Goal: Task Accomplishment & Management: Complete application form

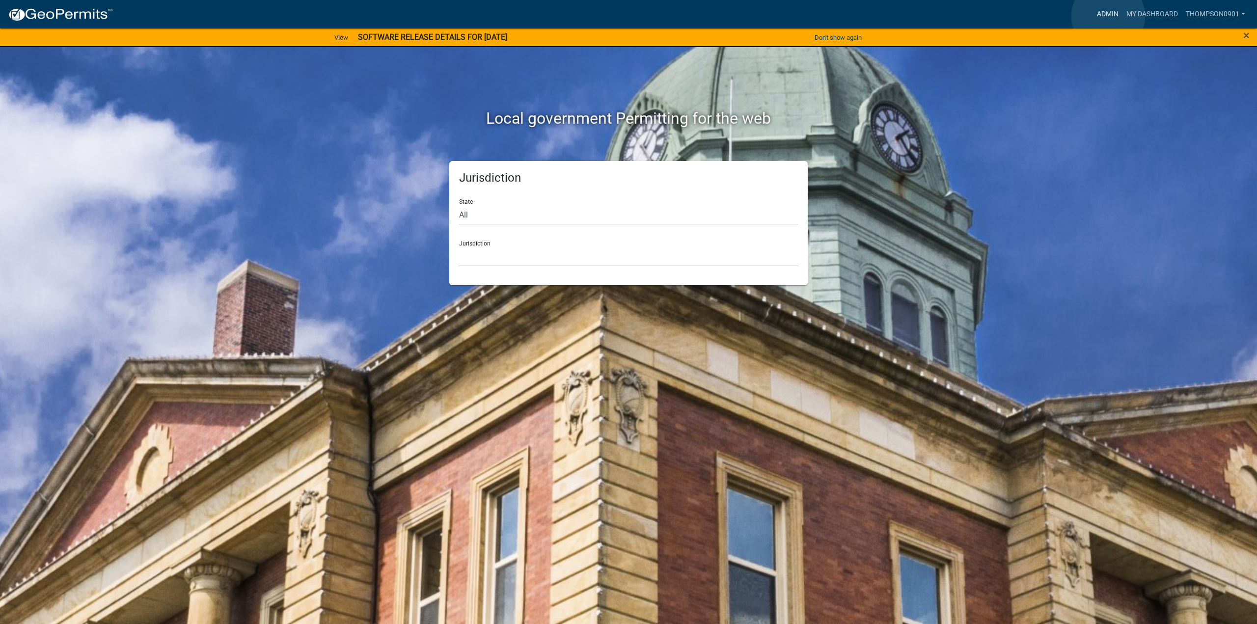
click at [1108, 16] on link "Admin" at bounding box center [1107, 14] width 29 height 19
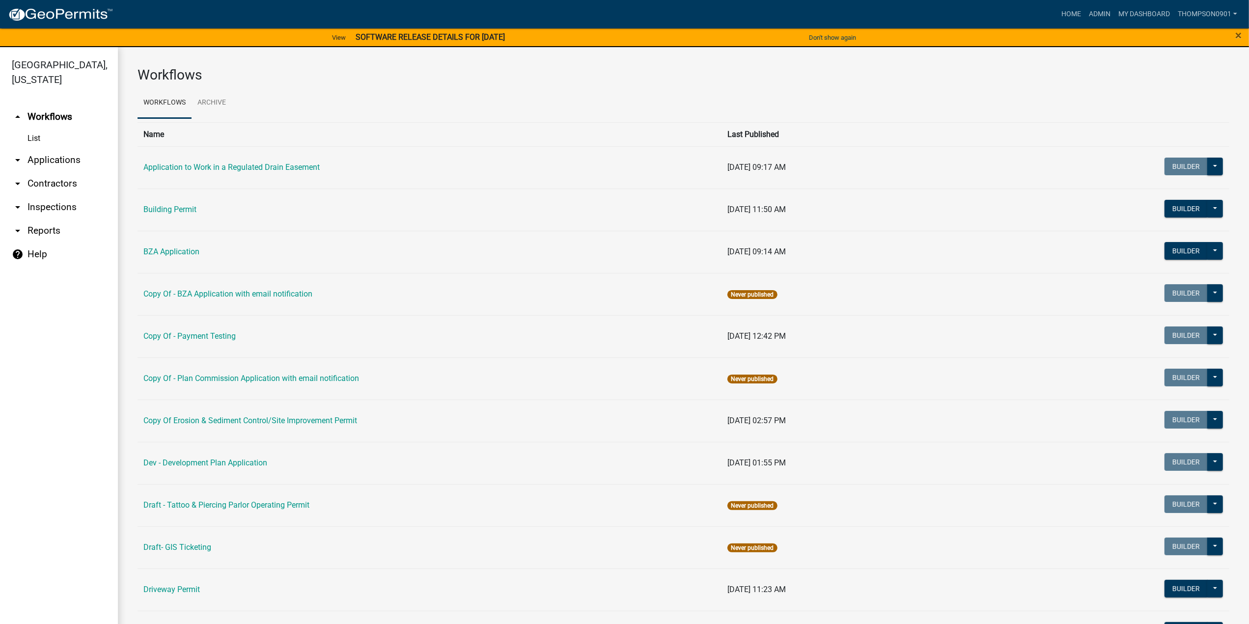
drag, startPoint x: 65, startPoint y: 148, endPoint x: 116, endPoint y: 255, distance: 119.1
click at [65, 148] on link "arrow_drop_down Applications" at bounding box center [59, 160] width 118 height 24
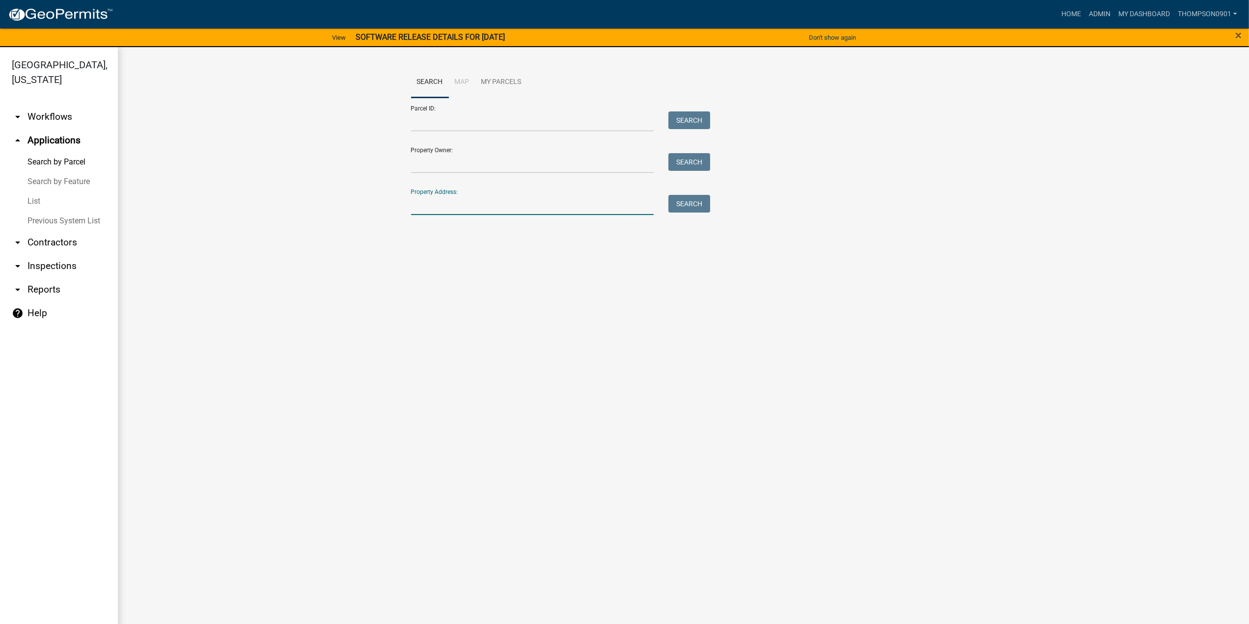
click at [494, 197] on input "Property Address:" at bounding box center [532, 205] width 243 height 20
click at [501, 203] on input "Property Address:" at bounding box center [532, 205] width 243 height 20
click at [438, 206] on input "347 n cr 625 w" at bounding box center [532, 205] width 243 height 20
click at [678, 203] on button "Search" at bounding box center [689, 204] width 42 height 18
click at [464, 203] on input "347 n 625 w" at bounding box center [532, 205] width 243 height 20
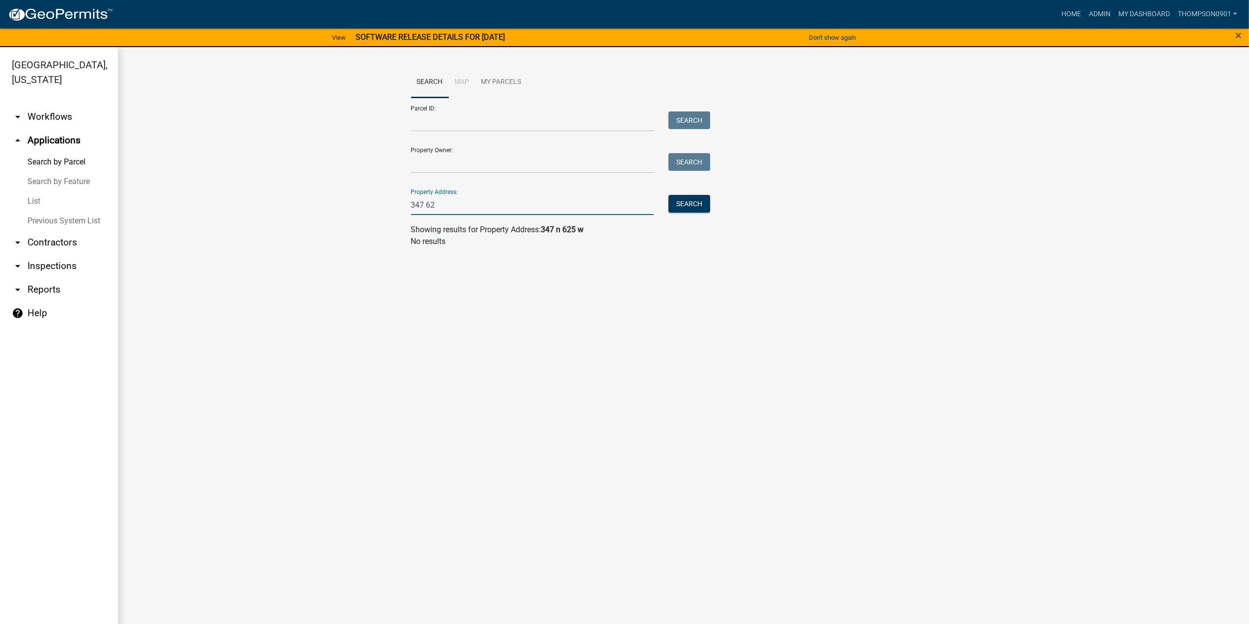
type input "347 625"
drag, startPoint x: 403, startPoint y: 220, endPoint x: 149, endPoint y: 219, distance: 253.9
click at [149, 219] on wm-workflow-application-search-view "Search Map My Parcels Parcel ID: Search Property Owner: Search Property Address…" at bounding box center [684, 161] width 1092 height 189
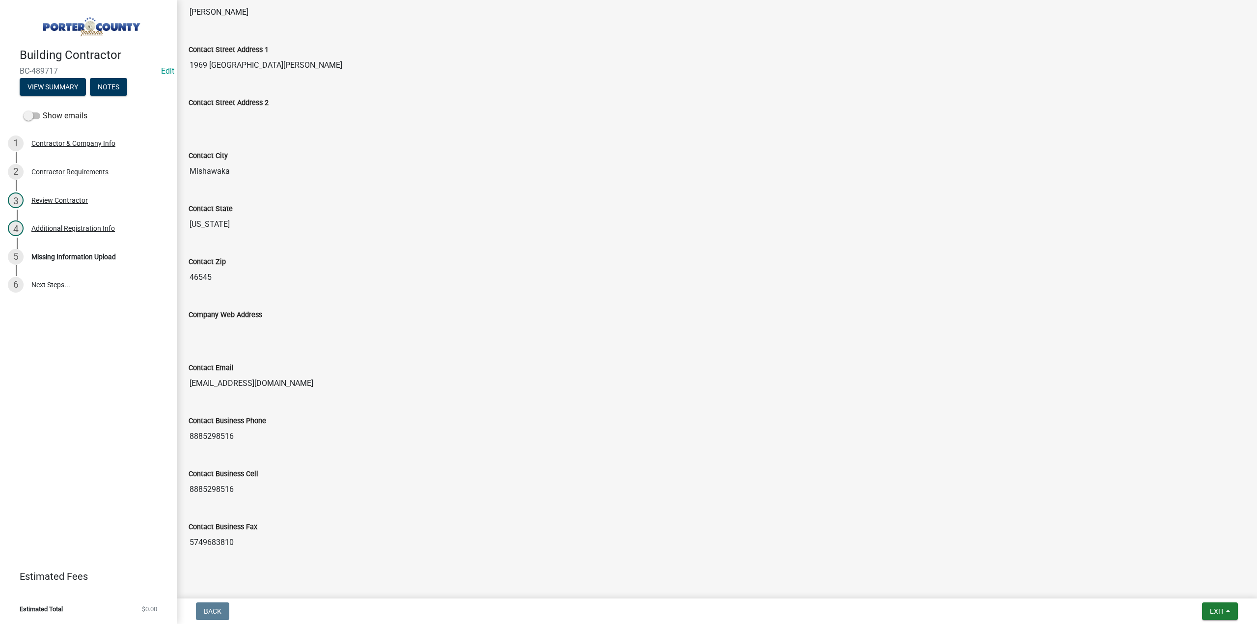
scroll to position [310, 0]
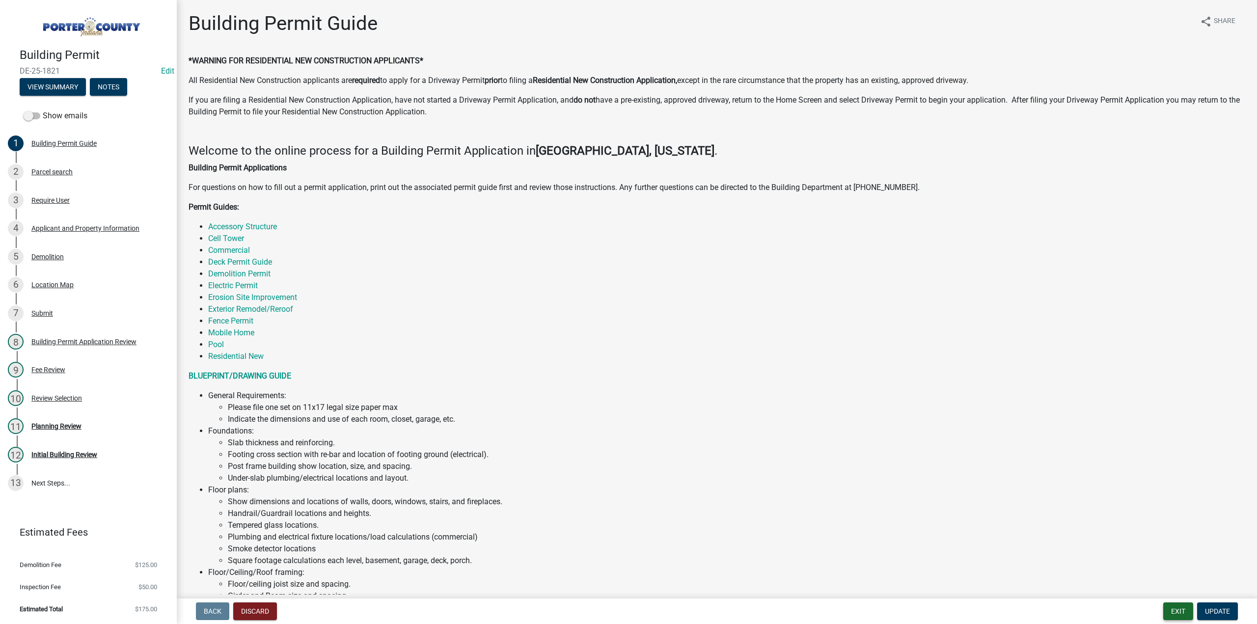
click at [1181, 612] on button "Exit" at bounding box center [1178, 612] width 30 height 18
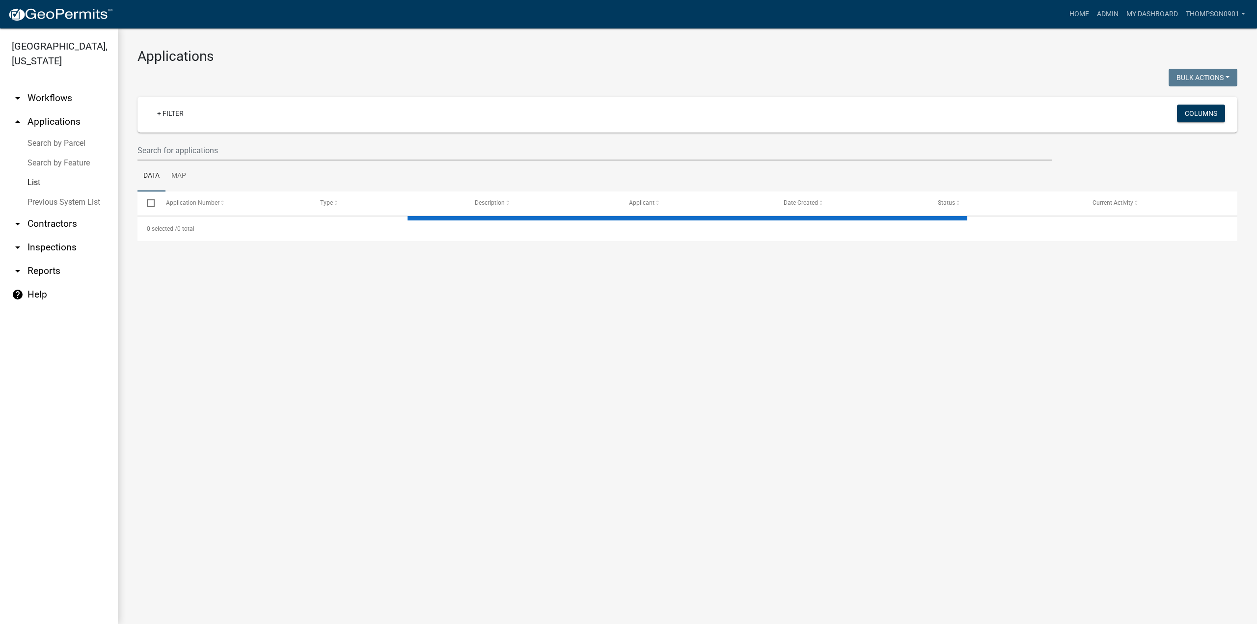
select select "3: 100"
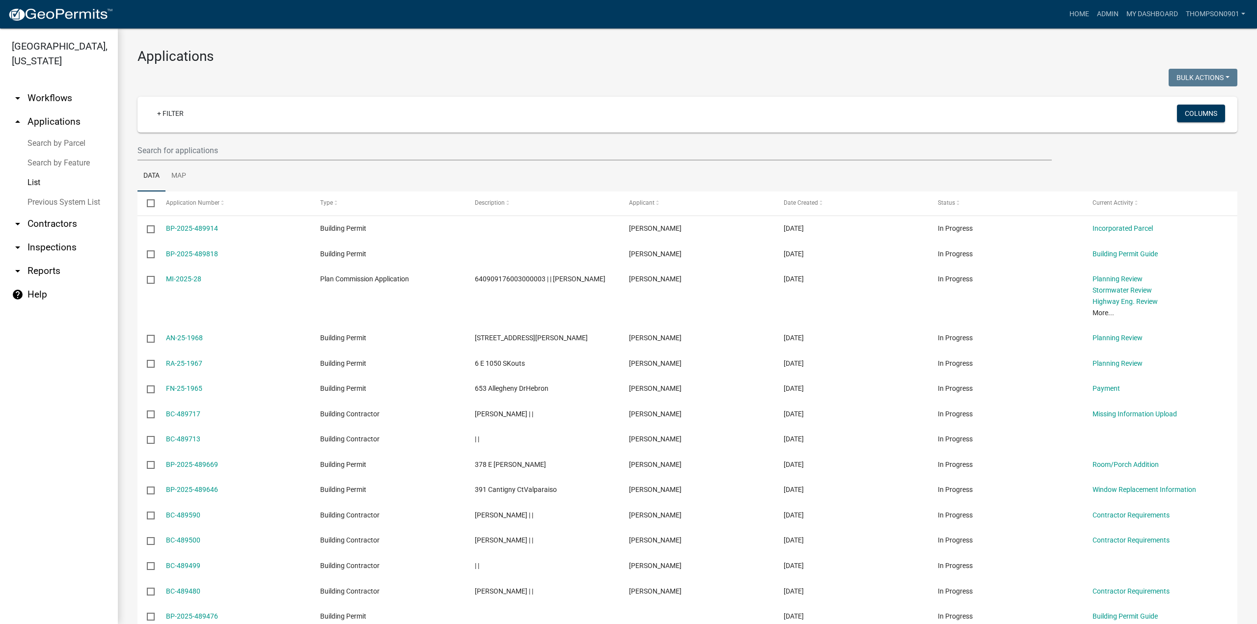
click at [46, 134] on link "Search by Parcel" at bounding box center [59, 144] width 118 height 20
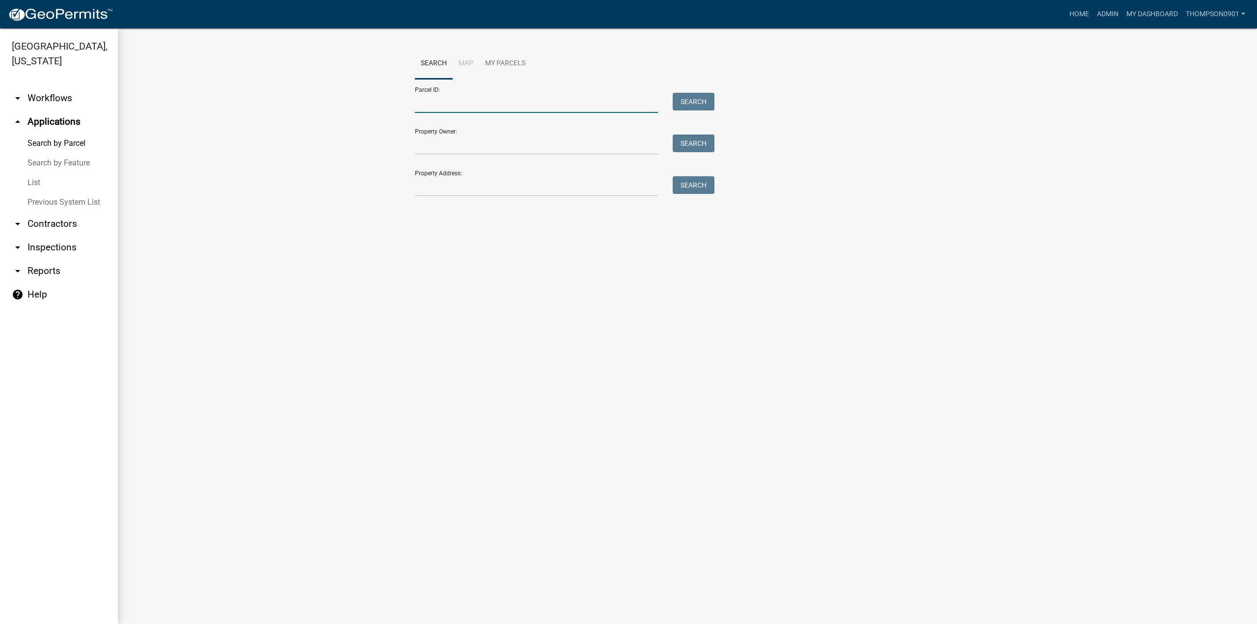
click at [444, 101] on input "Parcel ID:" at bounding box center [536, 103] width 243 height 20
paste input "64-11-10-201-002.000-028"
type input "64-11-10-201-002.000-028"
click at [696, 112] on div "Search" at bounding box center [691, 103] width 52 height 20
click at [688, 104] on button "Search" at bounding box center [694, 102] width 42 height 18
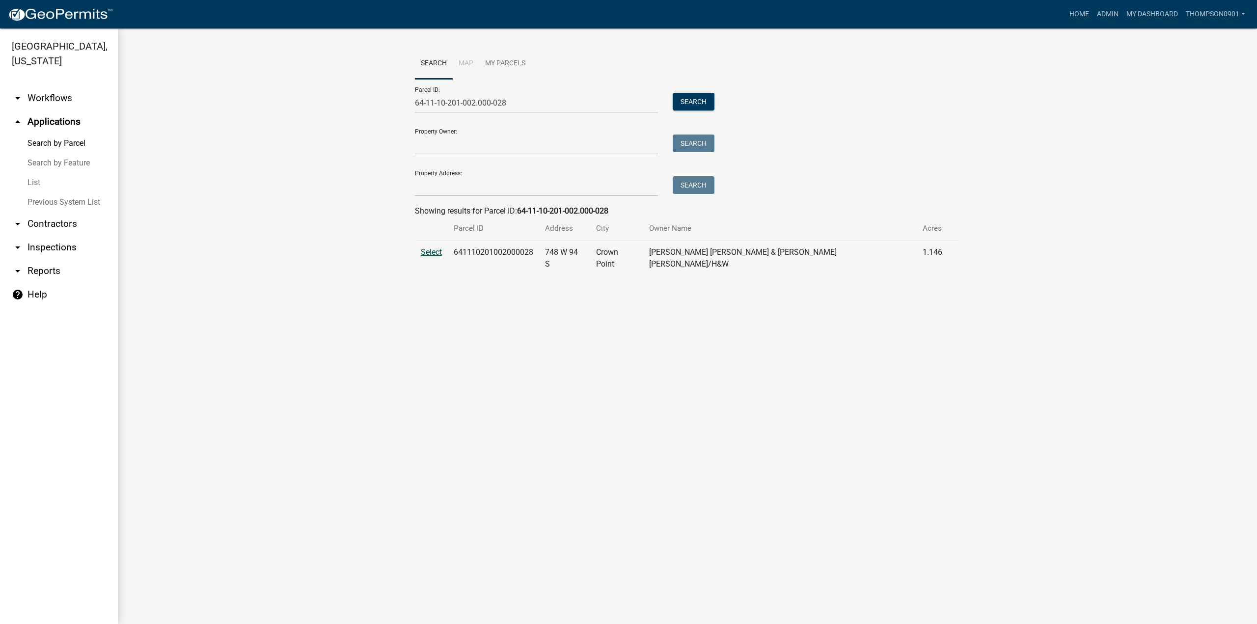
click at [432, 252] on span "Select" at bounding box center [431, 252] width 21 height 9
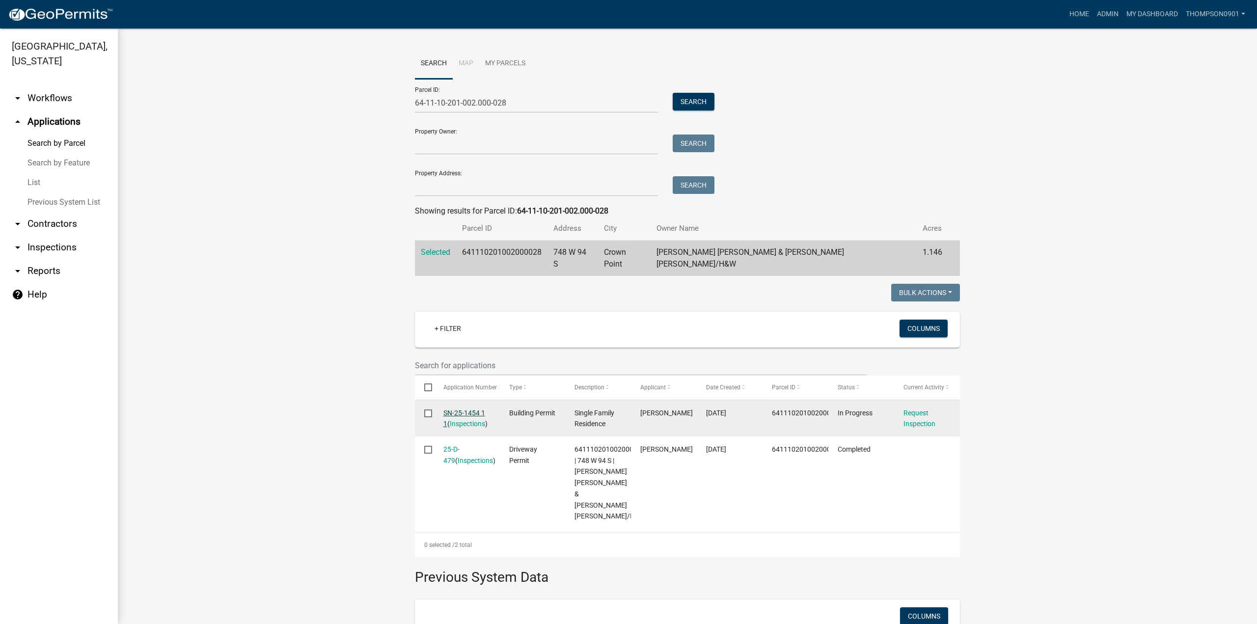
click at [457, 409] on link "SN-25-1454 1 1" at bounding box center [464, 418] width 42 height 19
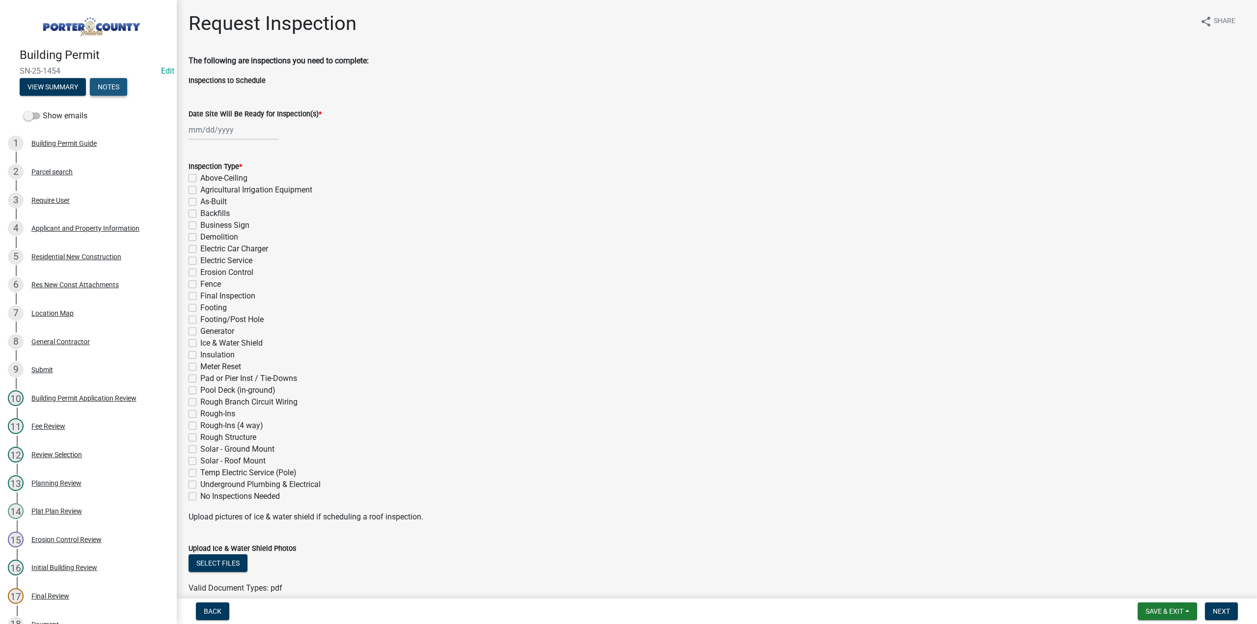
click at [117, 86] on button "Notes" at bounding box center [108, 87] width 37 height 18
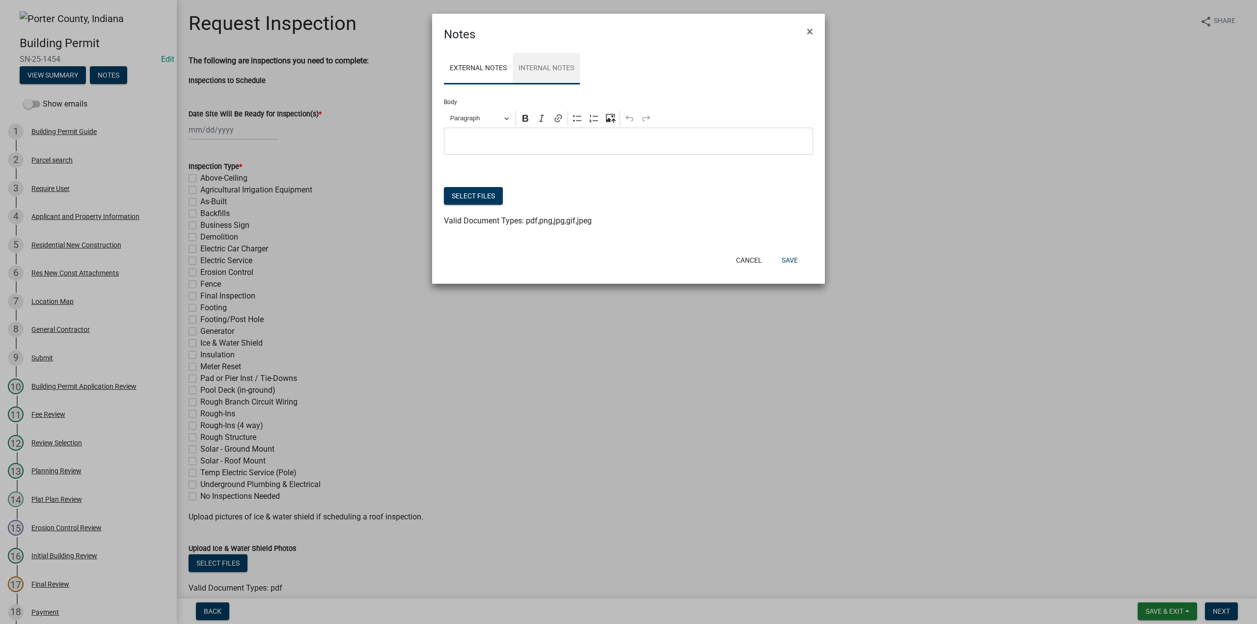
click at [556, 70] on link "Internal Notes" at bounding box center [546, 68] width 67 height 31
click at [809, 28] on span "×" at bounding box center [810, 32] width 6 height 14
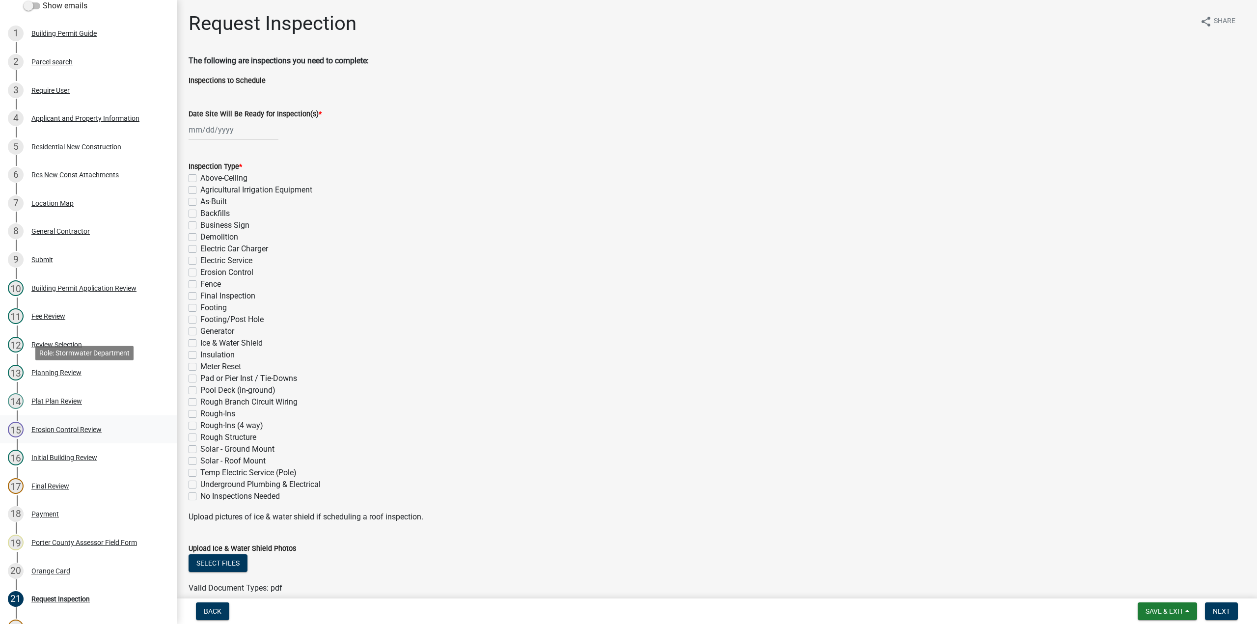
scroll to position [147, 0]
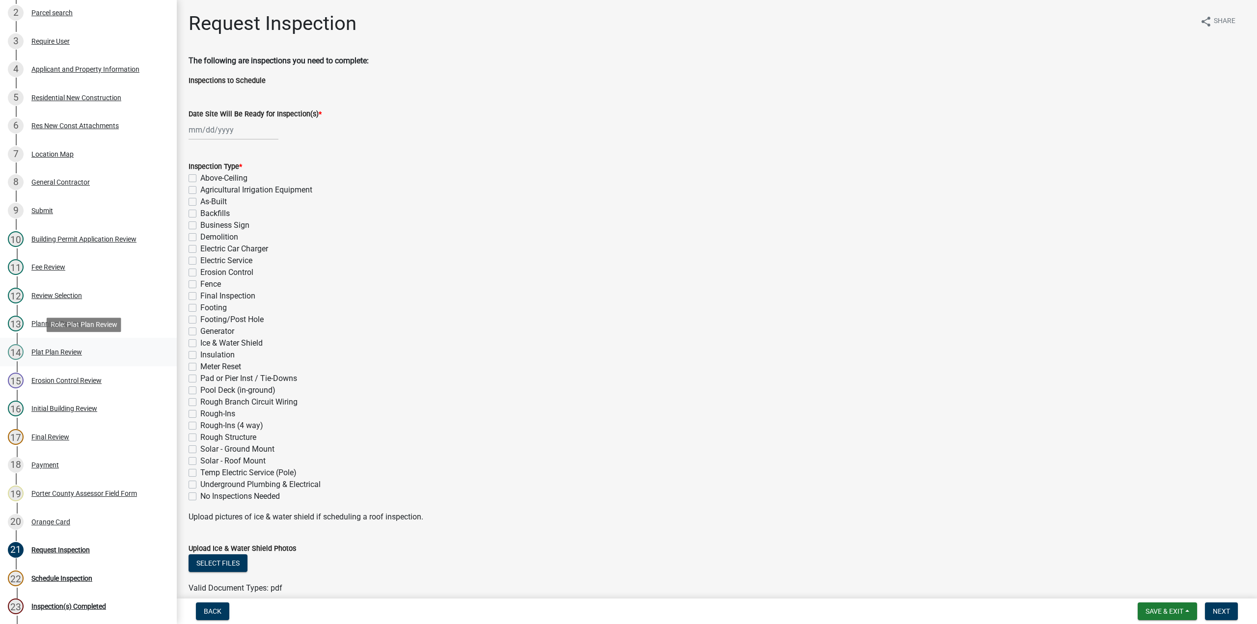
click at [53, 353] on div "Plat Plan Review" at bounding box center [56, 352] width 51 height 7
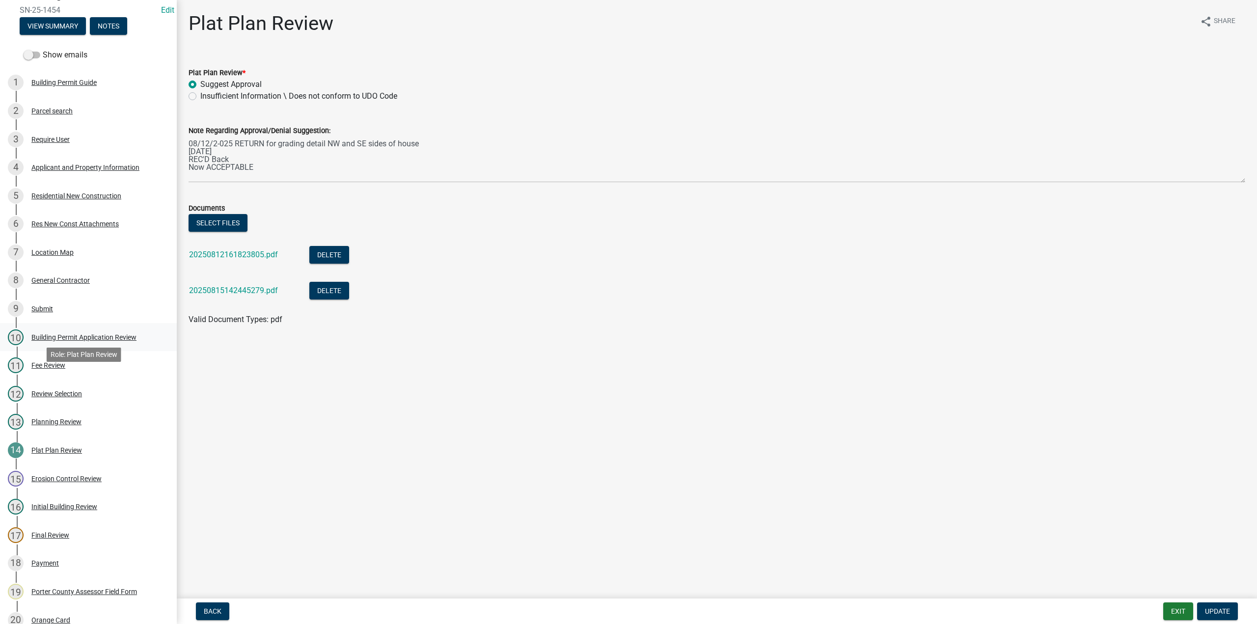
scroll to position [49, 0]
click at [1168, 606] on button "Exit" at bounding box center [1178, 612] width 30 height 18
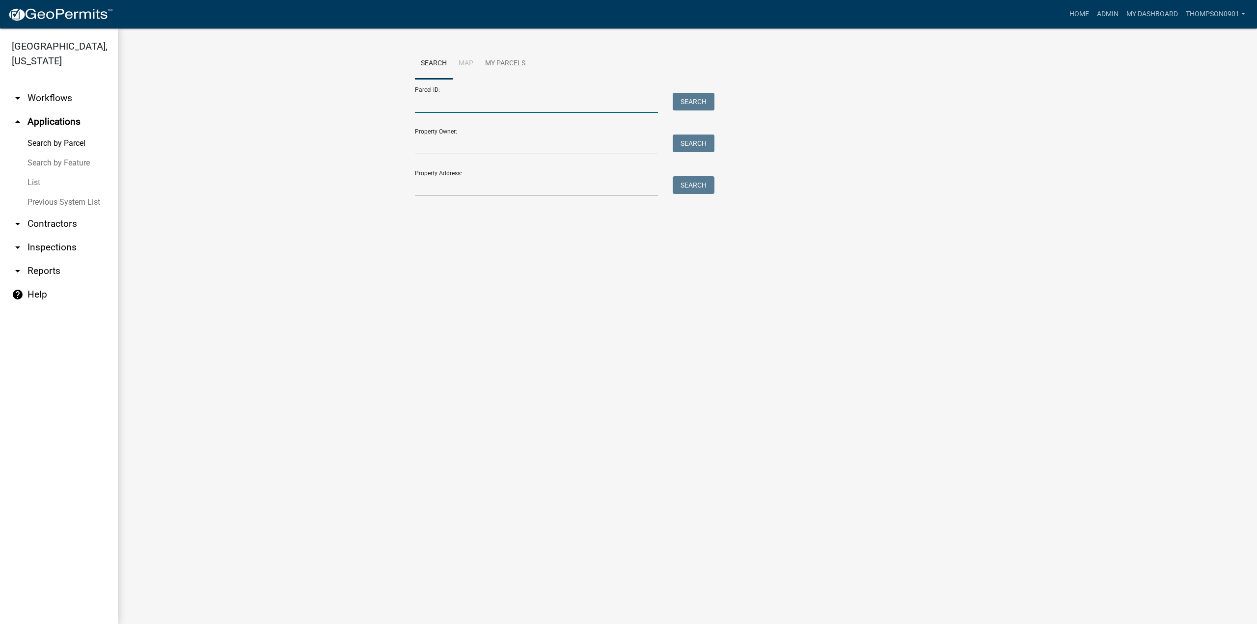
click at [435, 108] on input "Parcel ID:" at bounding box center [536, 103] width 243 height 20
paste input "64-11-10-201-002.000-028"
type input "64-11-10-201-002.000-028"
click at [699, 101] on button "Search" at bounding box center [694, 102] width 42 height 18
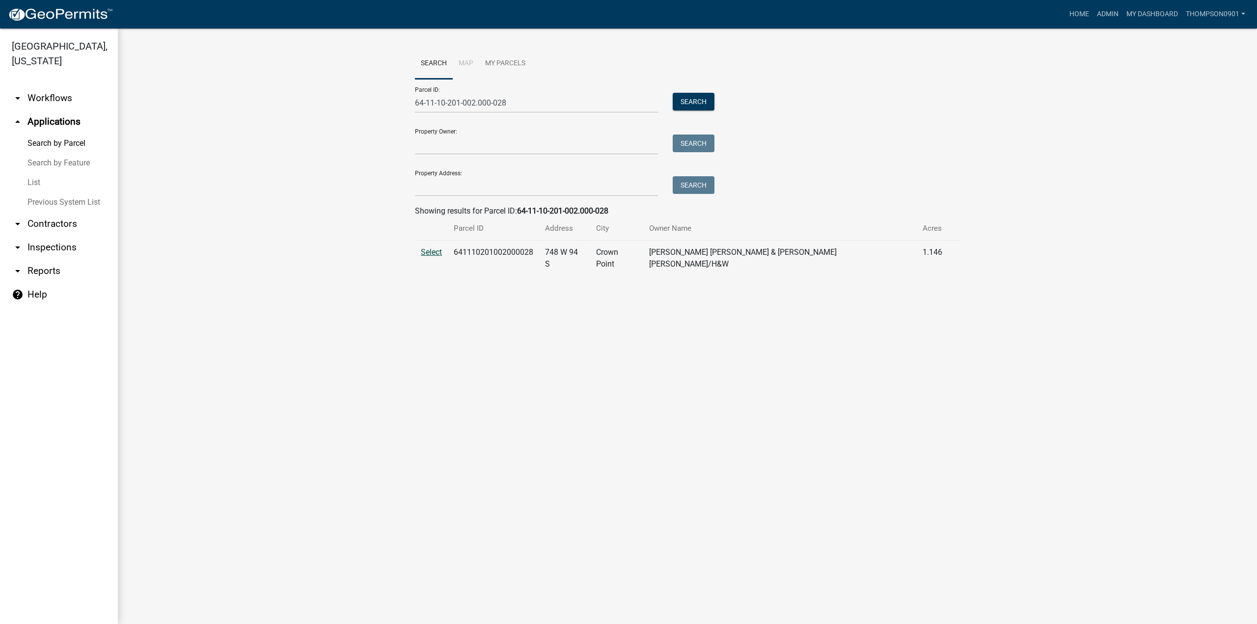
click at [430, 251] on span "Select" at bounding box center [431, 252] width 21 height 9
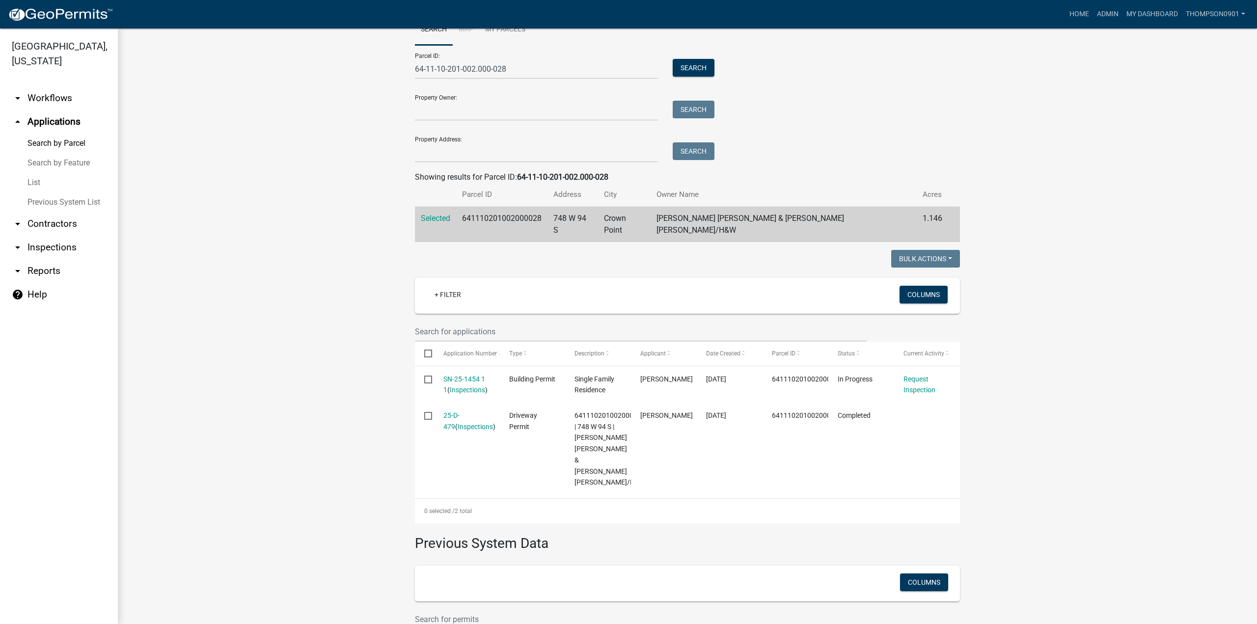
scroll to position [49, 0]
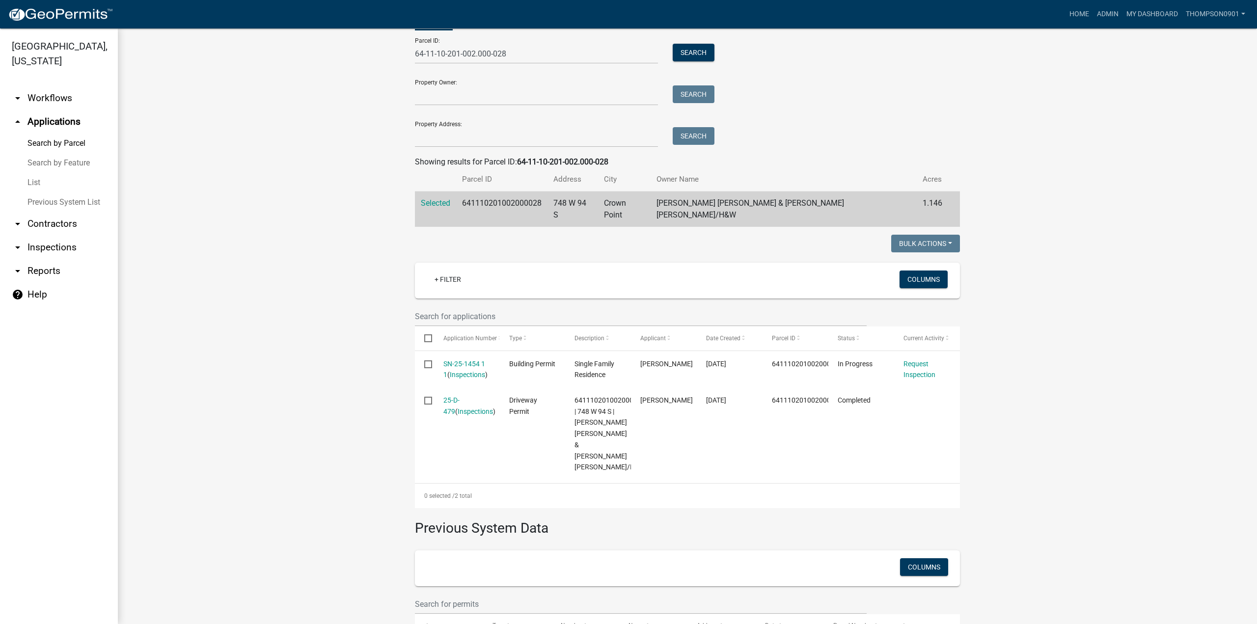
drag, startPoint x: 31, startPoint y: 168, endPoint x: 38, endPoint y: 157, distance: 13.9
click at [31, 173] on link "List" at bounding box center [59, 183] width 118 height 20
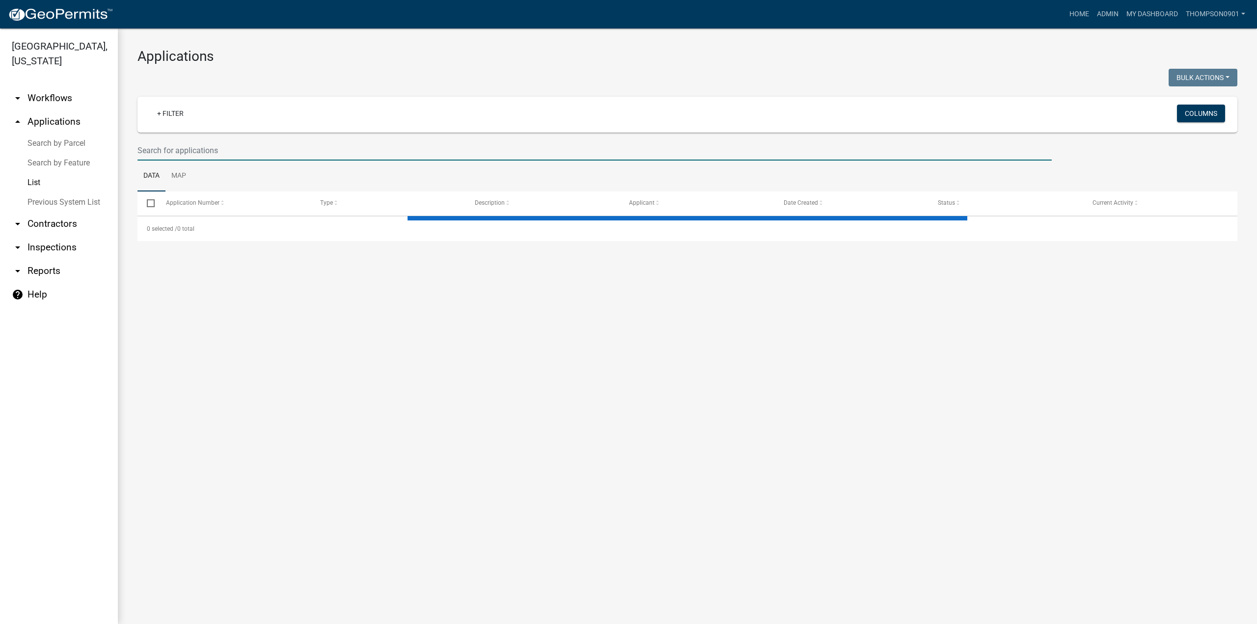
click at [204, 151] on input "text" at bounding box center [595, 150] width 914 height 20
select select "3: 100"
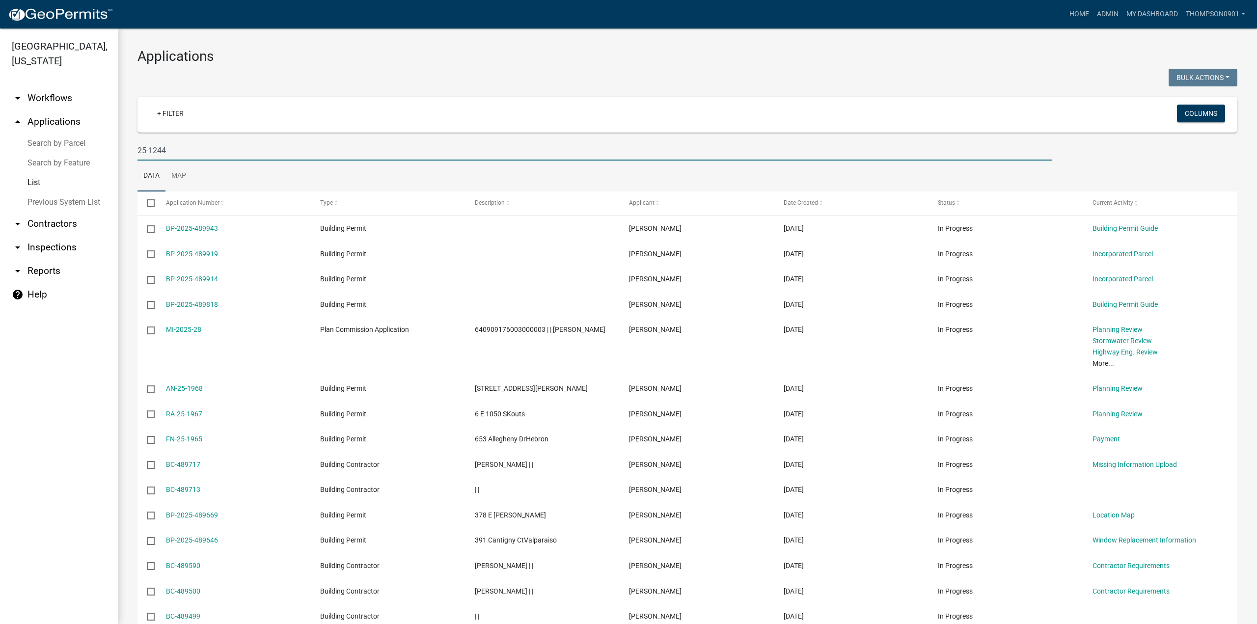
type input "25-1244"
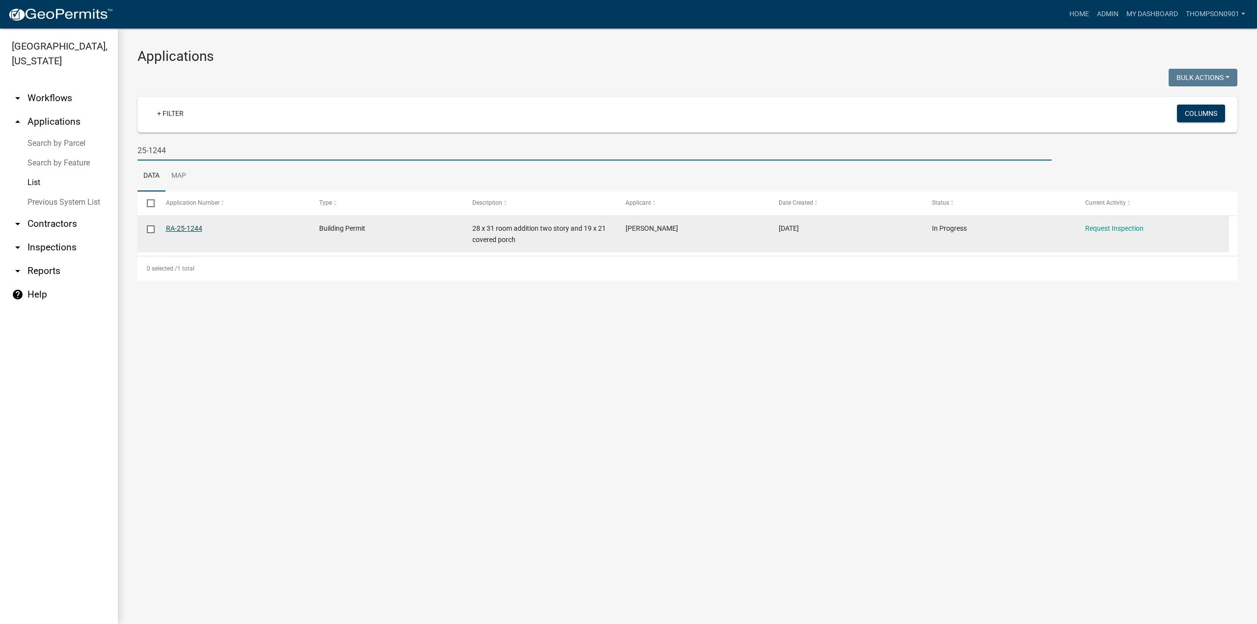
click at [180, 230] on link "RA-25-1244" at bounding box center [184, 228] width 36 height 8
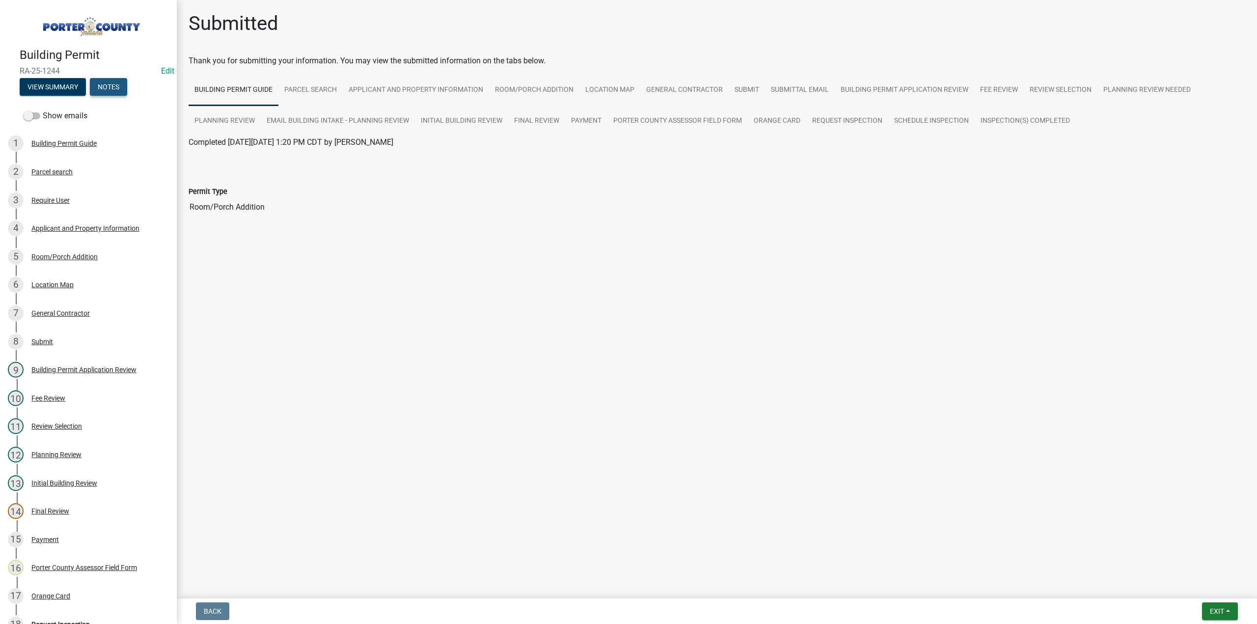
click at [112, 86] on button "Notes" at bounding box center [108, 87] width 37 height 18
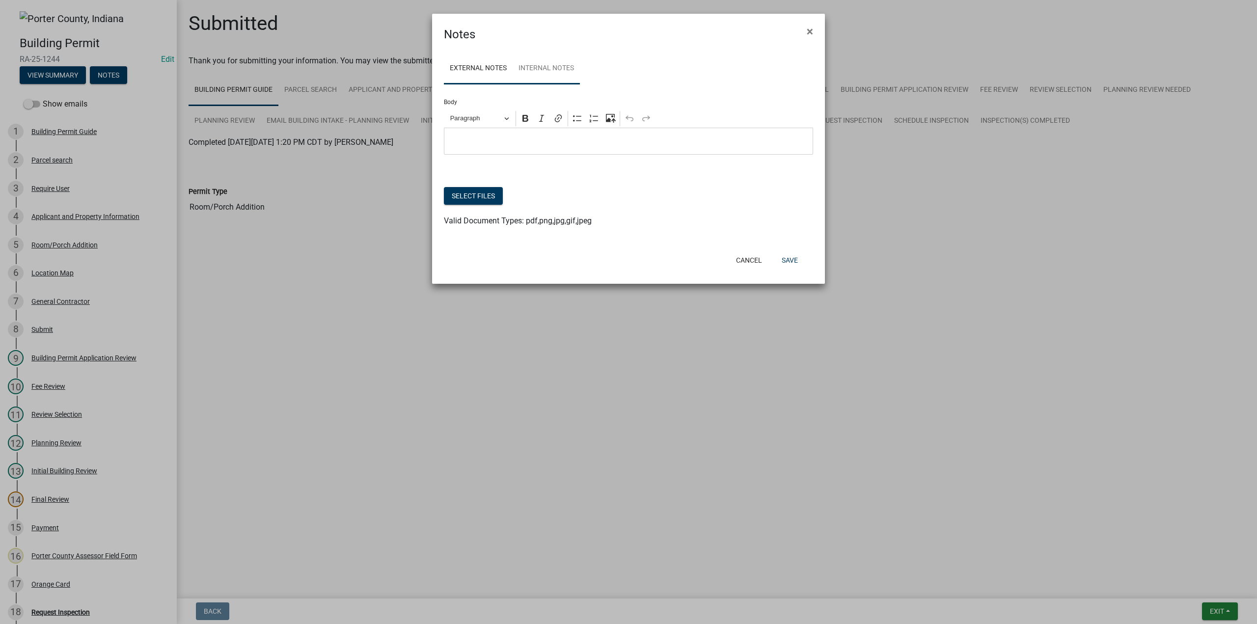
drag, startPoint x: 542, startPoint y: 64, endPoint x: 536, endPoint y: 96, distance: 32.6
click at [543, 64] on link "Internal Notes" at bounding box center [546, 68] width 67 height 31
click at [484, 202] on button "Select files" at bounding box center [473, 196] width 59 height 18
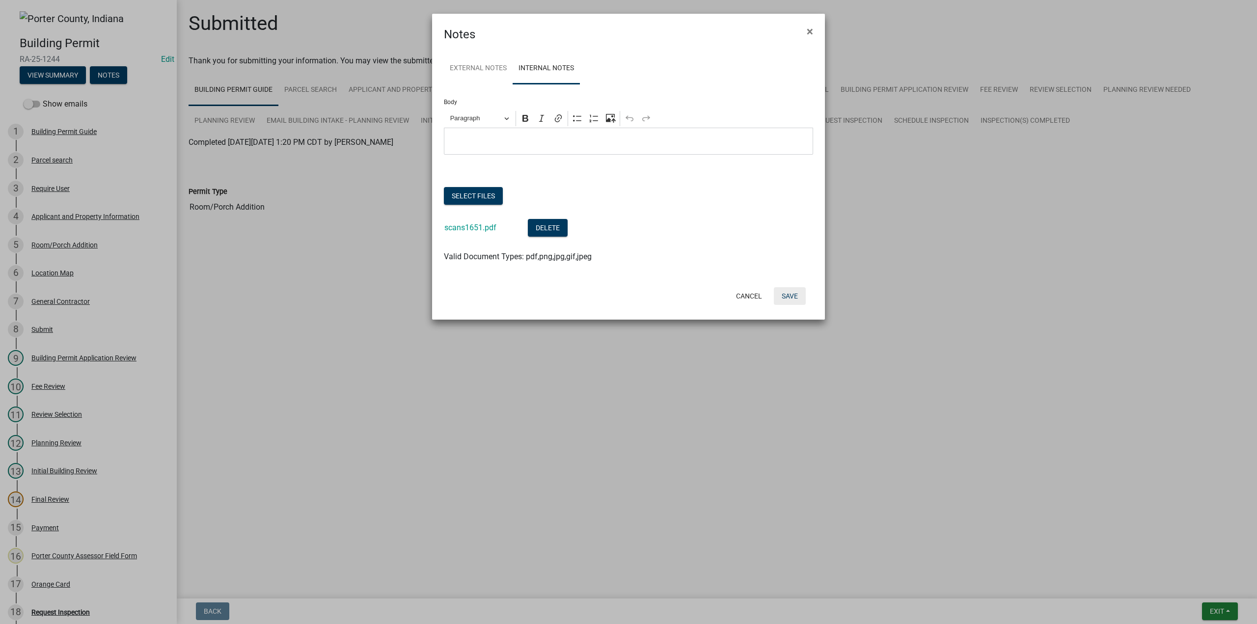
click at [800, 295] on button "Save" at bounding box center [790, 296] width 32 height 18
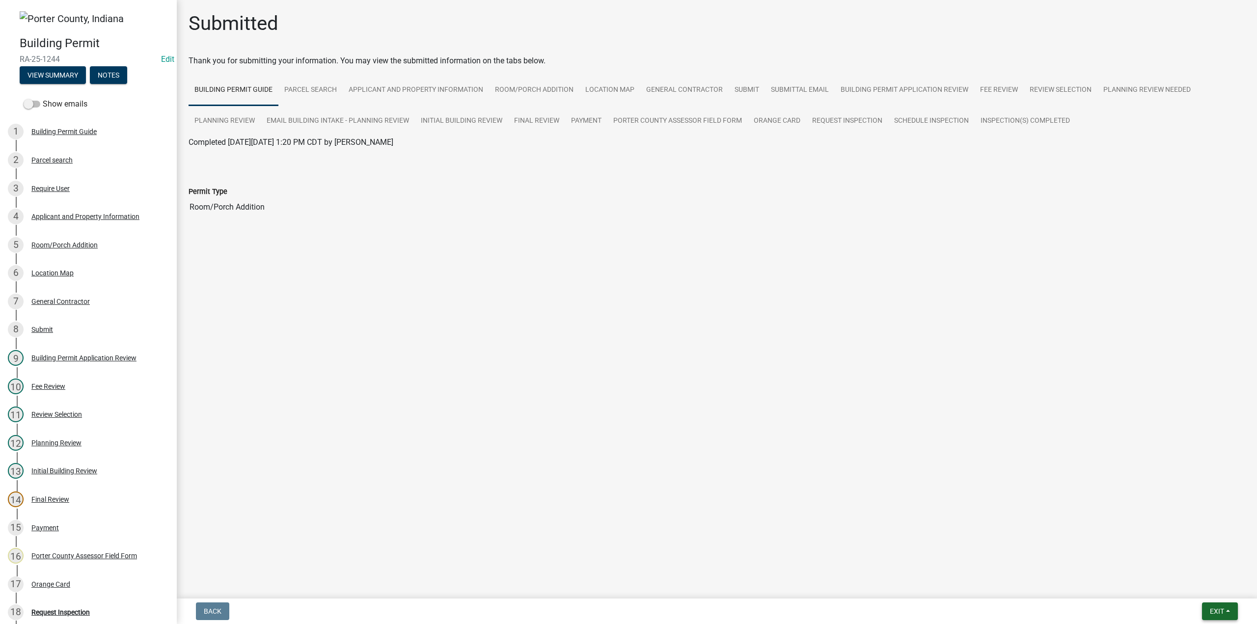
click at [1211, 607] on button "Exit" at bounding box center [1220, 612] width 36 height 18
click at [1204, 589] on button "Save & Exit" at bounding box center [1199, 586] width 79 height 24
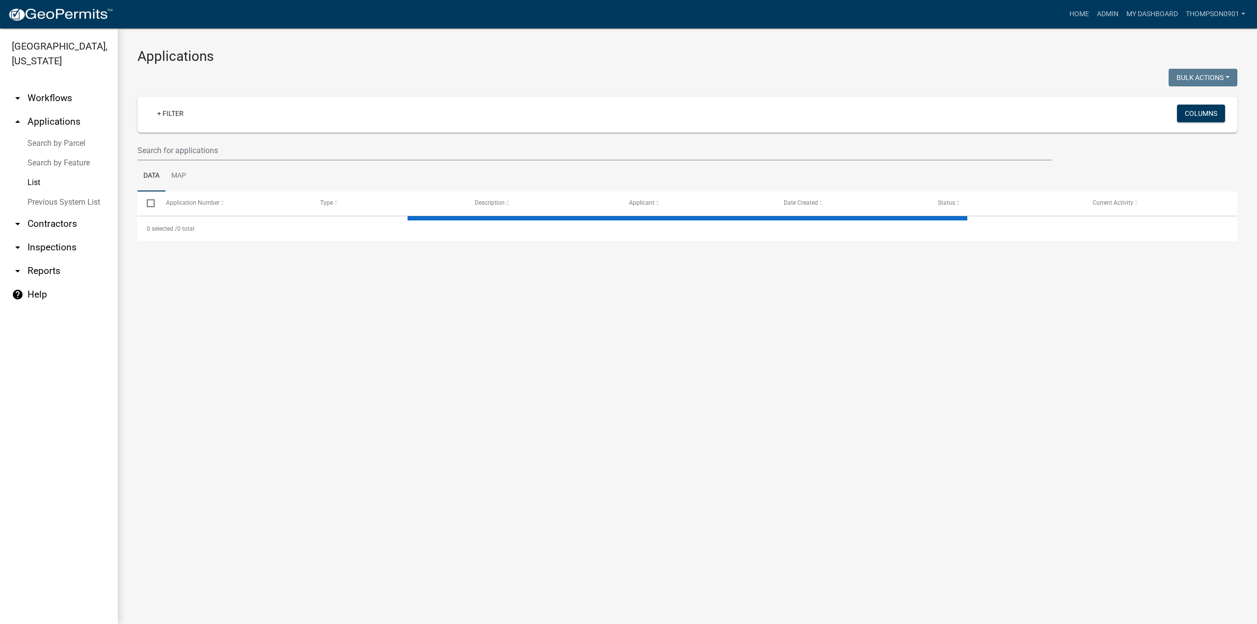
select select "3: 100"
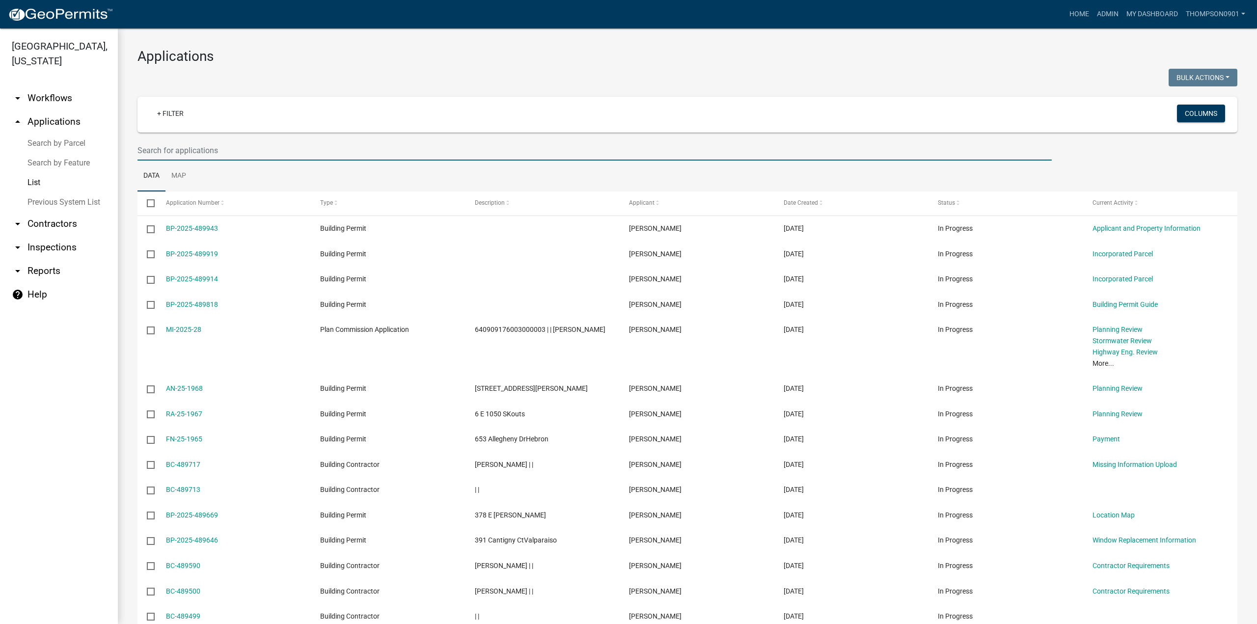
click at [197, 148] on input "text" at bounding box center [595, 150] width 914 height 20
type input "25-479"
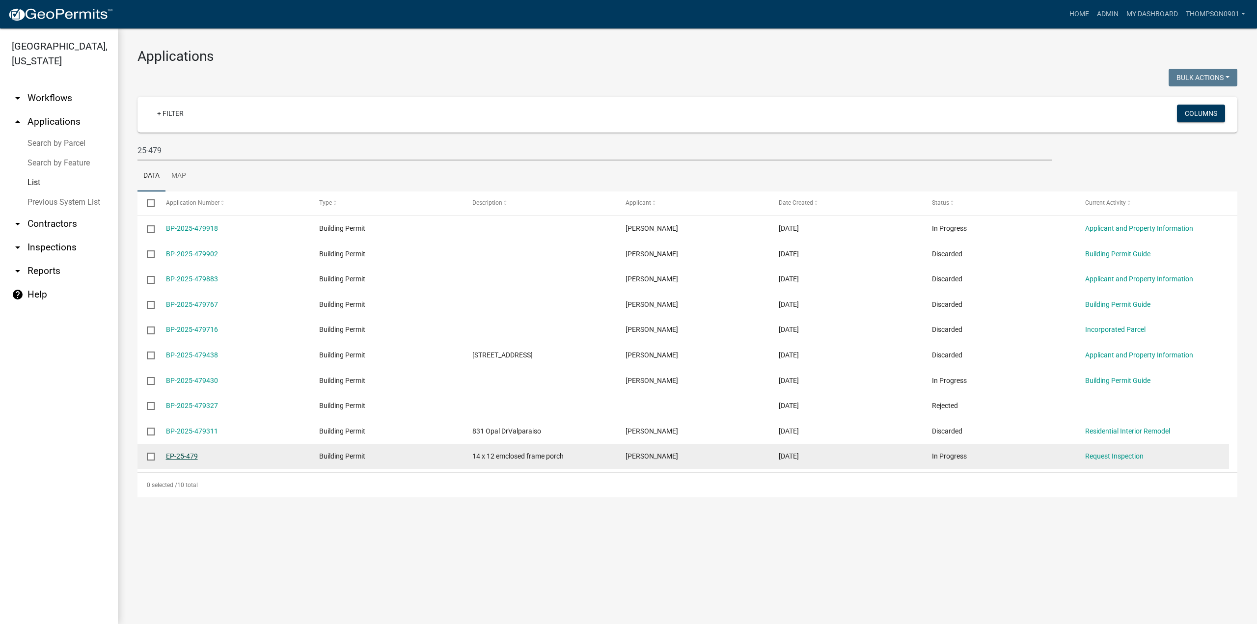
click at [187, 459] on link "EP-25-479" at bounding box center [182, 456] width 32 height 8
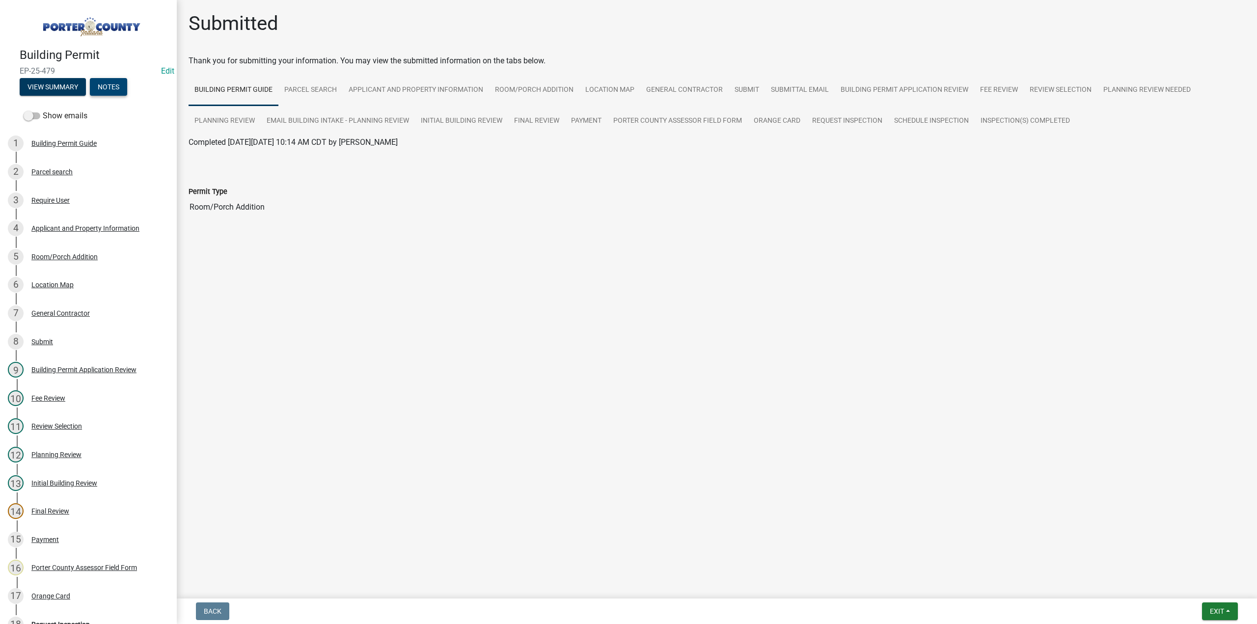
click at [119, 84] on button "Notes" at bounding box center [108, 87] width 37 height 18
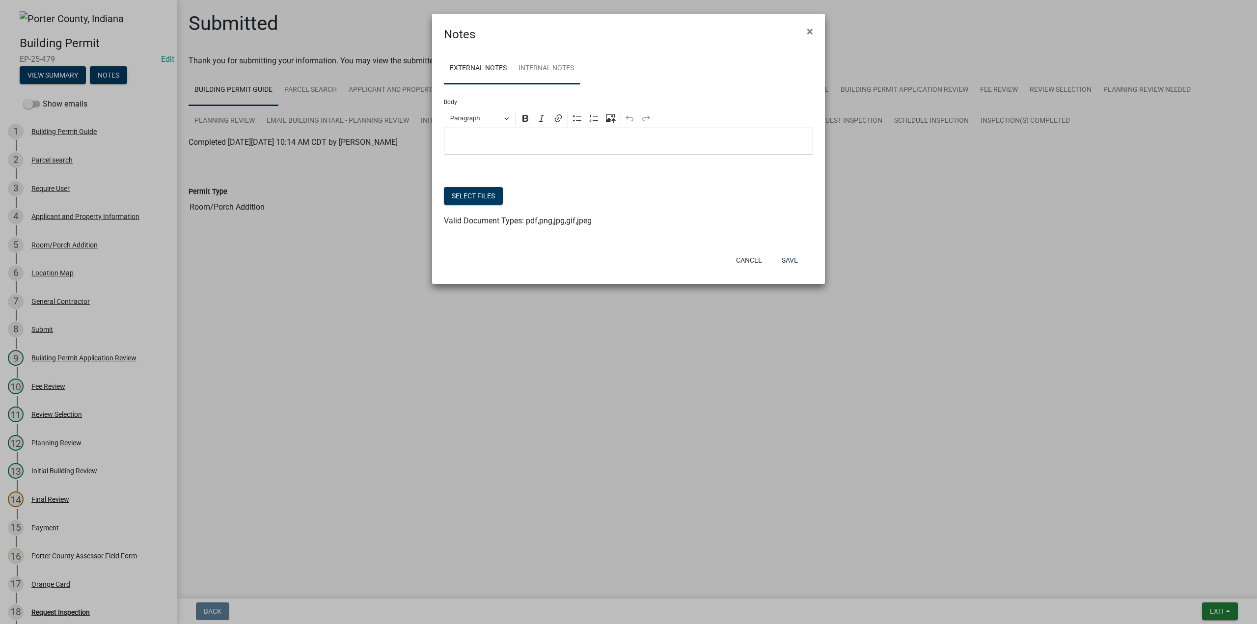
click at [551, 69] on link "Internal Notes" at bounding box center [546, 68] width 67 height 31
click at [472, 201] on button "Select files" at bounding box center [473, 196] width 59 height 18
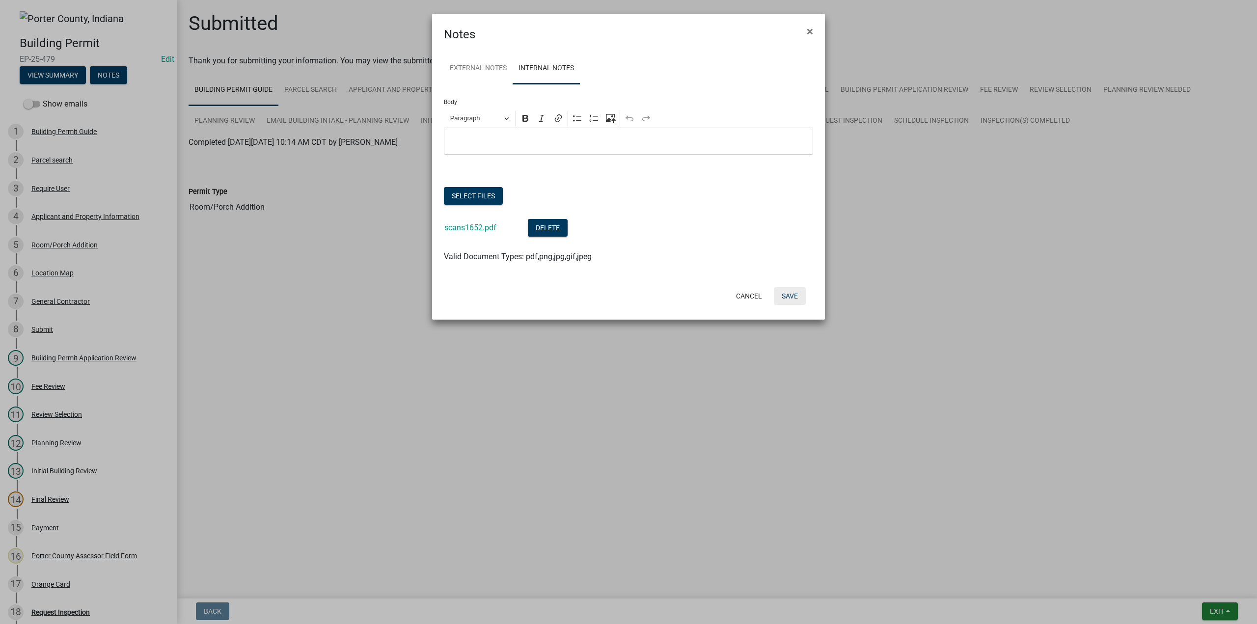
click at [791, 302] on button "Save" at bounding box center [790, 296] width 32 height 18
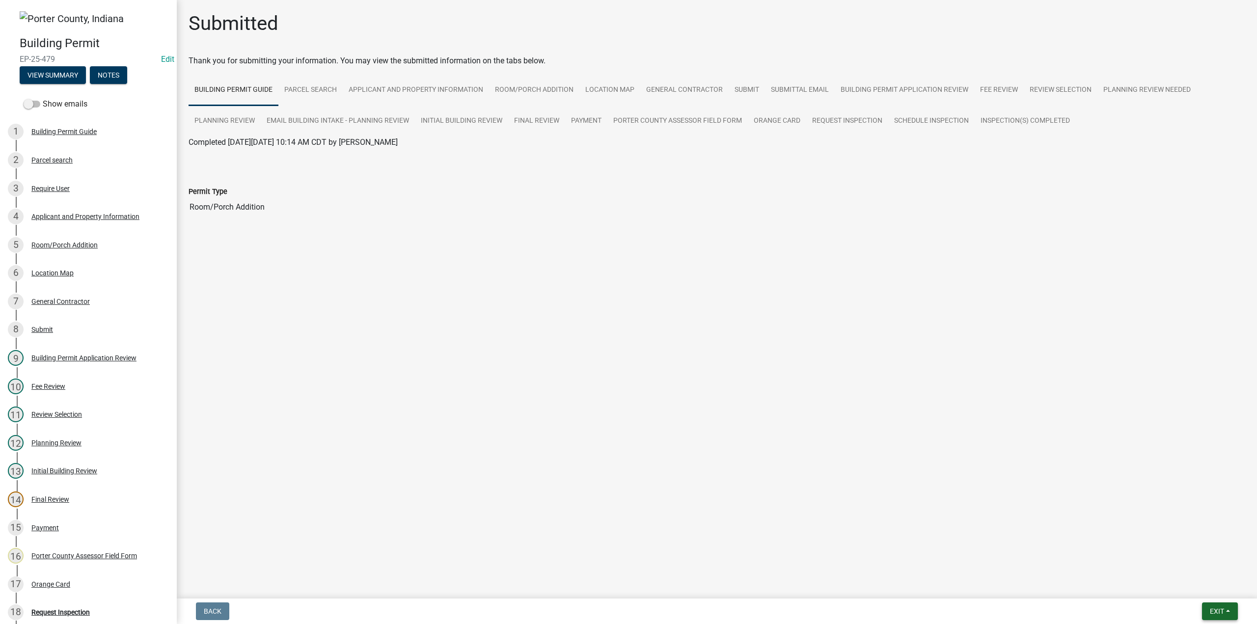
click at [1210, 614] on span "Exit" at bounding box center [1217, 612] width 14 height 8
click at [1192, 583] on button "Save & Exit" at bounding box center [1199, 586] width 79 height 24
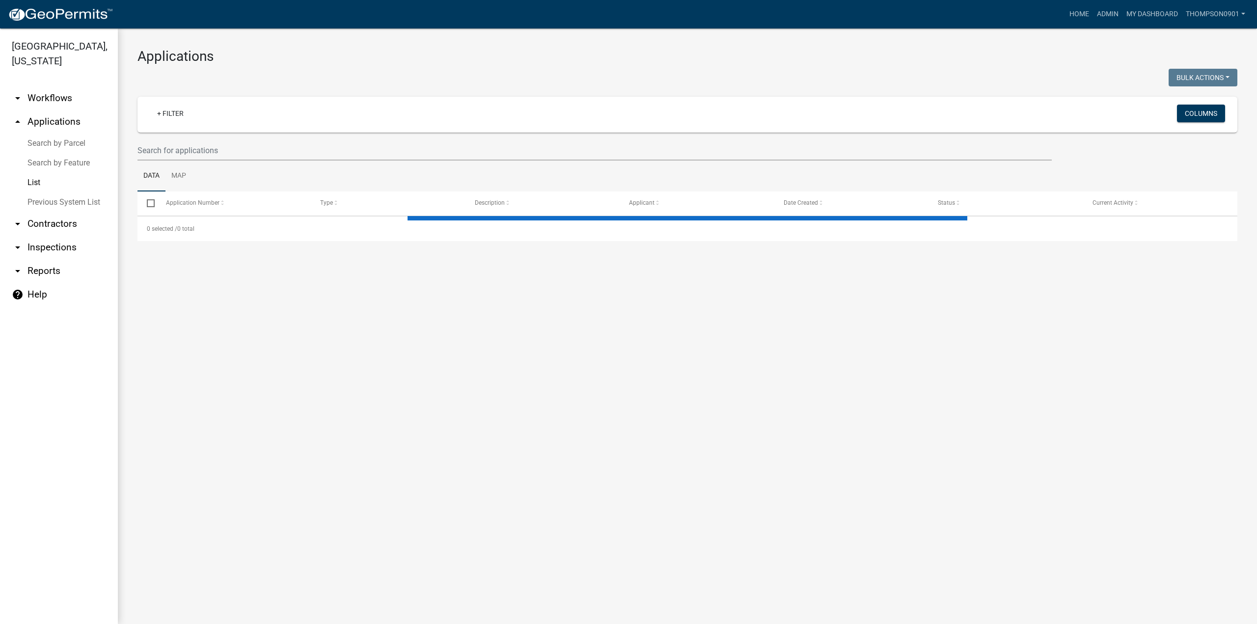
select select "3: 100"
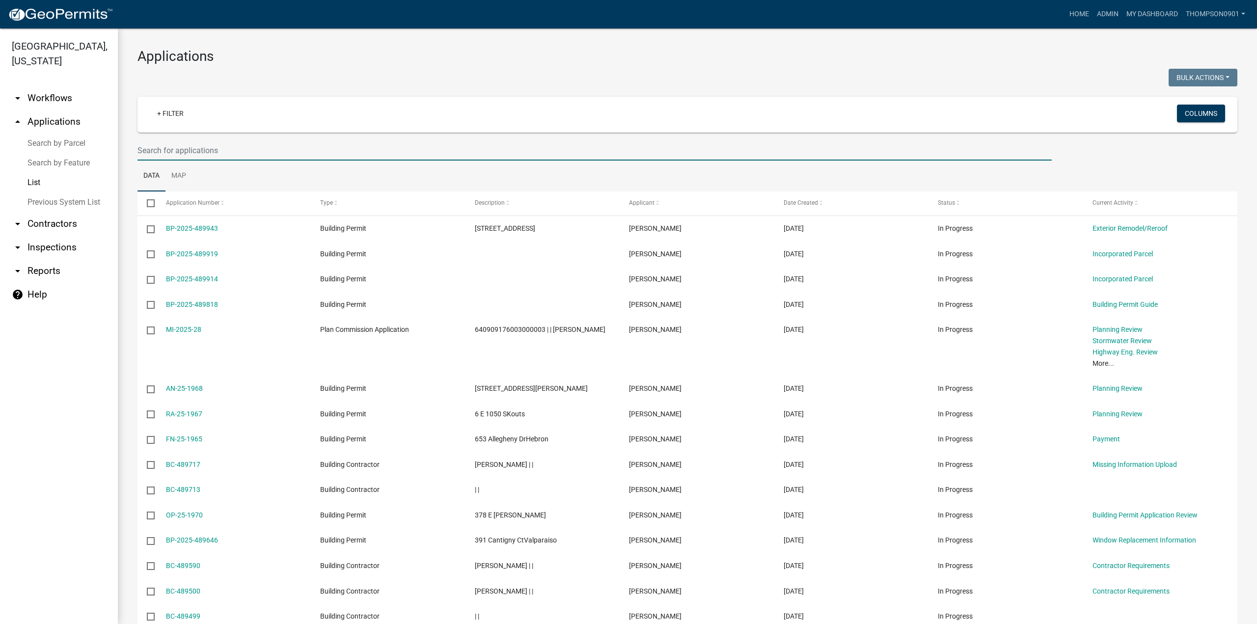
click at [201, 149] on input "text" at bounding box center [595, 150] width 914 height 20
type input "25-1356"
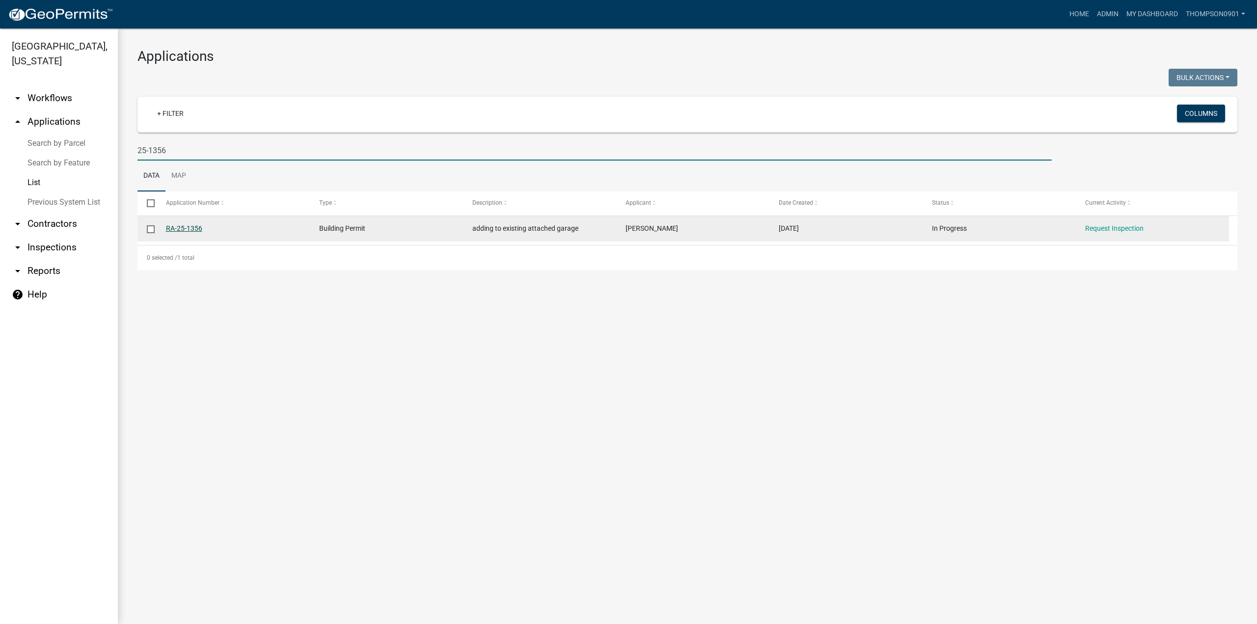
click at [181, 230] on link "RA-25-1356" at bounding box center [184, 228] width 36 height 8
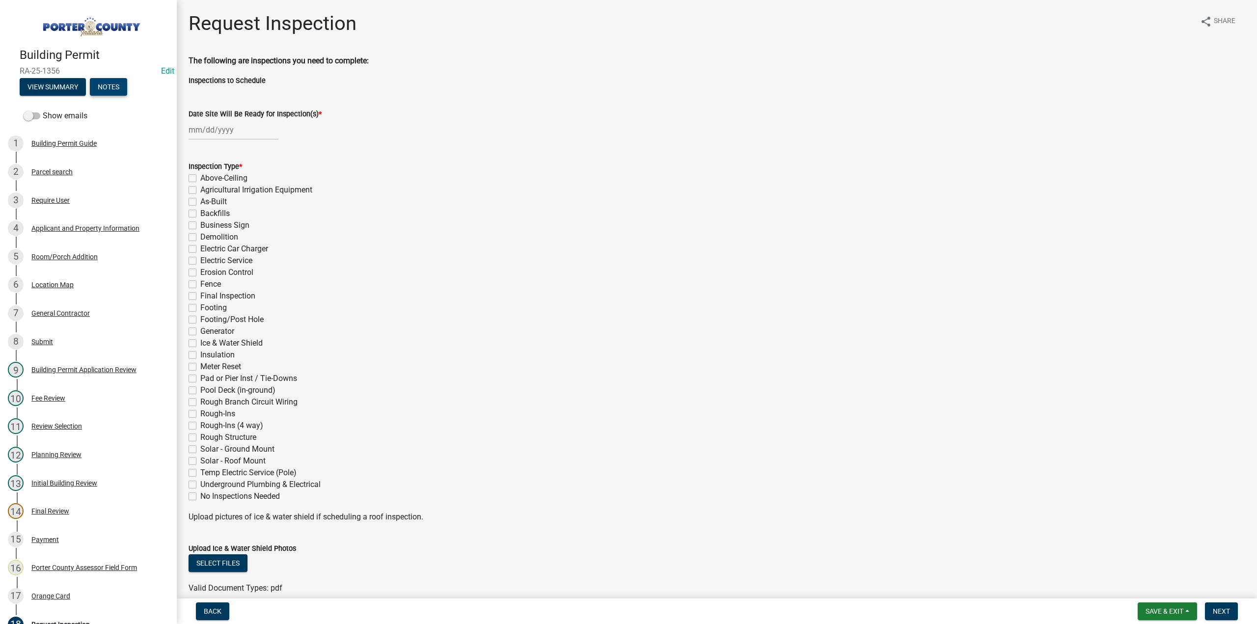
click at [112, 87] on button "Notes" at bounding box center [108, 87] width 37 height 18
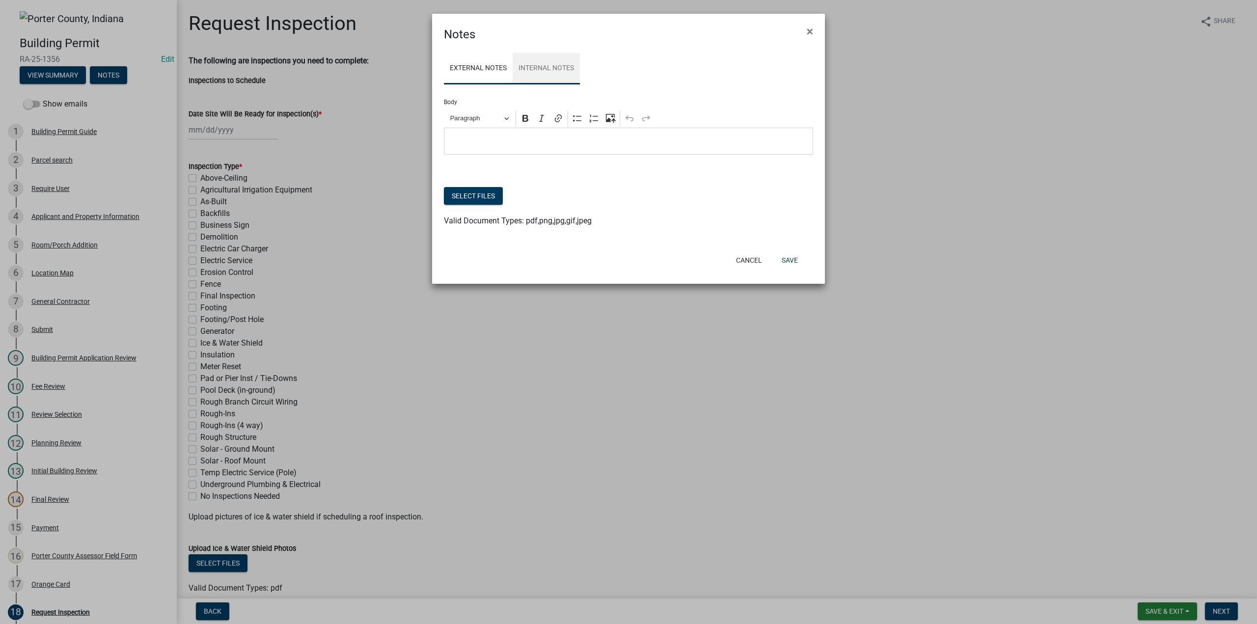
click at [544, 66] on link "Internal Notes" at bounding box center [546, 68] width 67 height 31
click at [485, 195] on button "Select files" at bounding box center [473, 196] width 59 height 18
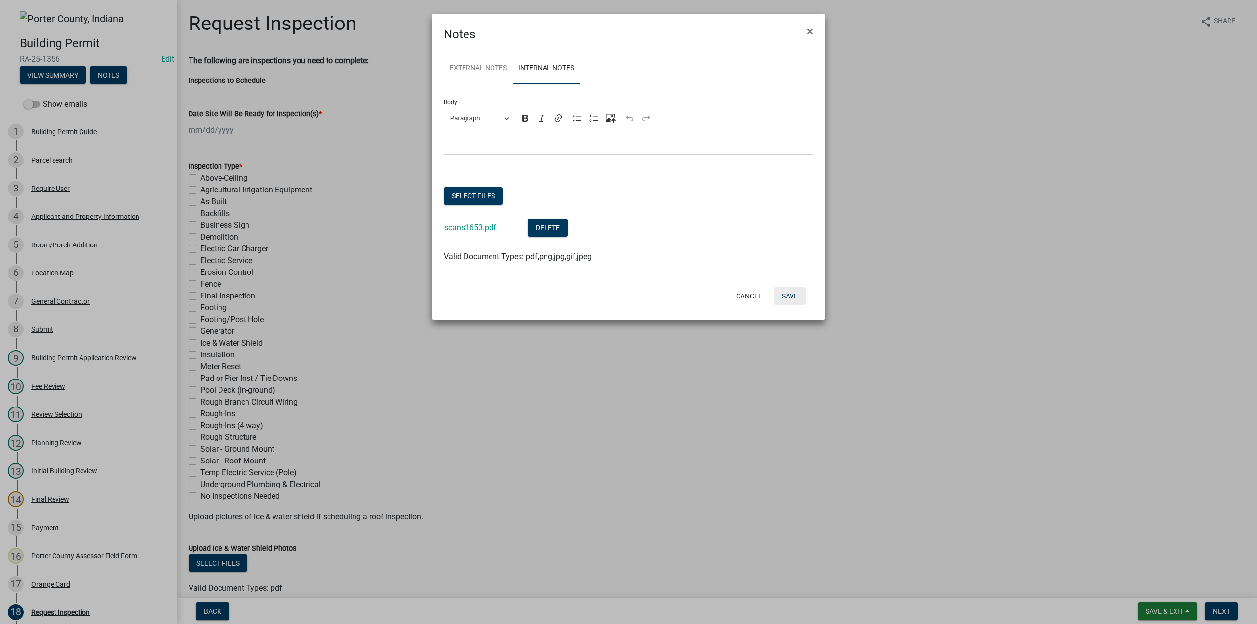
click at [785, 297] on button "Save" at bounding box center [790, 296] width 32 height 18
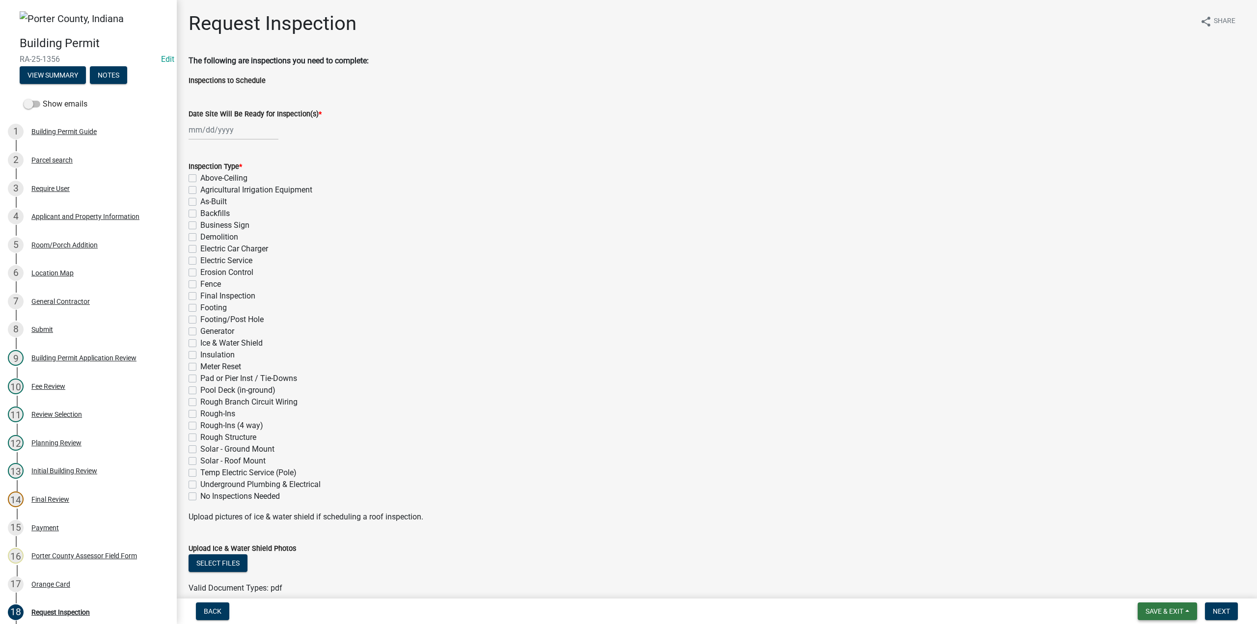
click at [1152, 614] on span "Save & Exit" at bounding box center [1165, 612] width 38 height 8
click at [1148, 586] on button "Save & Exit" at bounding box center [1158, 586] width 79 height 24
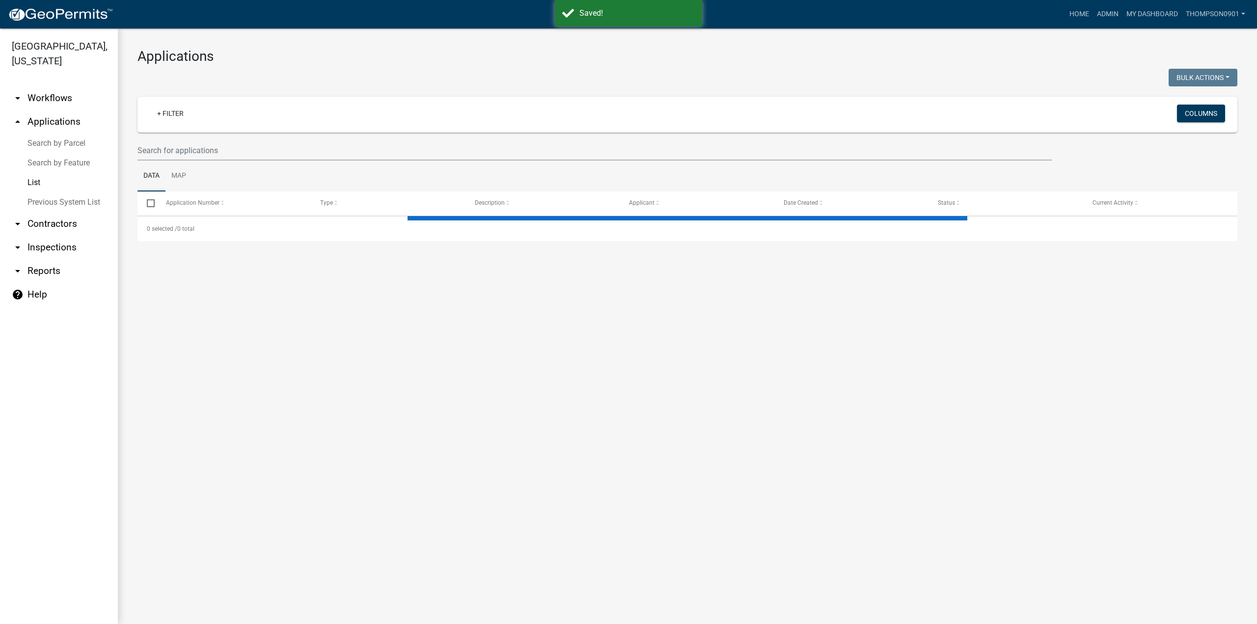
select select "3: 100"
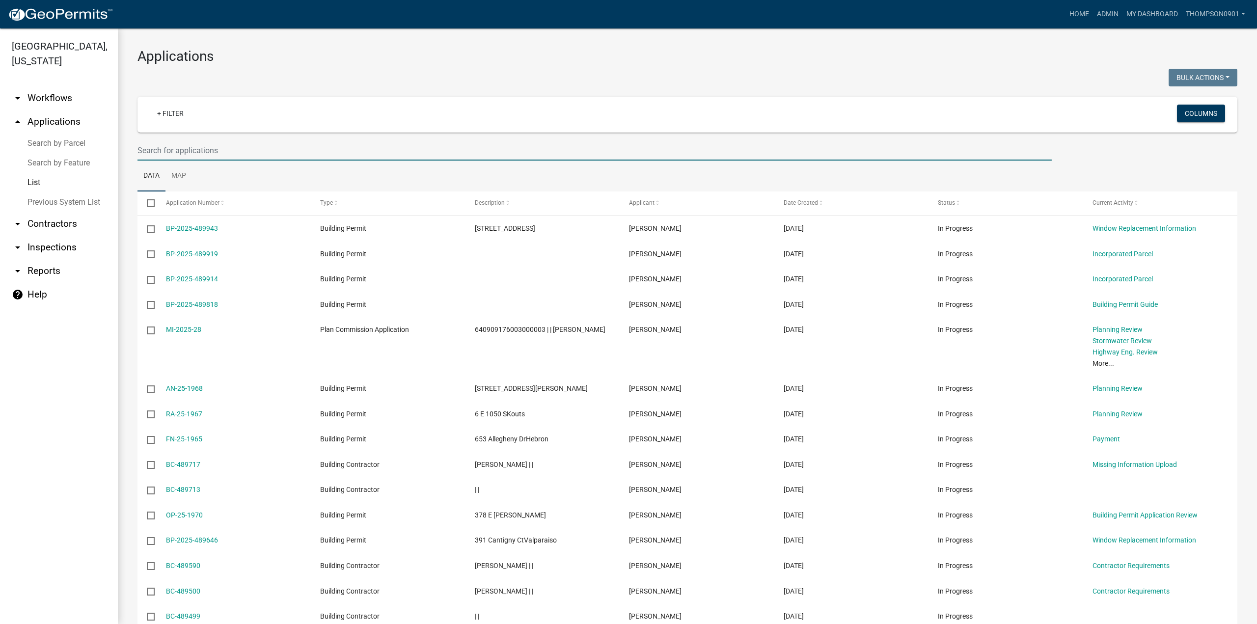
click at [224, 151] on input "text" at bounding box center [595, 150] width 914 height 20
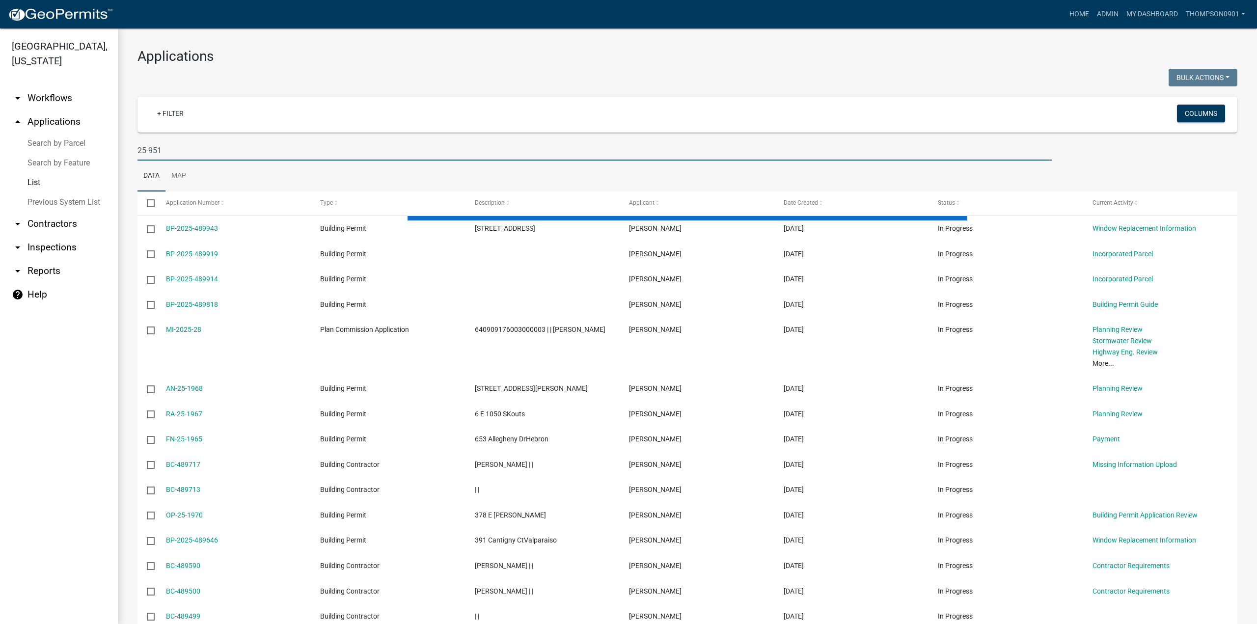
type input "25-951"
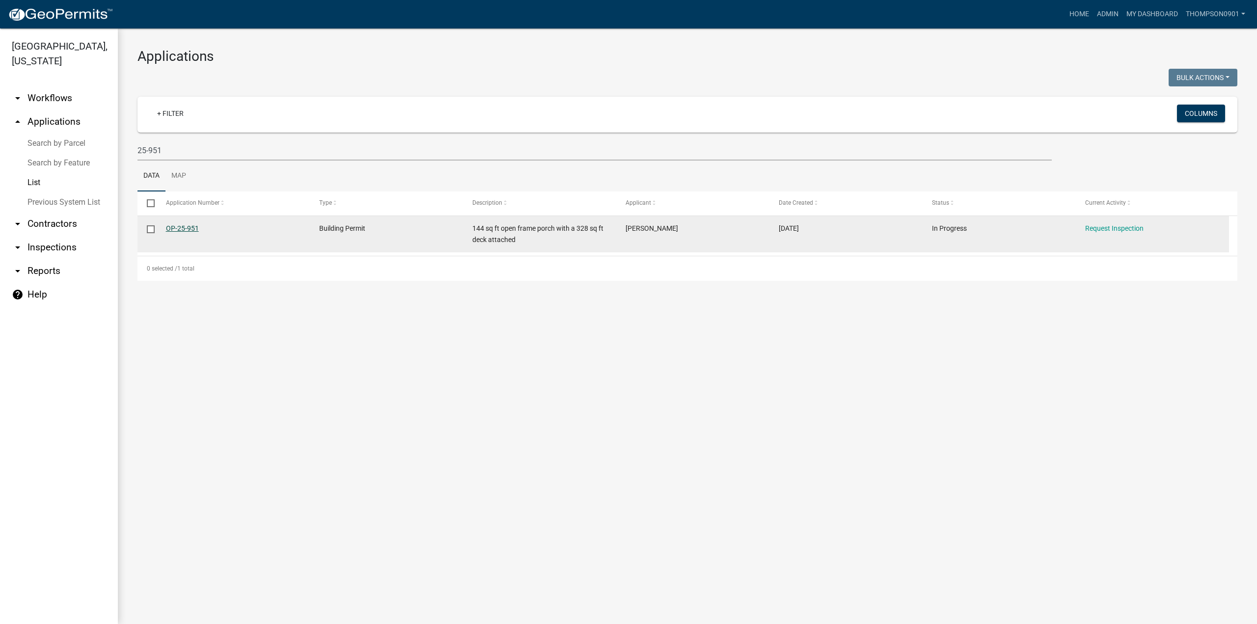
click at [192, 228] on link "OP-25-951" at bounding box center [182, 228] width 33 height 8
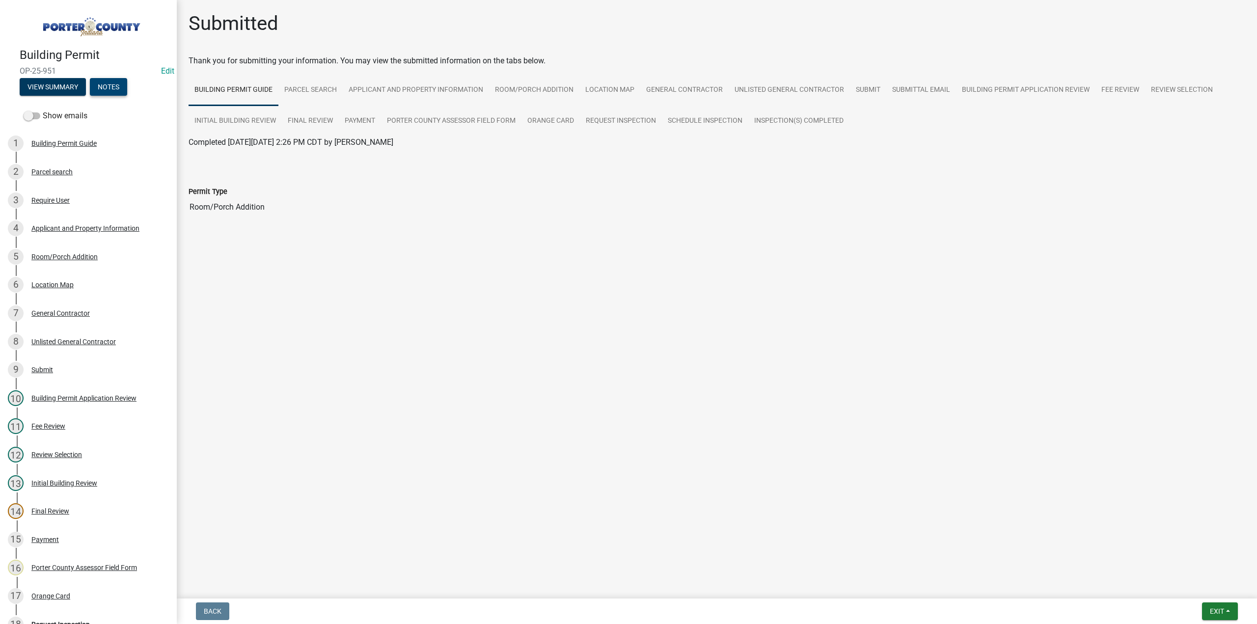
click at [98, 84] on button "Notes" at bounding box center [108, 87] width 37 height 18
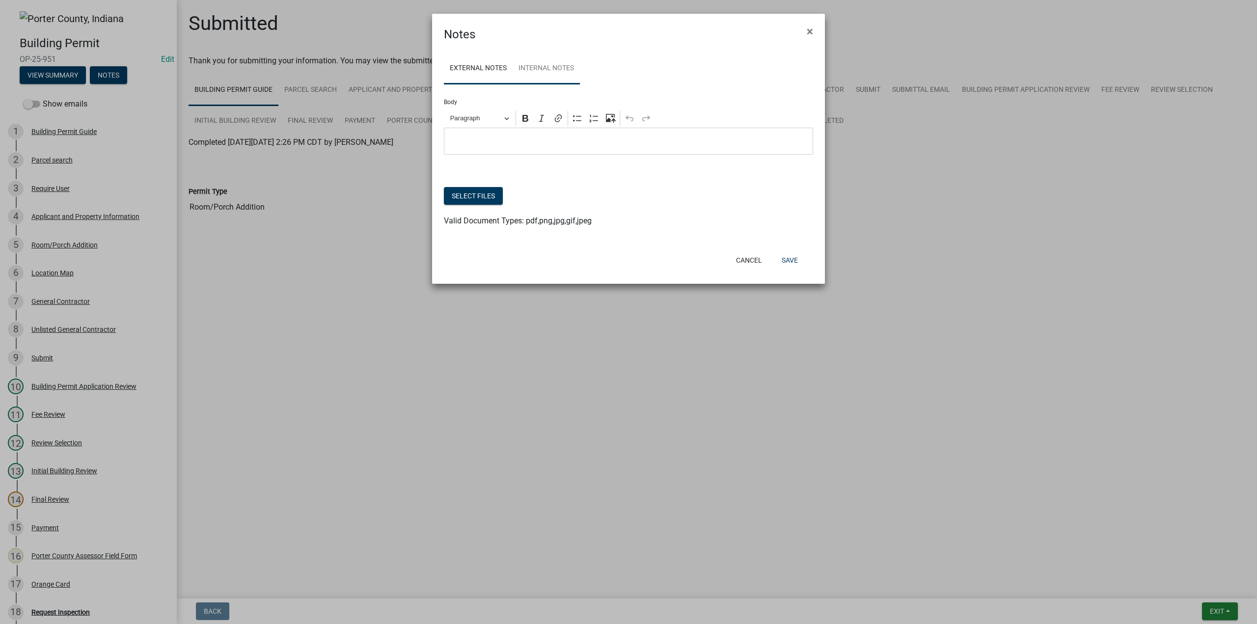
click at [561, 67] on link "Internal Notes" at bounding box center [546, 68] width 67 height 31
drag, startPoint x: 476, startPoint y: 207, endPoint x: 480, endPoint y: 199, distance: 9.0
click at [476, 206] on div "Select files" at bounding box center [628, 197] width 369 height 20
click at [481, 197] on button "Select files" at bounding box center [473, 196] width 59 height 18
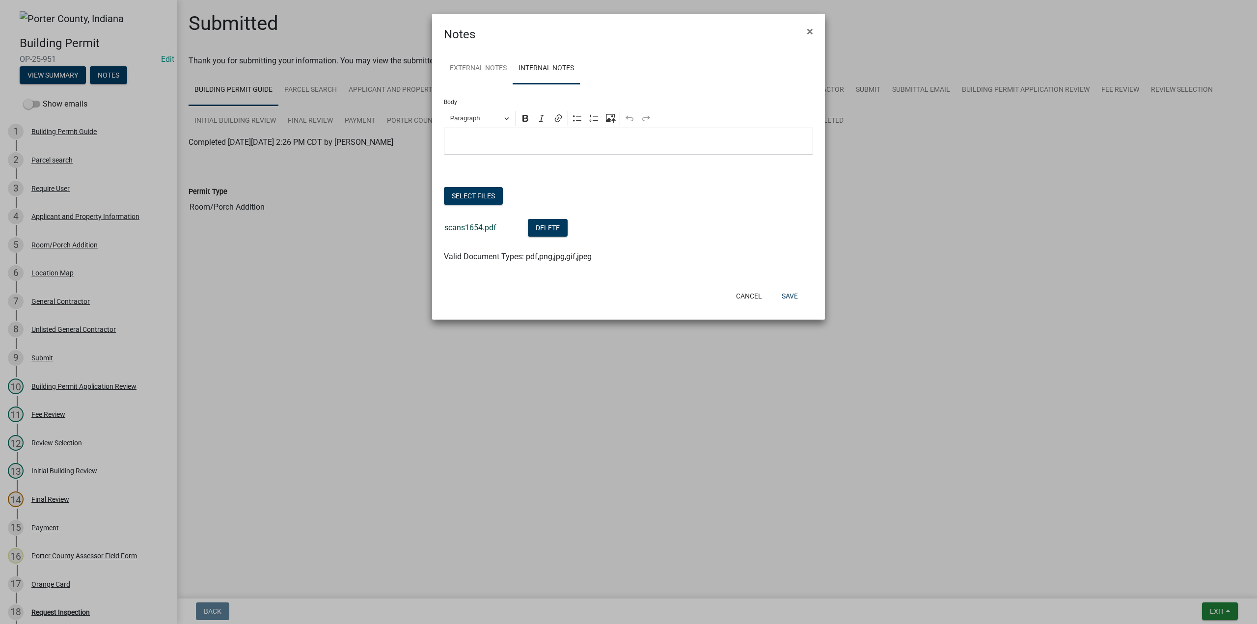
click at [462, 231] on link "scans1654.pdf" at bounding box center [470, 227] width 52 height 9
click at [802, 295] on button "Save" at bounding box center [790, 296] width 32 height 18
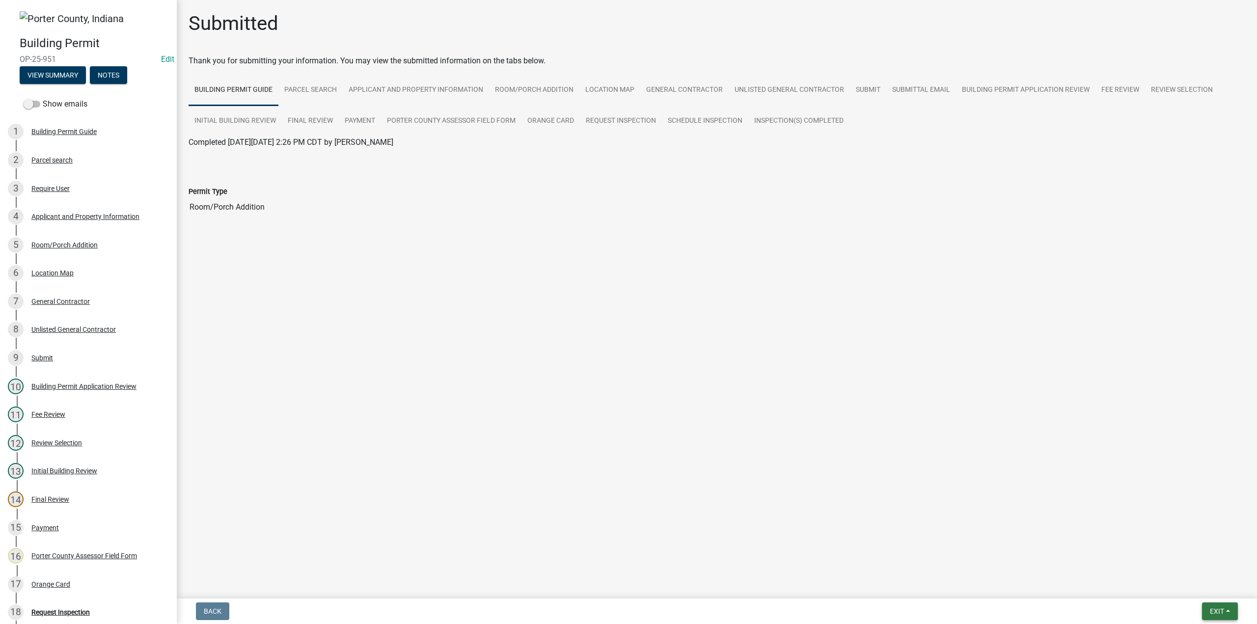
click at [1220, 614] on span "Exit" at bounding box center [1217, 612] width 14 height 8
click at [1200, 590] on button "Save & Exit" at bounding box center [1199, 586] width 79 height 24
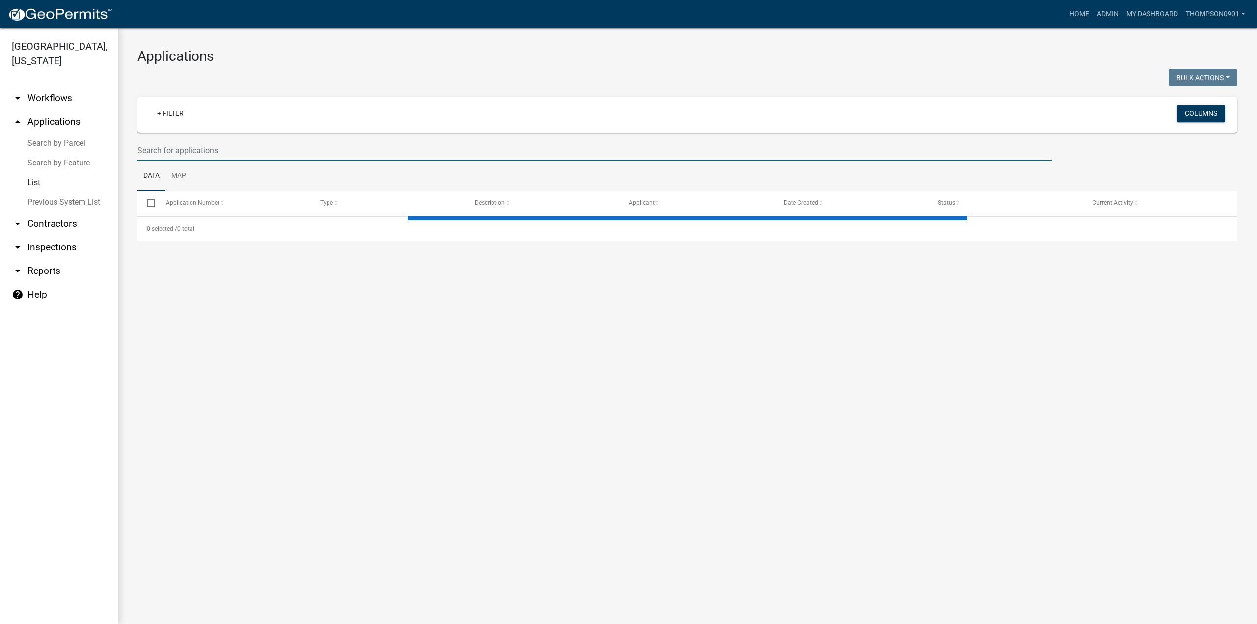
click at [191, 145] on input "text" at bounding box center [595, 150] width 914 height 20
select select "3: 100"
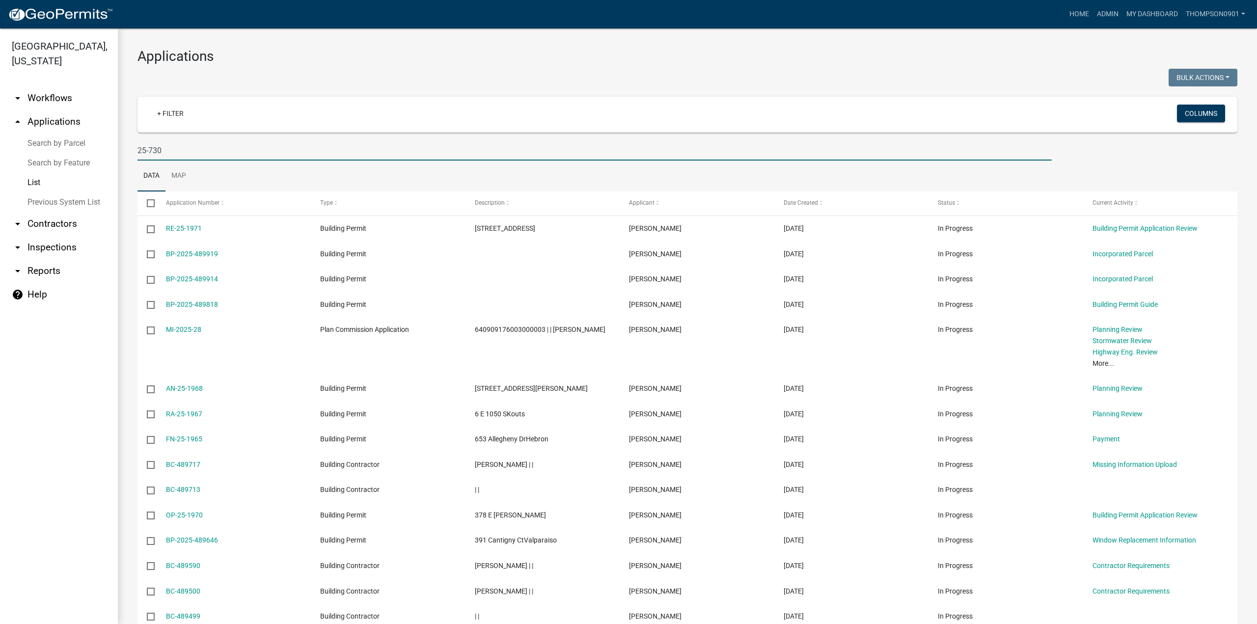
type input "25-730"
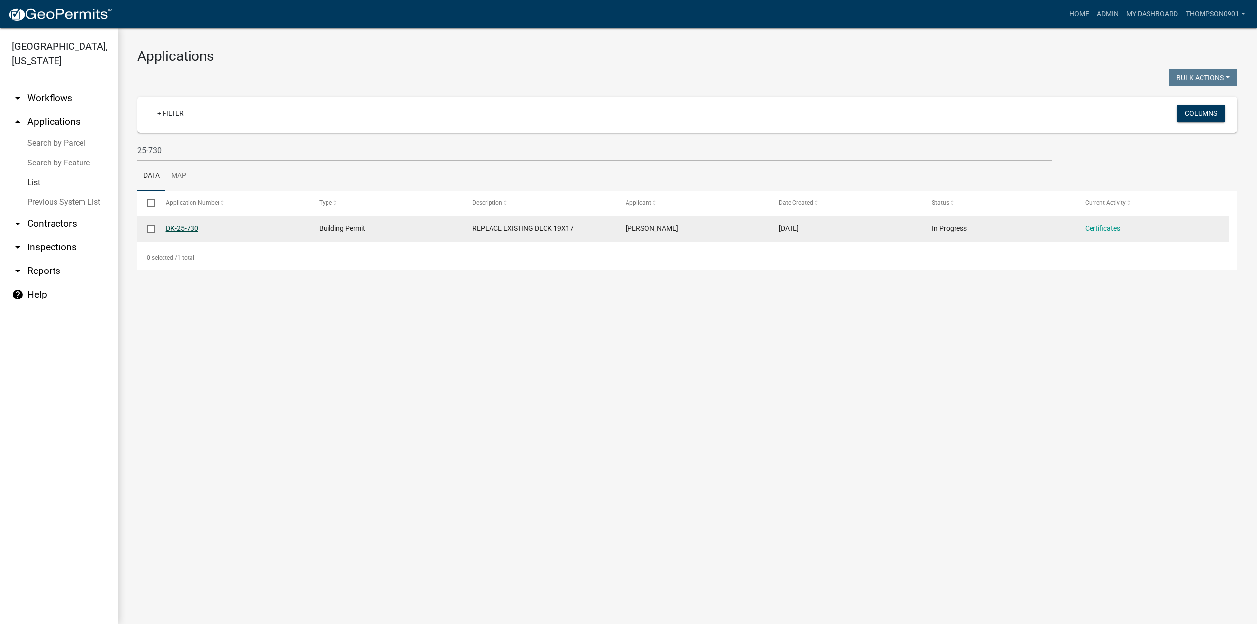
click at [182, 228] on link "DK-25-730" at bounding box center [182, 228] width 32 height 8
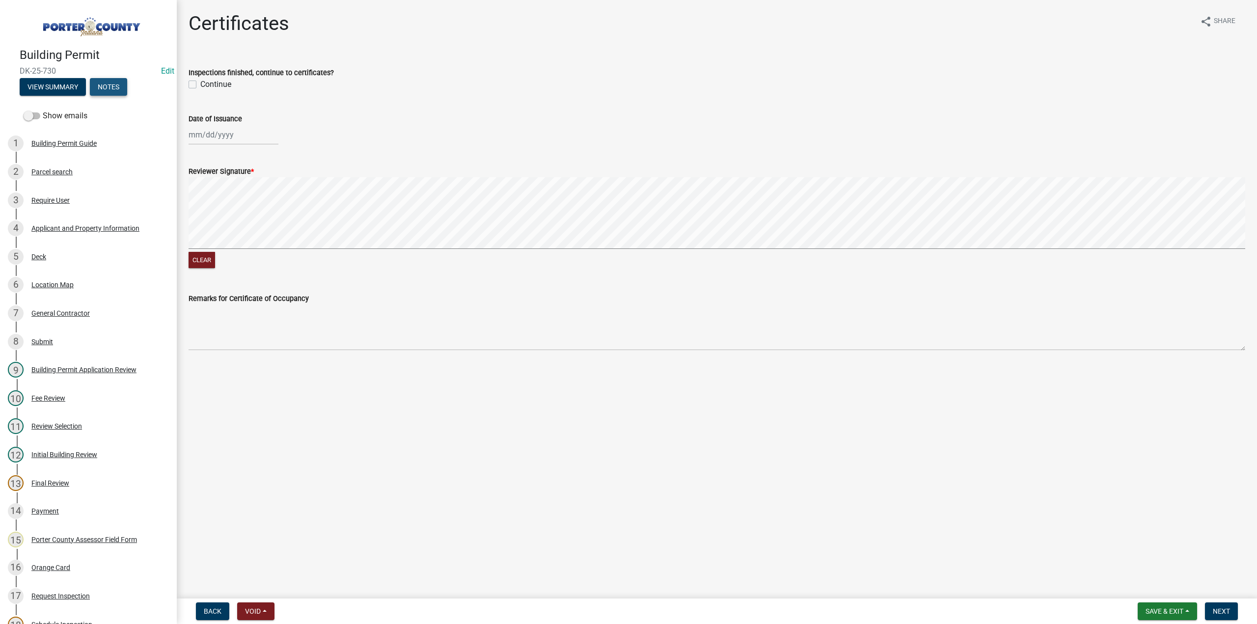
click at [109, 82] on button "Notes" at bounding box center [108, 87] width 37 height 18
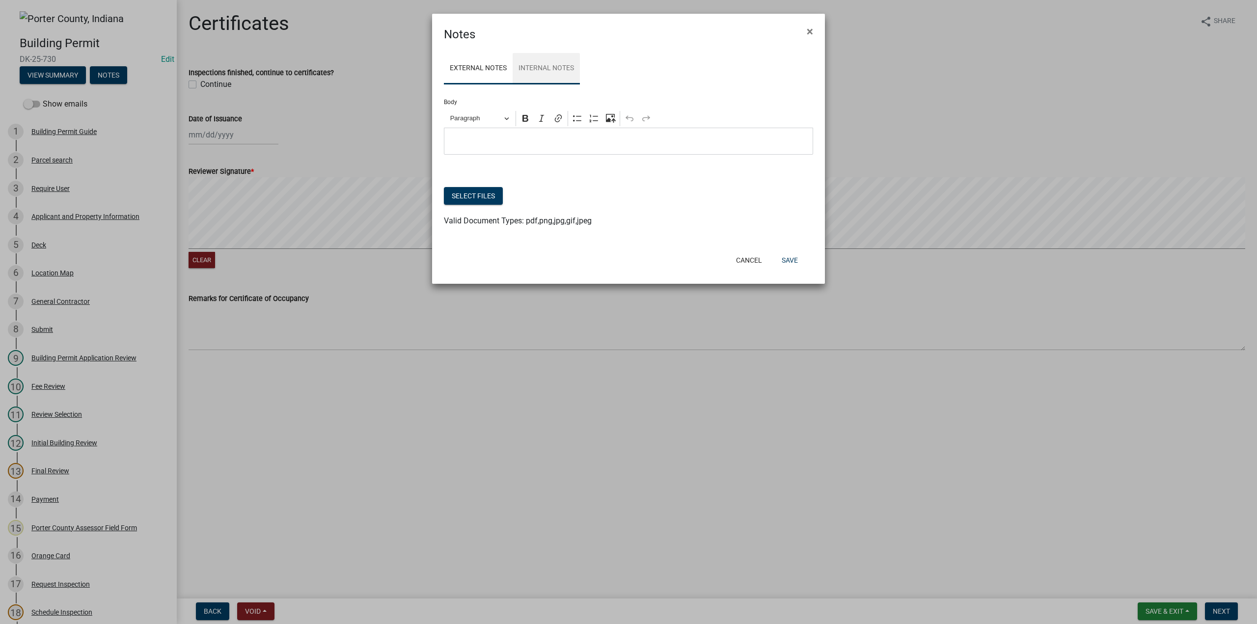
click at [530, 61] on link "Internal Notes" at bounding box center [546, 68] width 67 height 31
click at [472, 191] on button "Select files" at bounding box center [473, 196] width 59 height 18
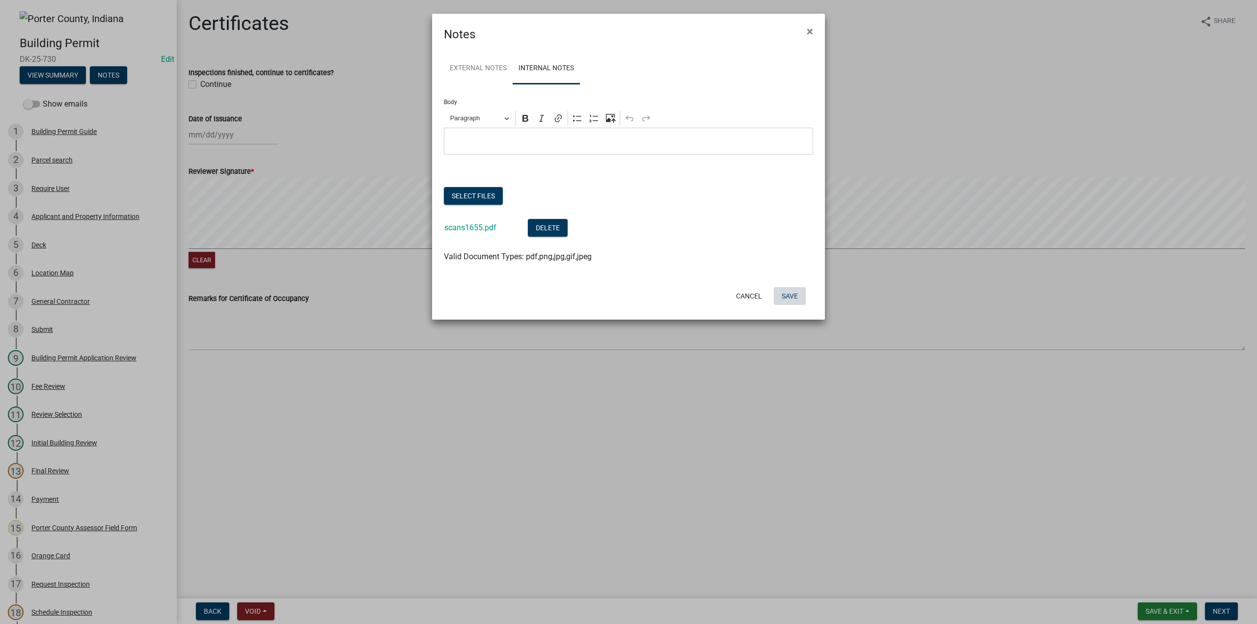
click at [800, 298] on button "Save" at bounding box center [790, 296] width 32 height 18
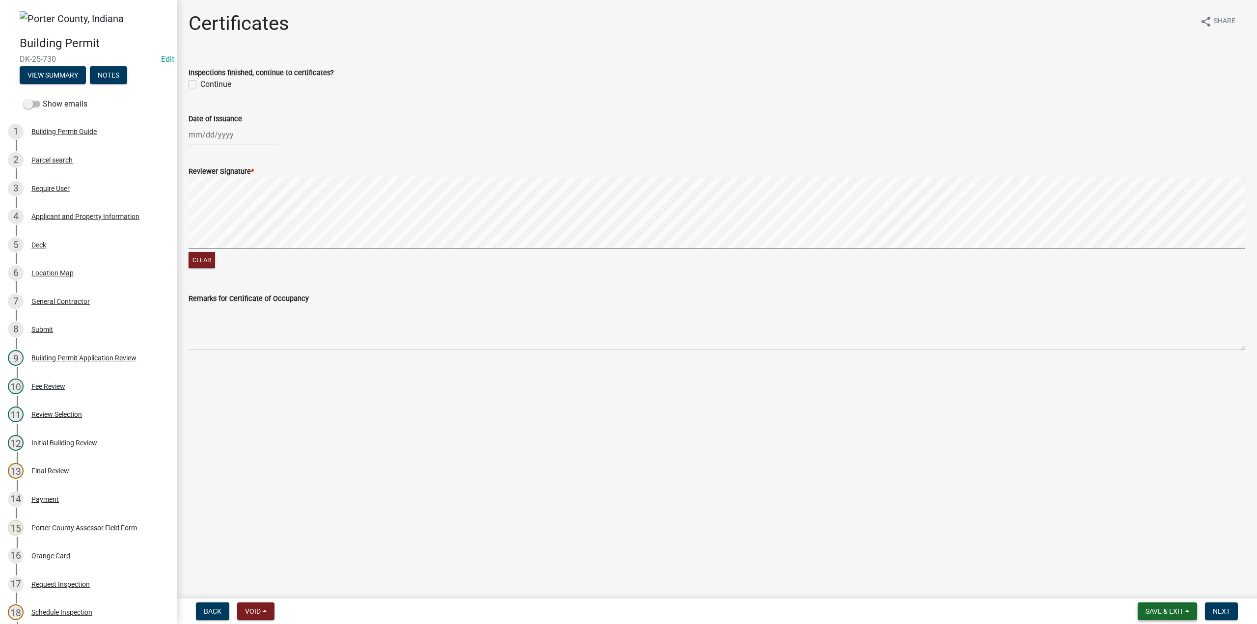
click at [1150, 616] on button "Save & Exit" at bounding box center [1167, 612] width 59 height 18
click at [1153, 585] on button "Save & Exit" at bounding box center [1158, 586] width 79 height 24
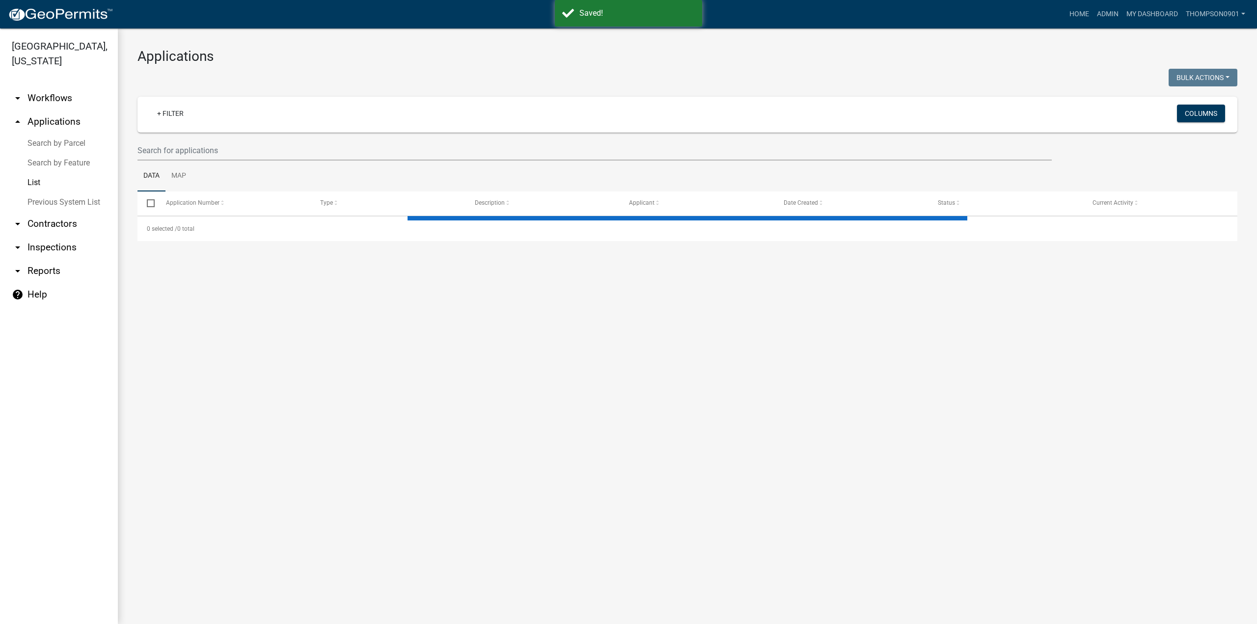
select select "3: 100"
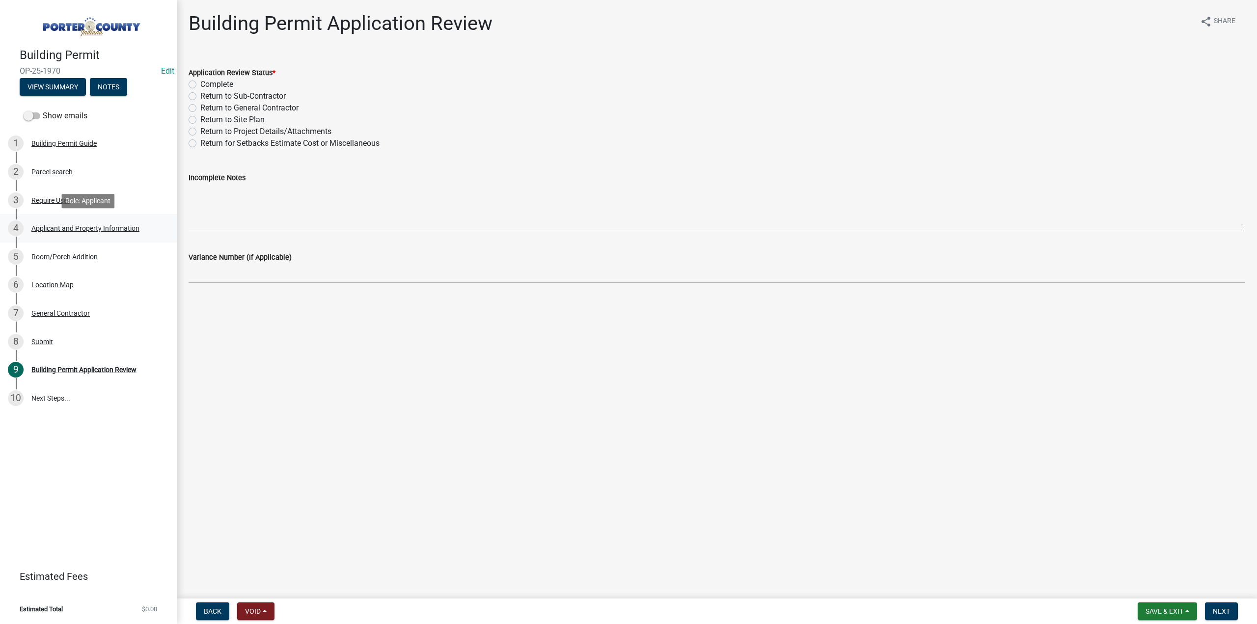
click at [85, 226] on div "Applicant and Property Information" at bounding box center [85, 228] width 108 height 7
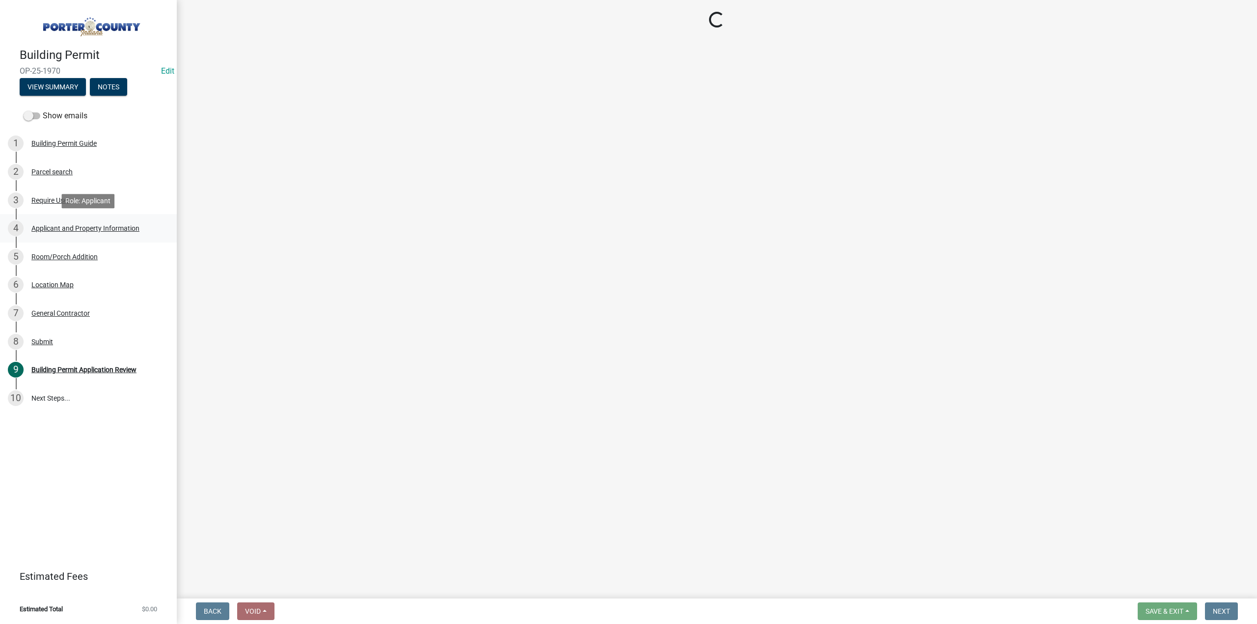
select select "3d0e3105-d46a-462c-9cf4-b32453f427e3"
select select "ea6751d4-6bf7-4a16-89ee-f7801ab82aa1"
select select "92efe679-05f4-414a-9426-51627fba5de6"
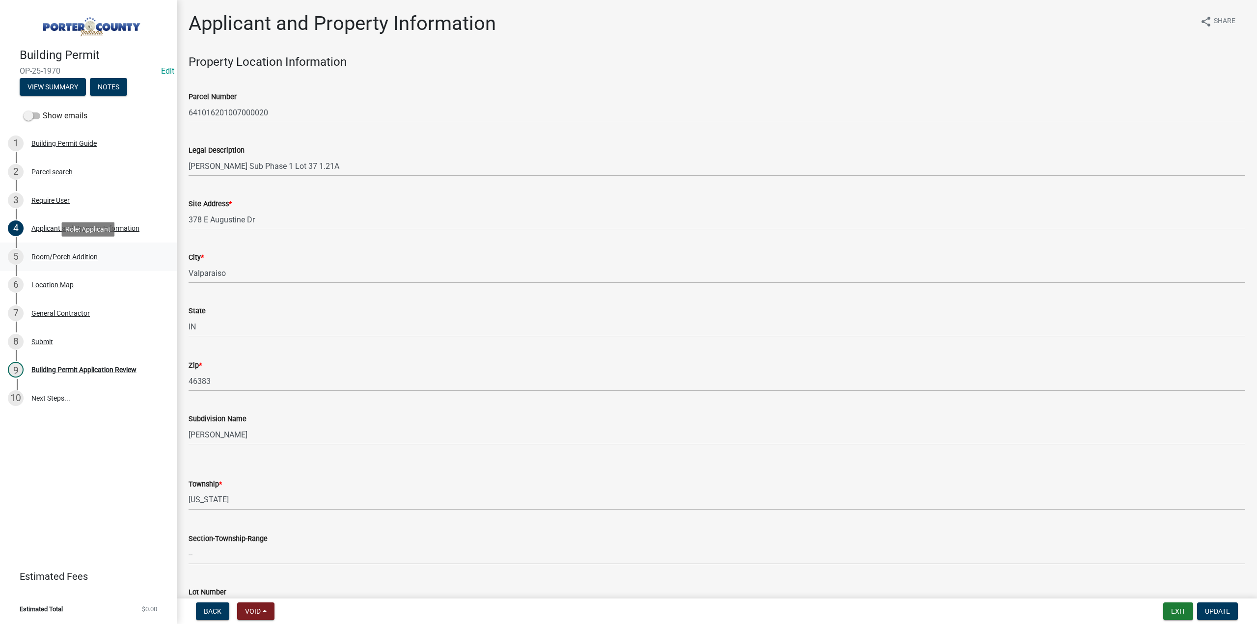
click at [81, 251] on div "5 Room/Porch Addition" at bounding box center [84, 257] width 153 height 16
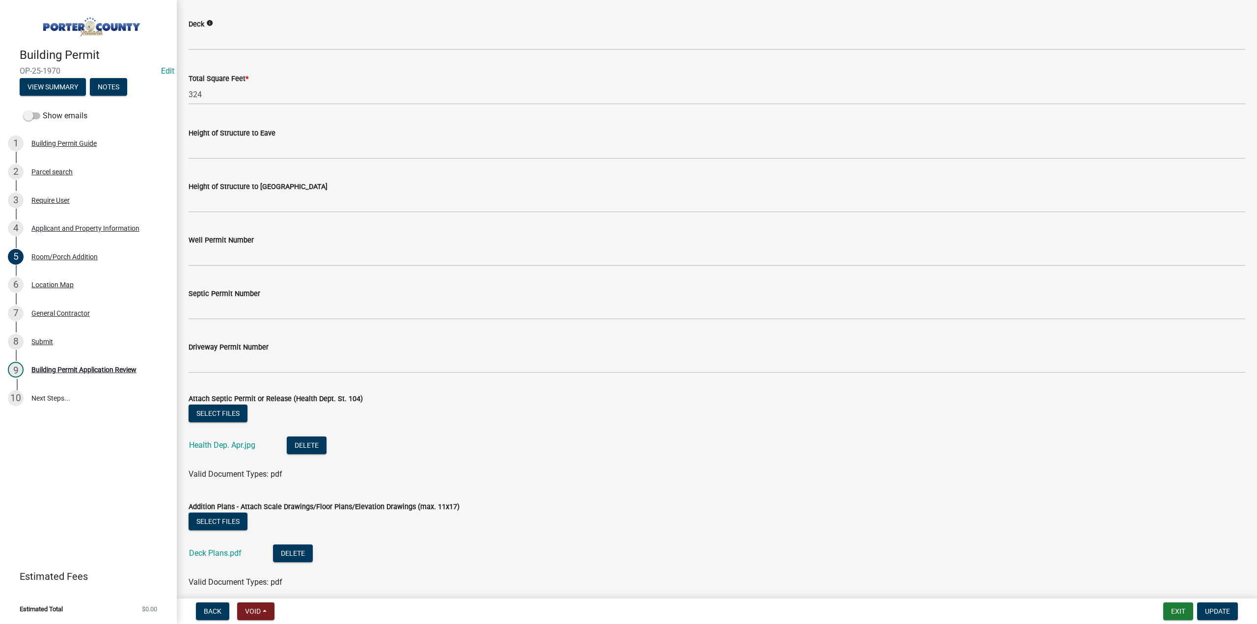
scroll to position [1572, 0]
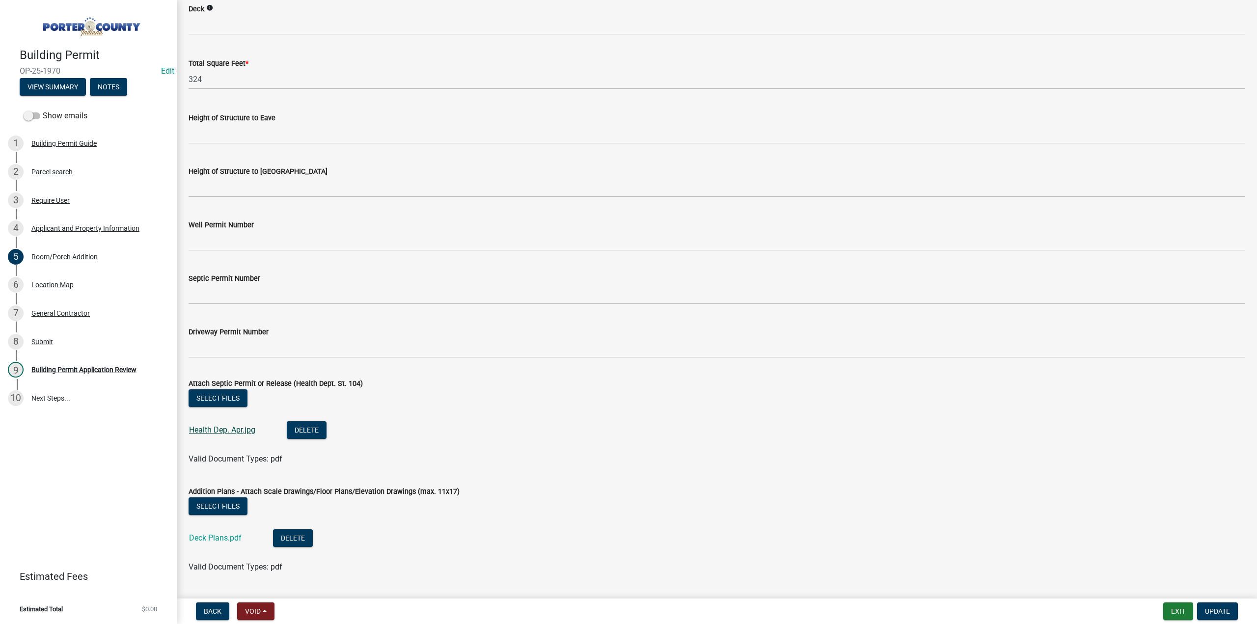
click at [234, 429] on link "Health Dep. Apr.jpg" at bounding box center [222, 429] width 66 height 9
click at [236, 542] on link "Deck Plans.pdf" at bounding box center [215, 537] width 53 height 9
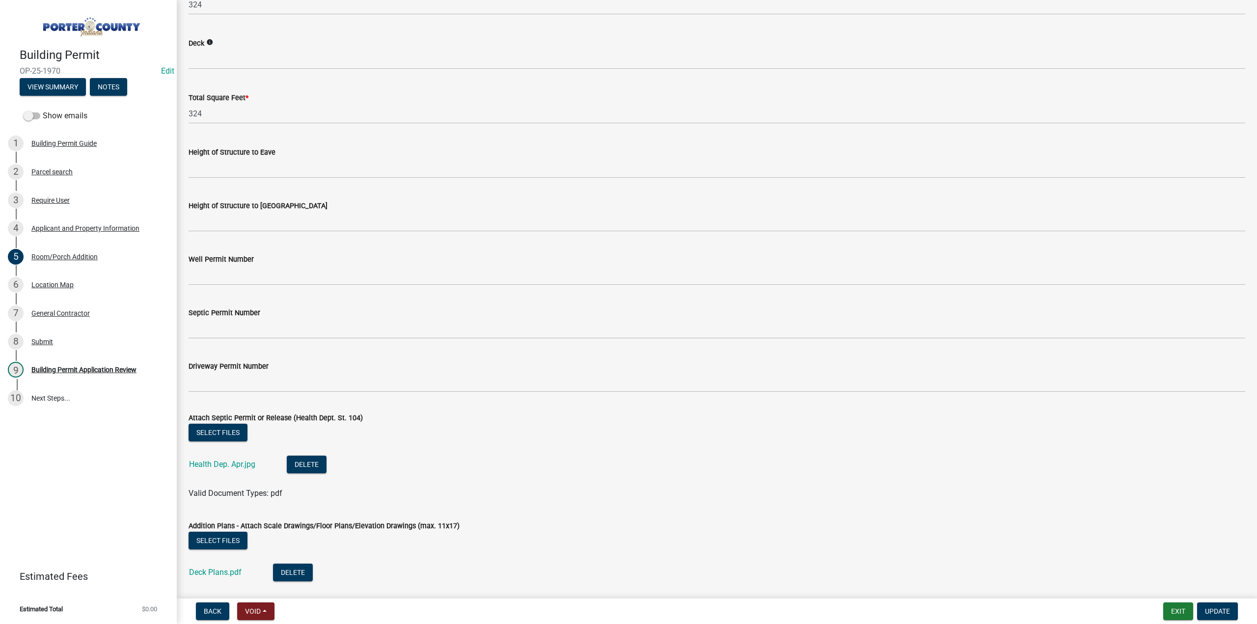
scroll to position [1522, 0]
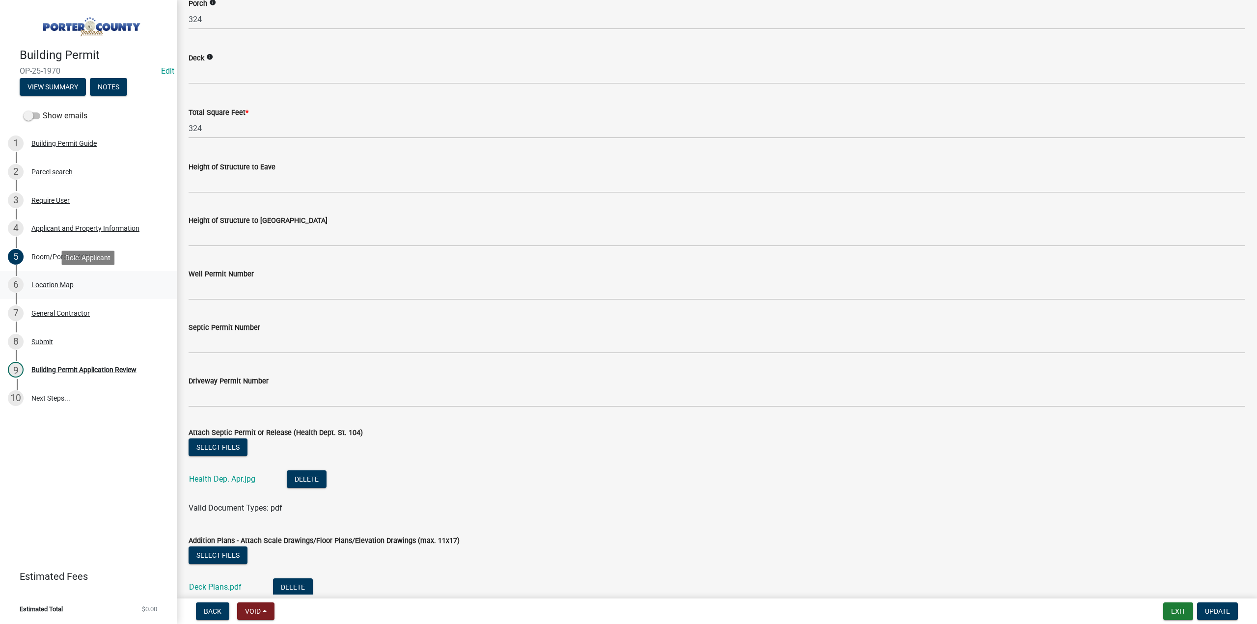
click at [61, 283] on div "Location Map" at bounding box center [52, 284] width 42 height 7
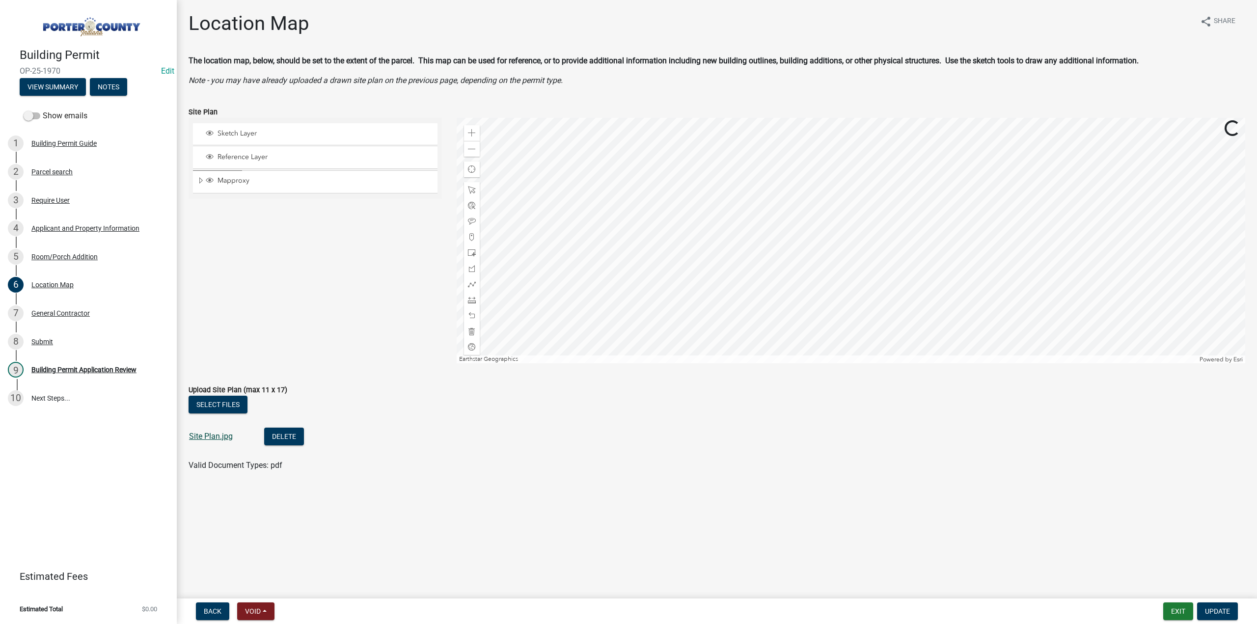
click at [217, 436] on link "Site Plan.jpg" at bounding box center [211, 436] width 44 height 9
click at [75, 257] on div "Room/Porch Addition" at bounding box center [64, 256] width 66 height 7
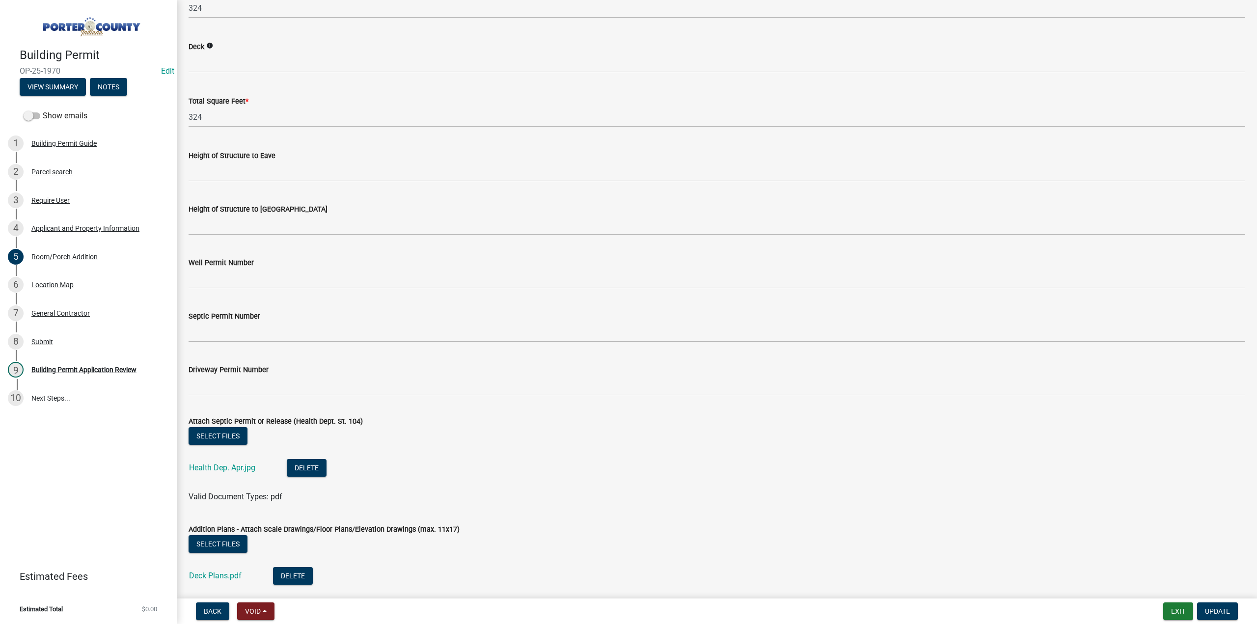
scroll to position [1597, 0]
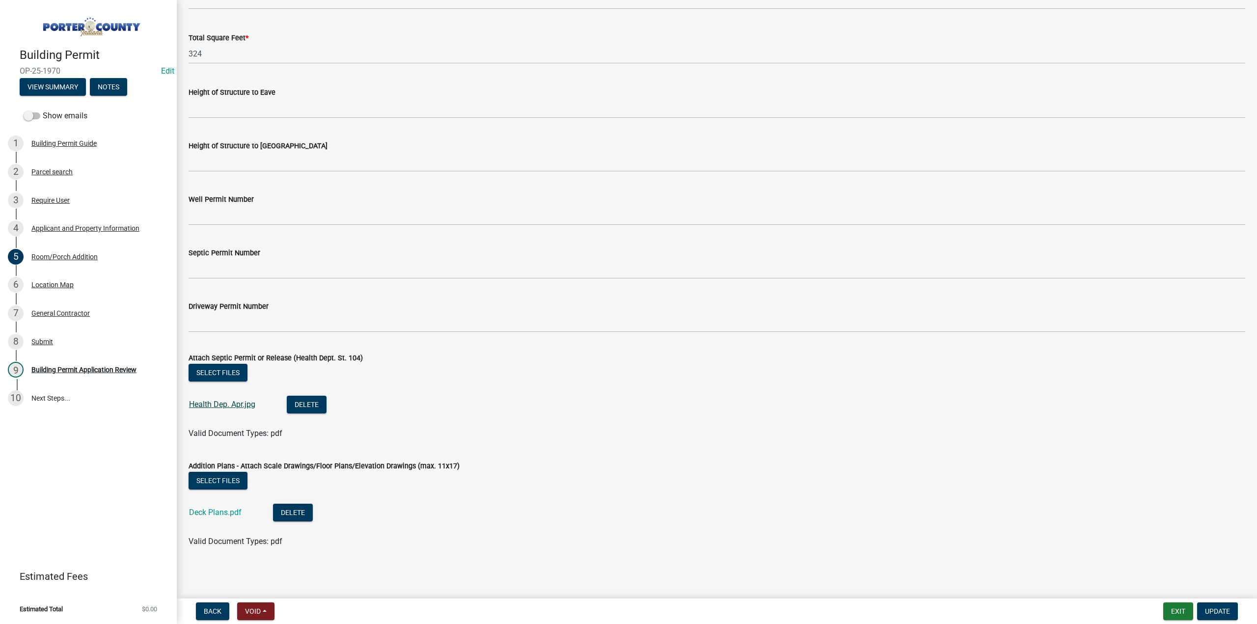
click at [243, 407] on link "Health Dep. Apr.jpg" at bounding box center [222, 404] width 66 height 9
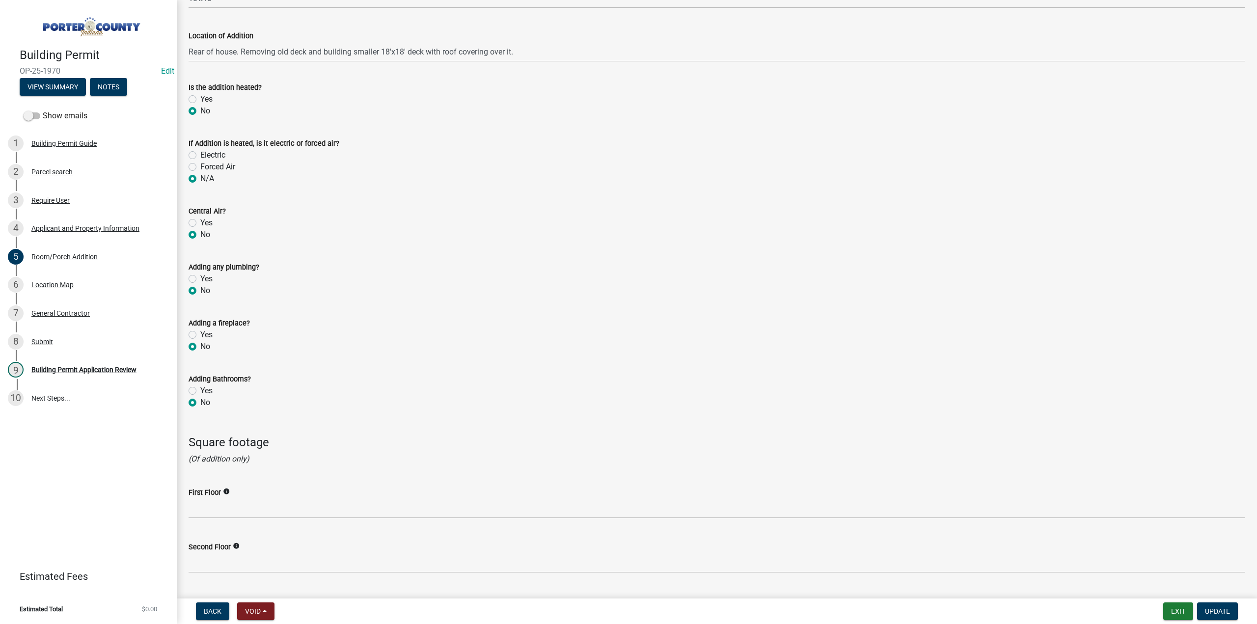
scroll to position [811, 0]
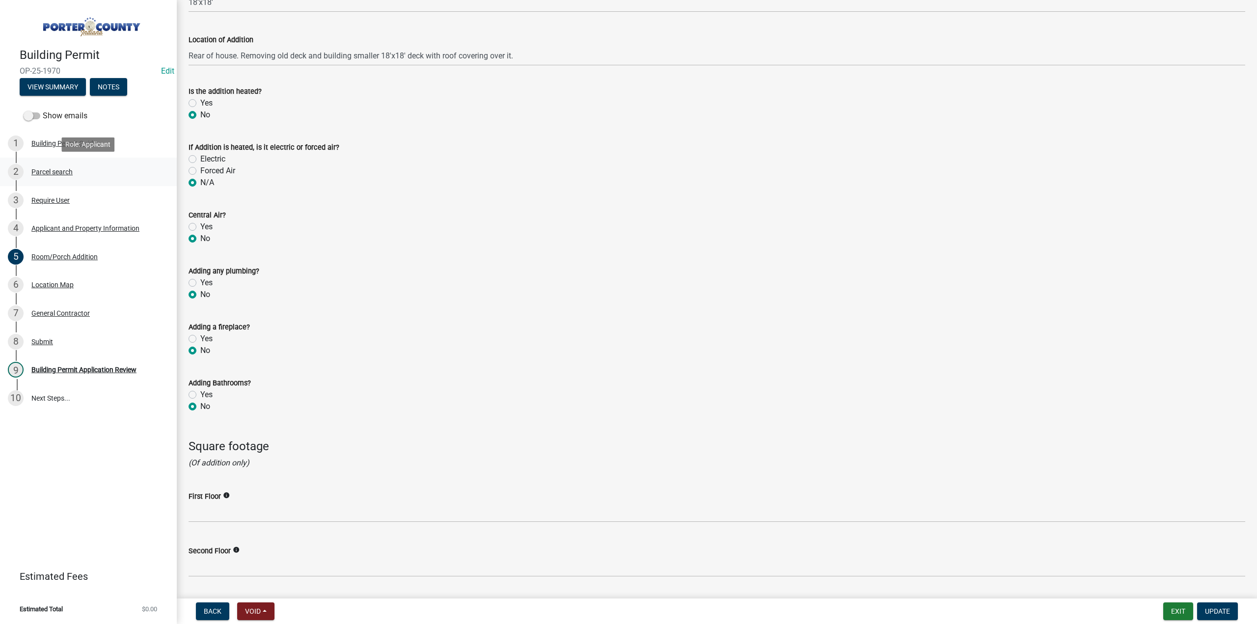
click at [55, 165] on div "2 Parcel search" at bounding box center [84, 172] width 153 height 16
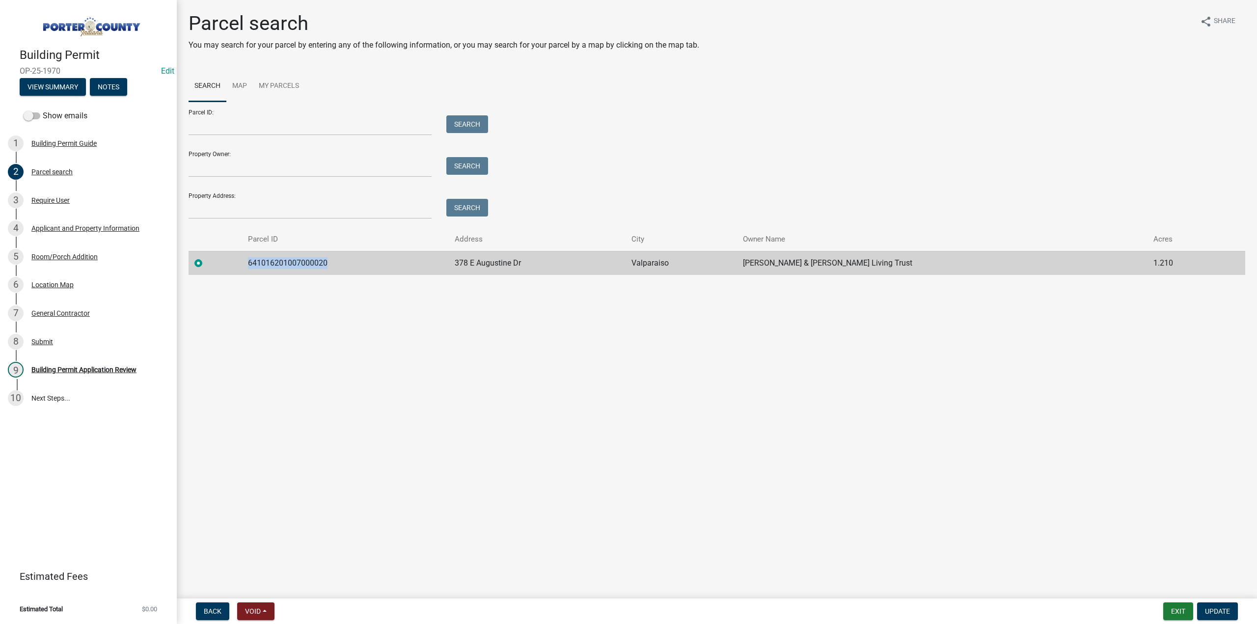
drag, startPoint x: 335, startPoint y: 267, endPoint x: 249, endPoint y: 273, distance: 86.1
click at [249, 273] on td "641016201007000020" at bounding box center [345, 263] width 207 height 24
copy td "641016201007000020"
click at [95, 369] on div "Building Permit Application Review" at bounding box center [83, 369] width 105 height 7
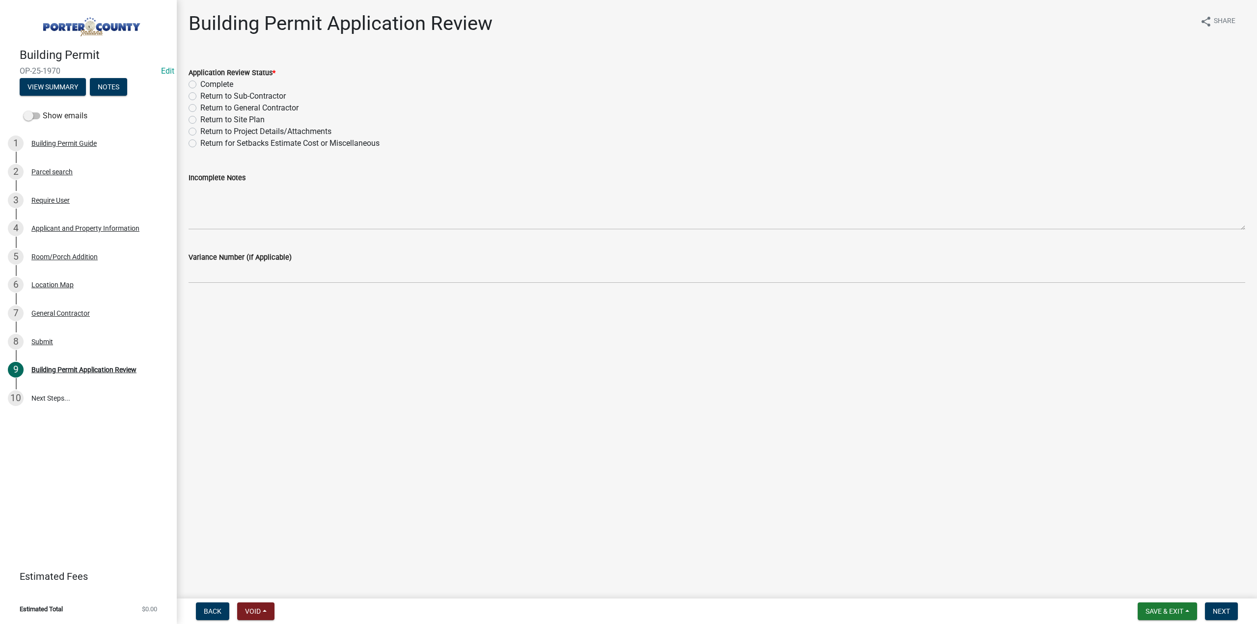
click at [200, 130] on label "Return to Project Details/Attachments" at bounding box center [265, 132] width 131 height 12
click at [200, 130] on input "Return to Project Details/Attachments" at bounding box center [203, 129] width 6 height 6
radio input "true"
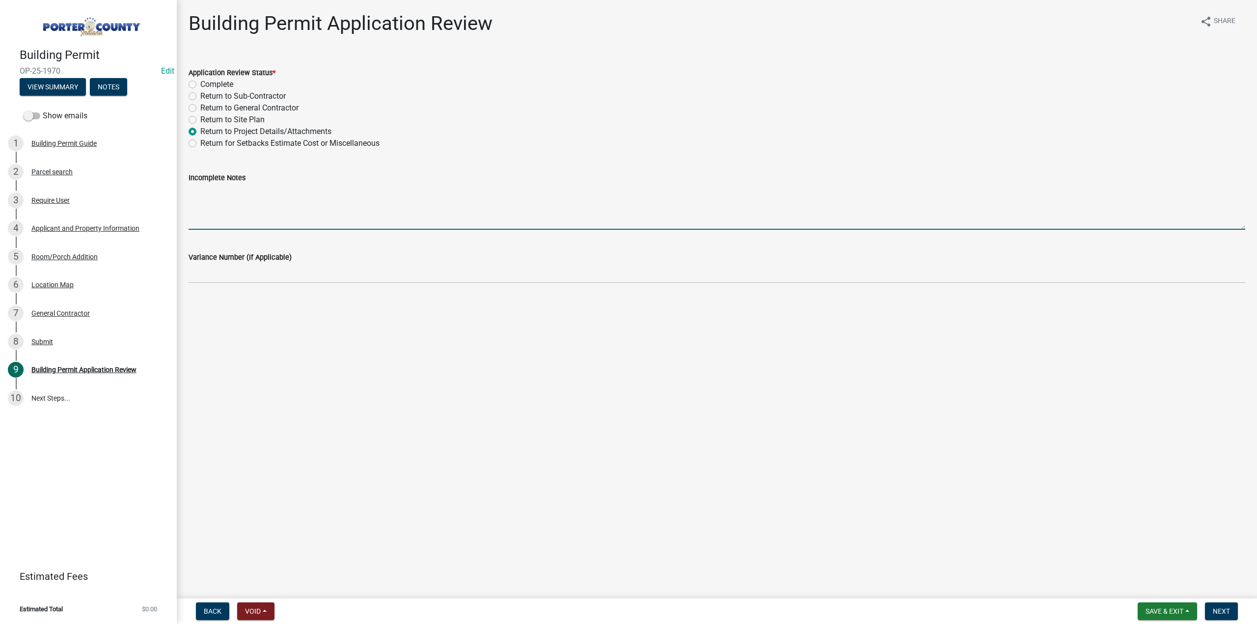
click at [275, 188] on textarea "Incomplete Notes" at bounding box center [717, 207] width 1057 height 46
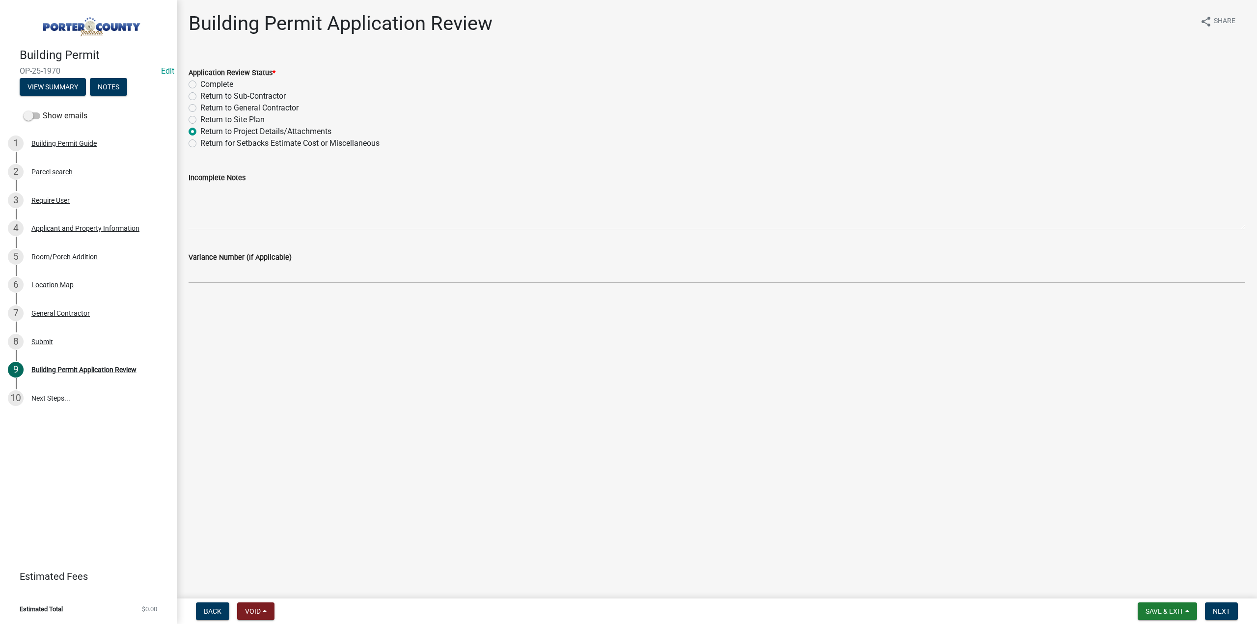
click at [200, 144] on label "Return for Setbacks Estimate Cost or Miscellaneous" at bounding box center [289, 144] width 179 height 12
click at [200, 144] on input "Return for Setbacks Estimate Cost or Miscellaneous" at bounding box center [203, 141] width 6 height 6
radio input "true"
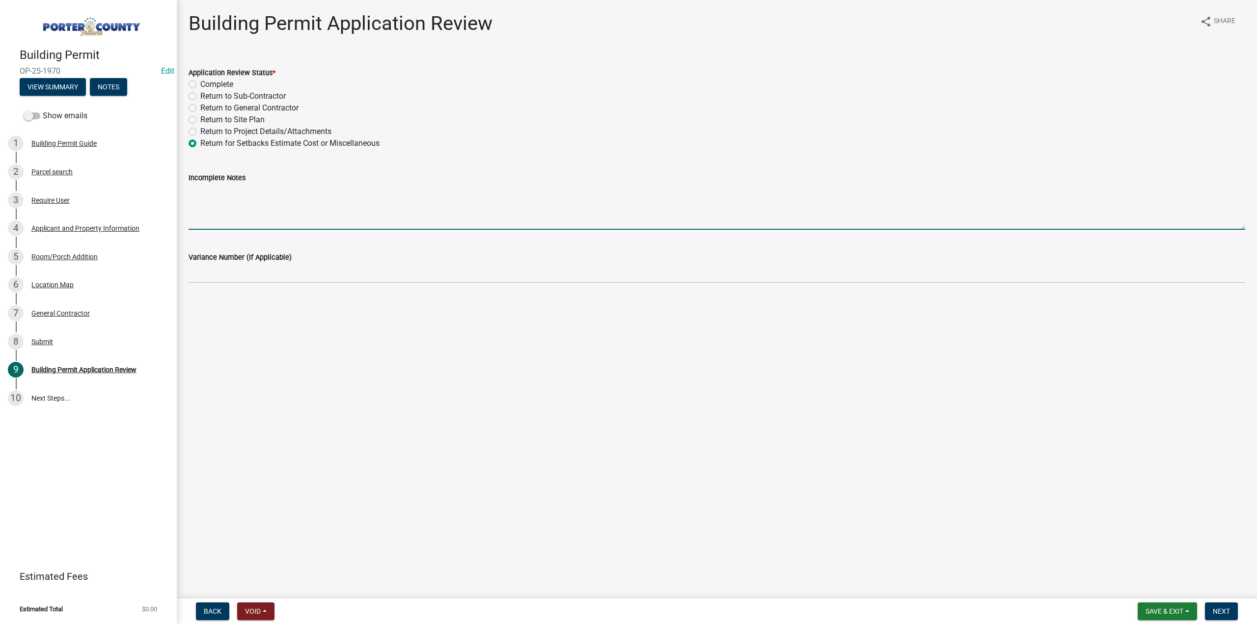
click at [240, 193] on textarea "Incomplete Notes" at bounding box center [717, 207] width 1057 height 46
type textarea "What are the actual set"
click at [83, 255] on div "Room/Porch Addition" at bounding box center [64, 256] width 66 height 7
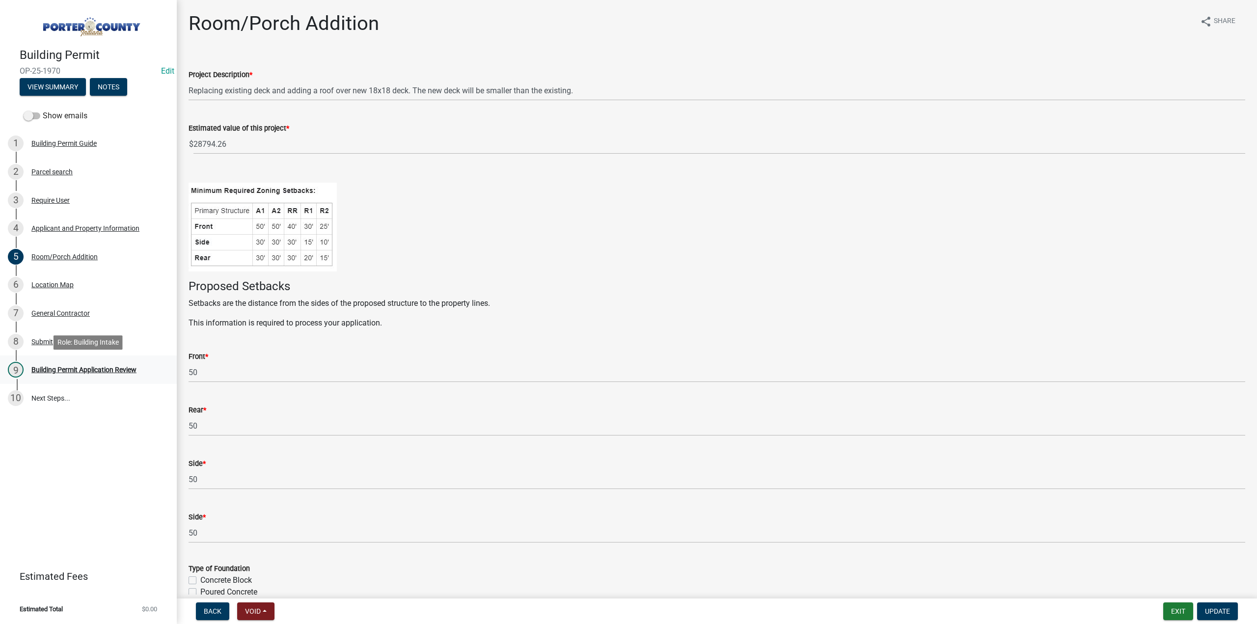
click at [120, 363] on div "9 Building Permit Application Review" at bounding box center [84, 370] width 153 height 16
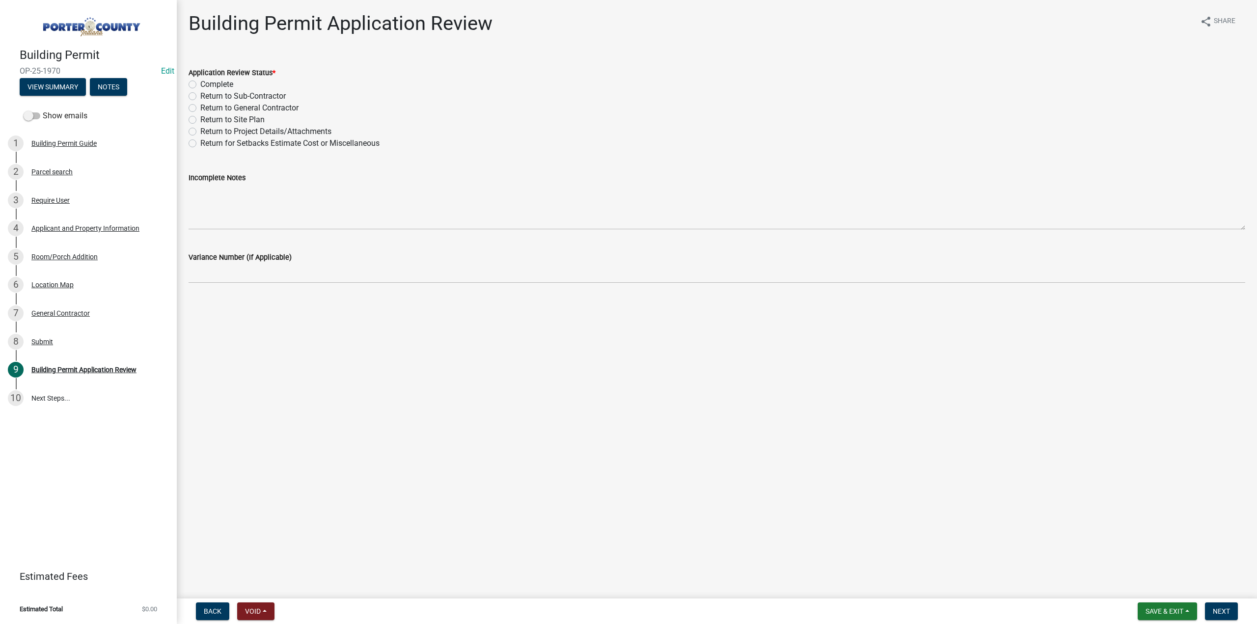
click at [200, 132] on label "Return to Project Details/Attachments" at bounding box center [265, 132] width 131 height 12
click at [200, 132] on input "Return to Project Details/Attachments" at bounding box center [203, 129] width 6 height 6
radio input "true"
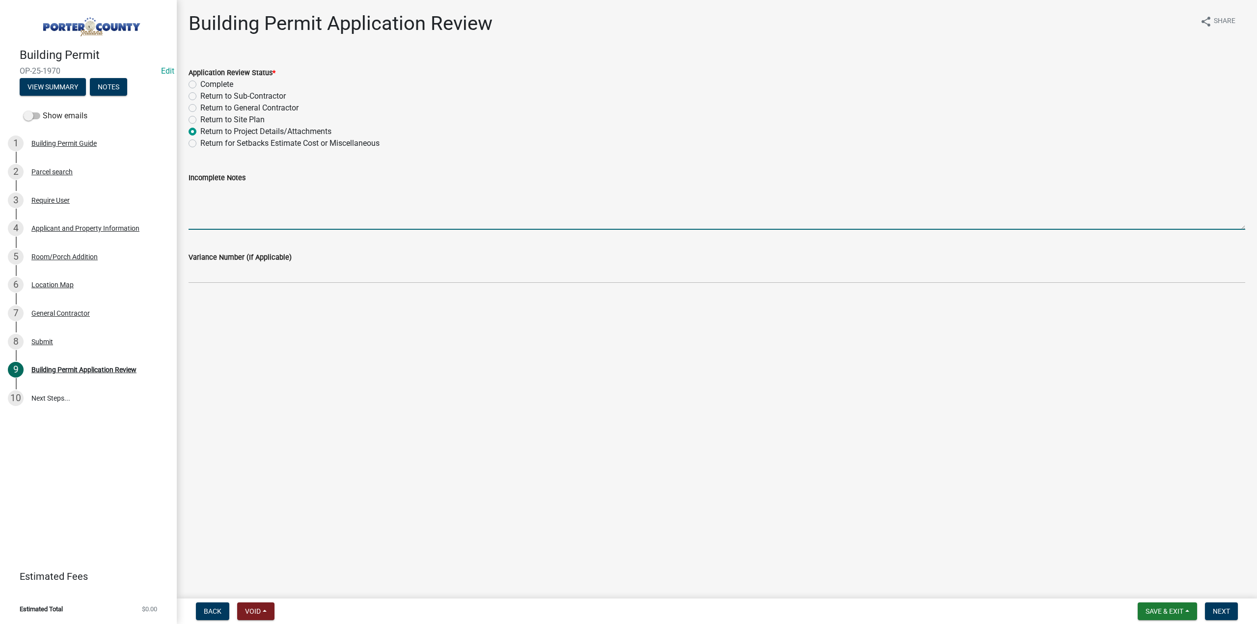
click at [252, 202] on textarea "Incomplete Notes" at bounding box center [717, 207] width 1057 height 46
drag, startPoint x: 193, startPoint y: 144, endPoint x: 197, endPoint y: 153, distance: 10.5
click at [200, 144] on label "Return for Setbacks Estimate Cost or Miscellaneous" at bounding box center [289, 144] width 179 height 12
click at [200, 144] on input "Return for Setbacks Estimate Cost or Miscellaneous" at bounding box center [203, 141] width 6 height 6
radio input "true"
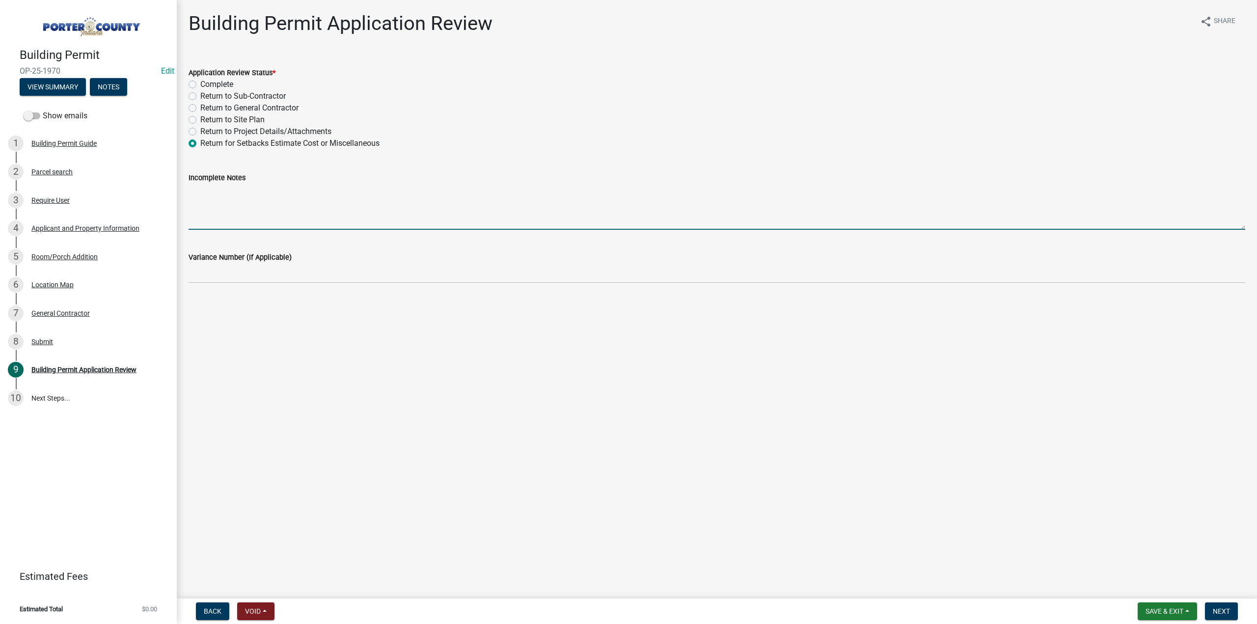
click at [228, 206] on textarea "Incomplete Notes" at bounding box center [717, 207] width 1057 height 46
type textarea "What are the actual setbacks, you put 50 which makes no sense, what's the heigh…"
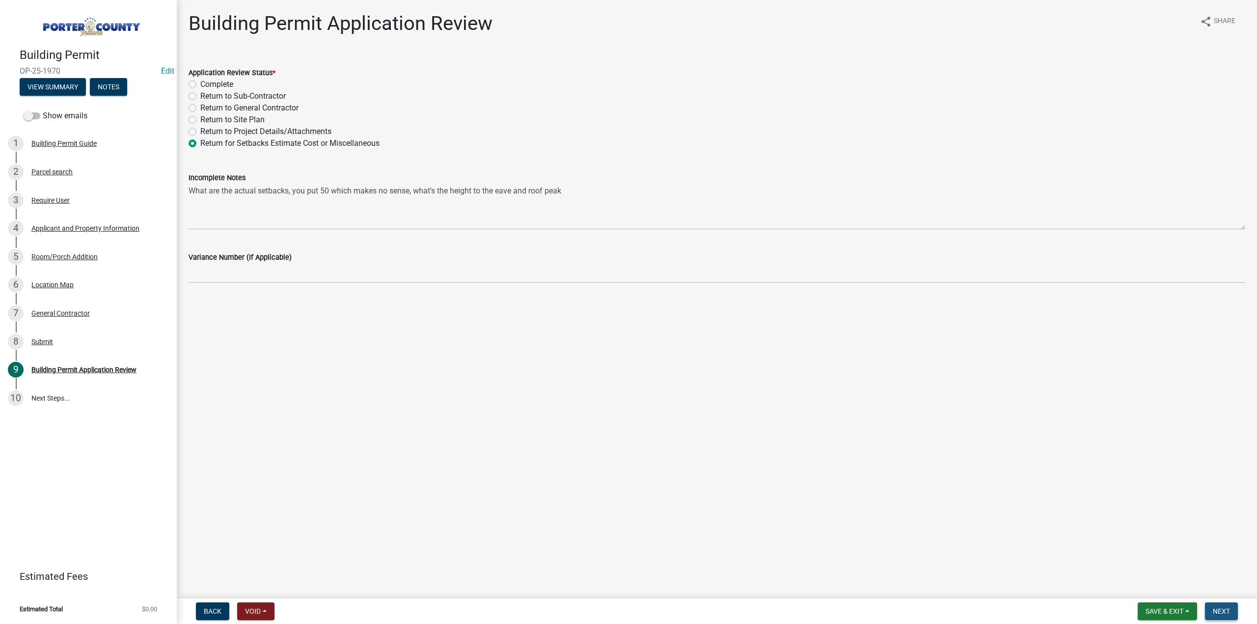
click at [1220, 608] on span "Next" at bounding box center [1221, 612] width 17 height 8
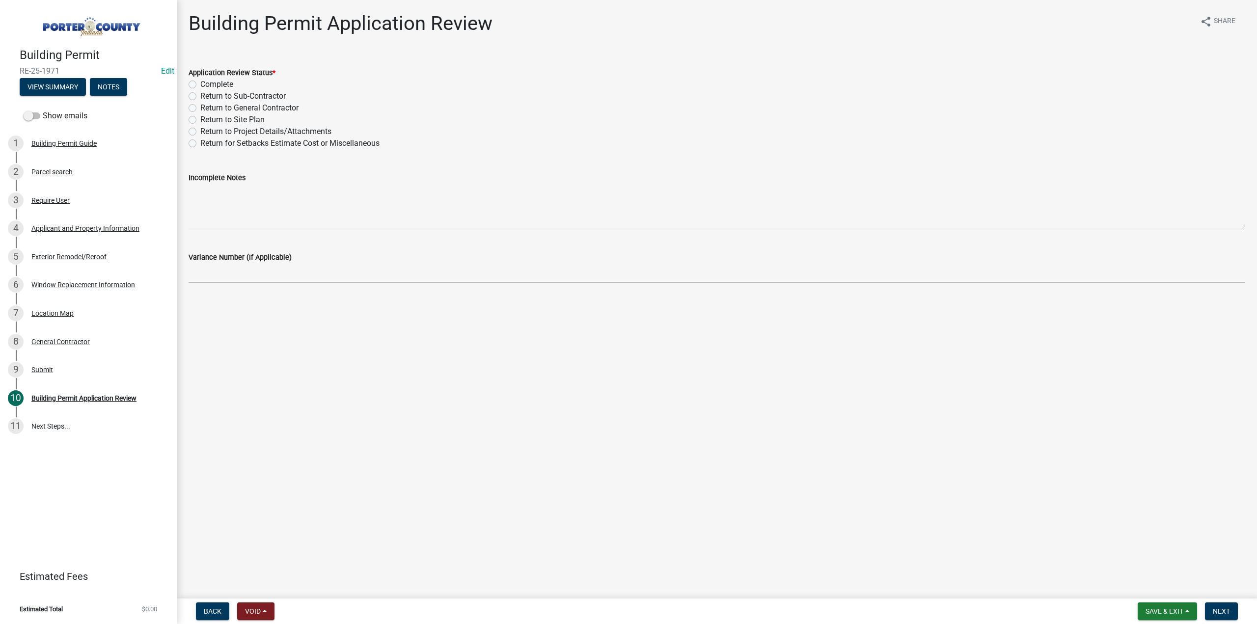
click at [200, 85] on label "Complete" at bounding box center [216, 85] width 33 height 12
click at [200, 85] on input "Complete" at bounding box center [203, 82] width 6 height 6
radio input "true"
click at [1220, 608] on span "Next" at bounding box center [1221, 612] width 17 height 8
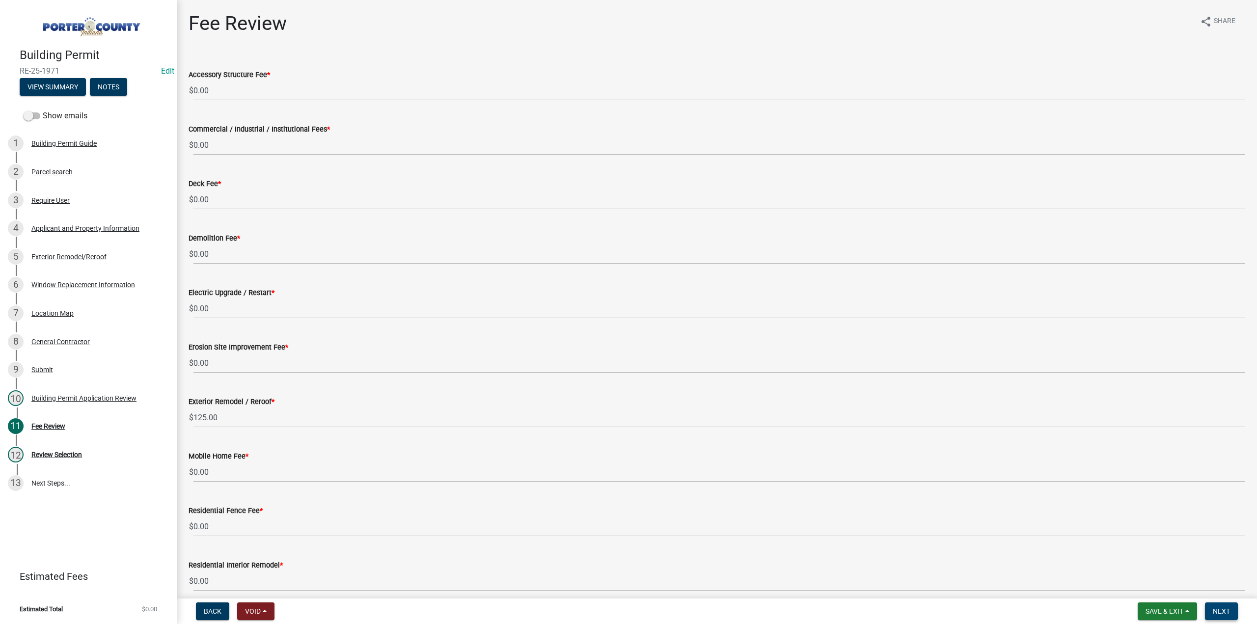
click at [1218, 606] on button "Next" at bounding box center [1221, 612] width 33 height 18
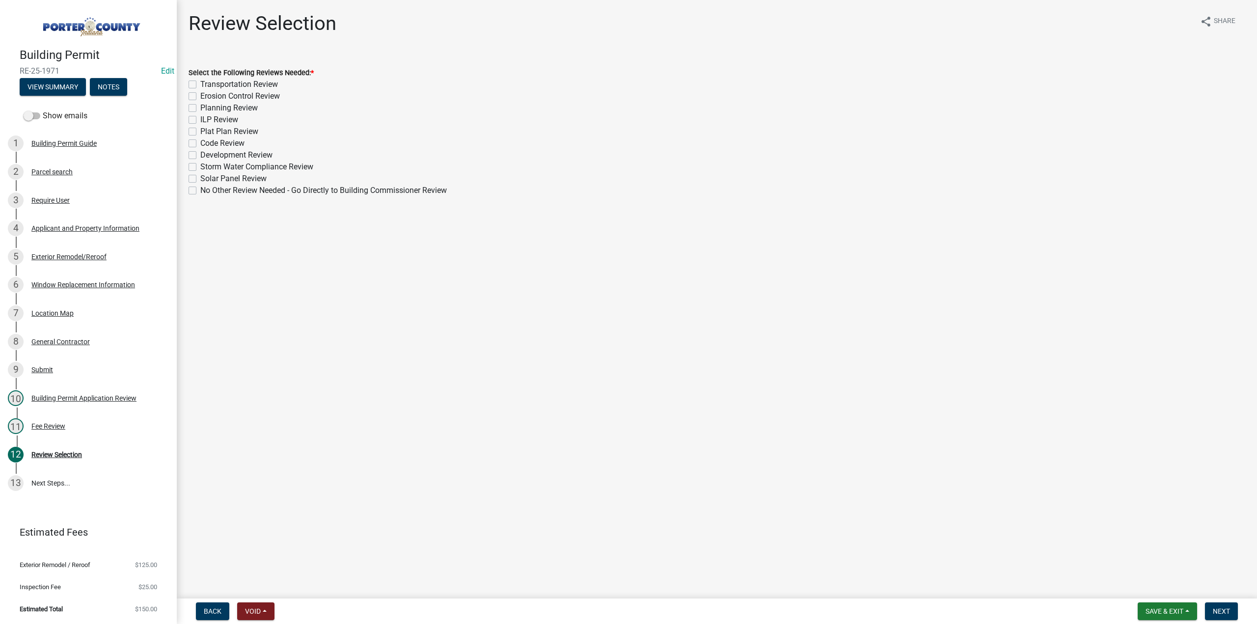
click at [200, 188] on label "No Other Review Needed - Go Directly to Building Commissioner Review" at bounding box center [323, 191] width 247 height 12
click at [200, 188] on input "No Other Review Needed - Go Directly to Building Commissioner Review" at bounding box center [203, 188] width 6 height 6
checkbox input "true"
checkbox input "false"
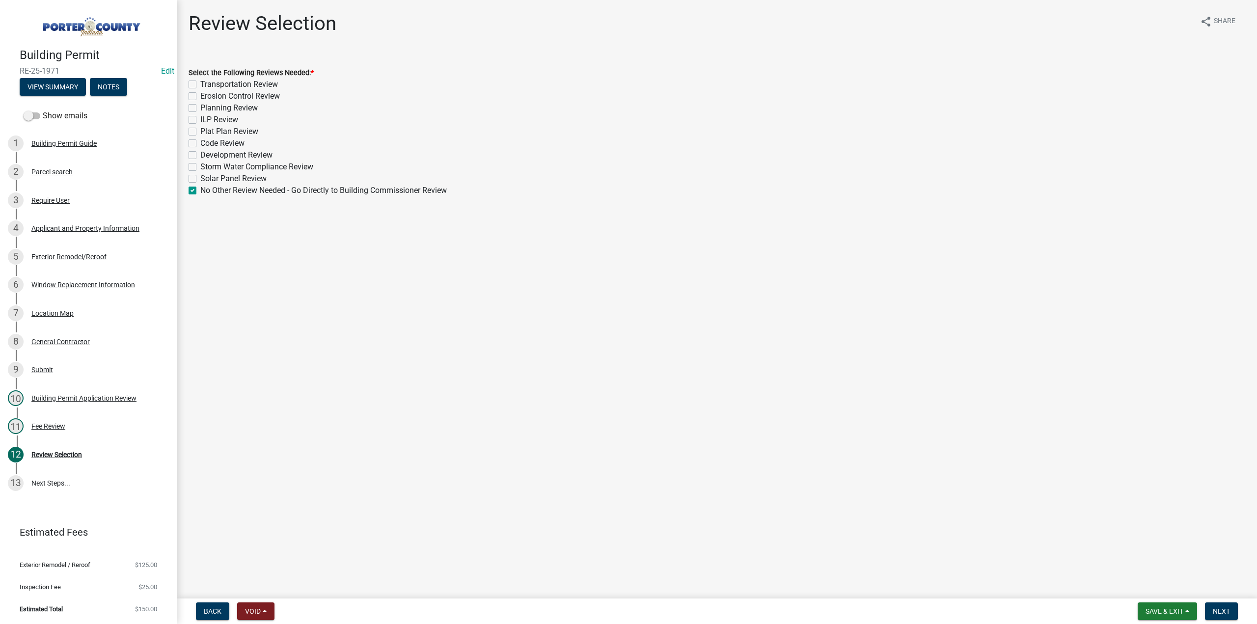
checkbox input "false"
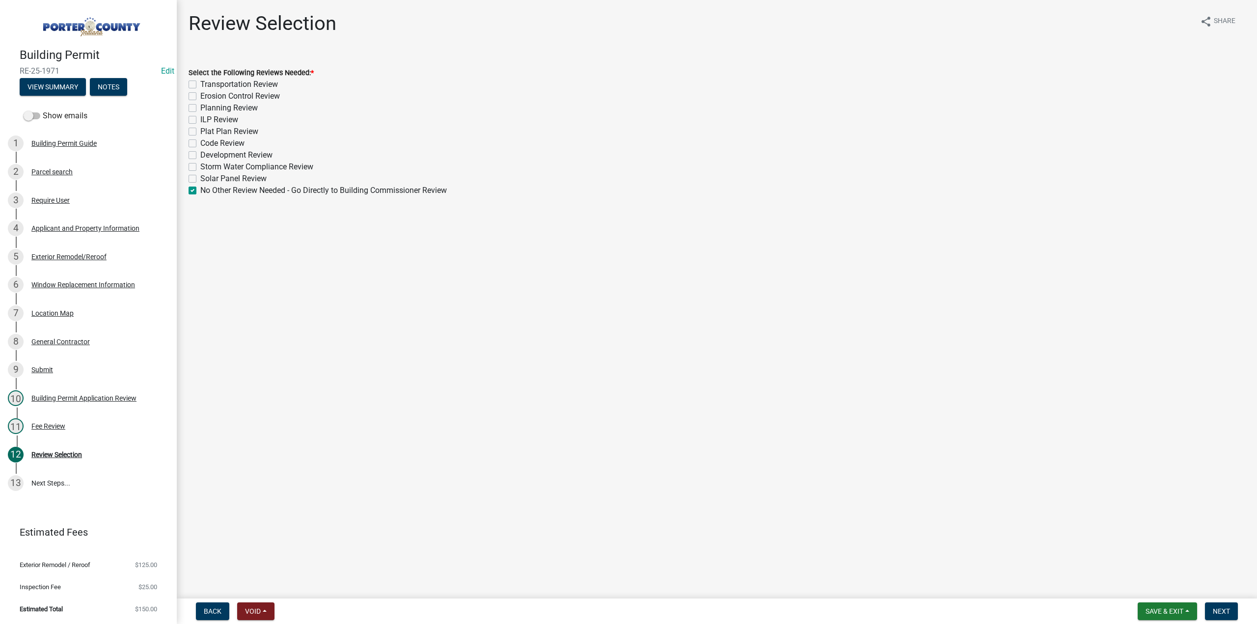
checkbox input "false"
checkbox input "true"
click at [1243, 612] on div "Back Void Withdraw Lock Expire Void Save & Exit Save Save & Exit Next" at bounding box center [717, 612] width 1065 height 18
click at [1222, 612] on span "Next" at bounding box center [1221, 612] width 17 height 8
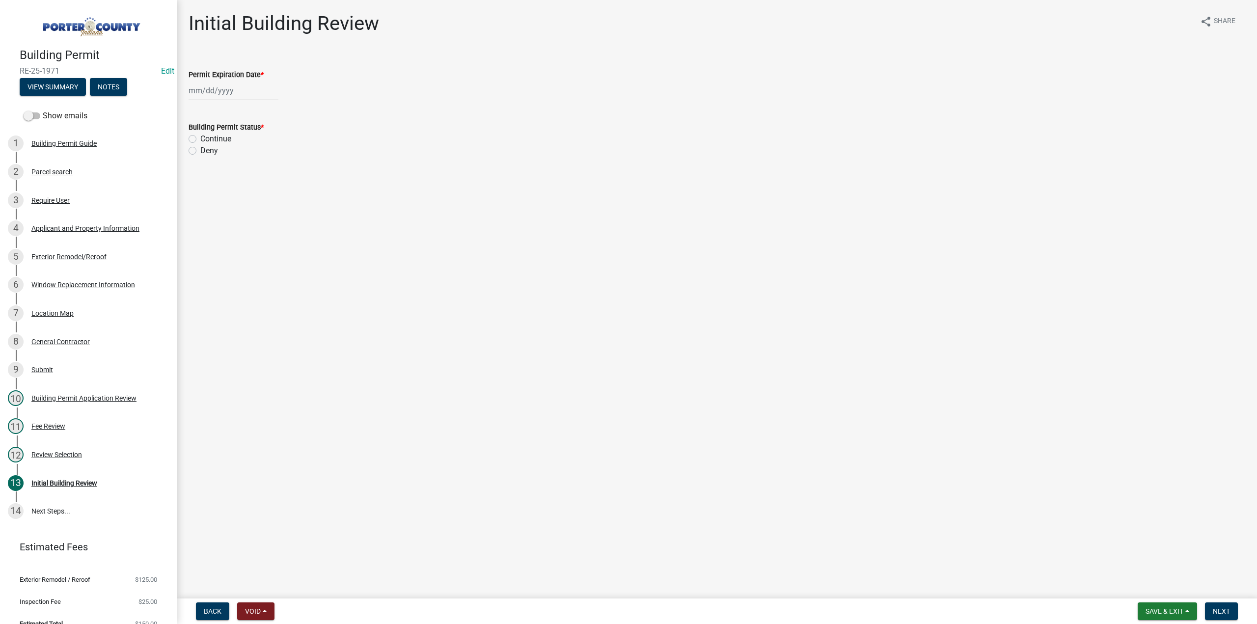
click at [242, 89] on div at bounding box center [234, 91] width 90 height 20
select select "10"
click at [268, 114] on select "1525 1526 1527 1528 1529 1530 1531 1532 1533 1534 1535 1536 1537 1538 1539 1540…" at bounding box center [265, 112] width 35 height 15
select select "2026"
click at [248, 105] on select "1525 1526 1527 1528 1529 1530 1531 1532 1533 1534 1535 1536 1537 1538 1539 1540…" at bounding box center [265, 112] width 35 height 15
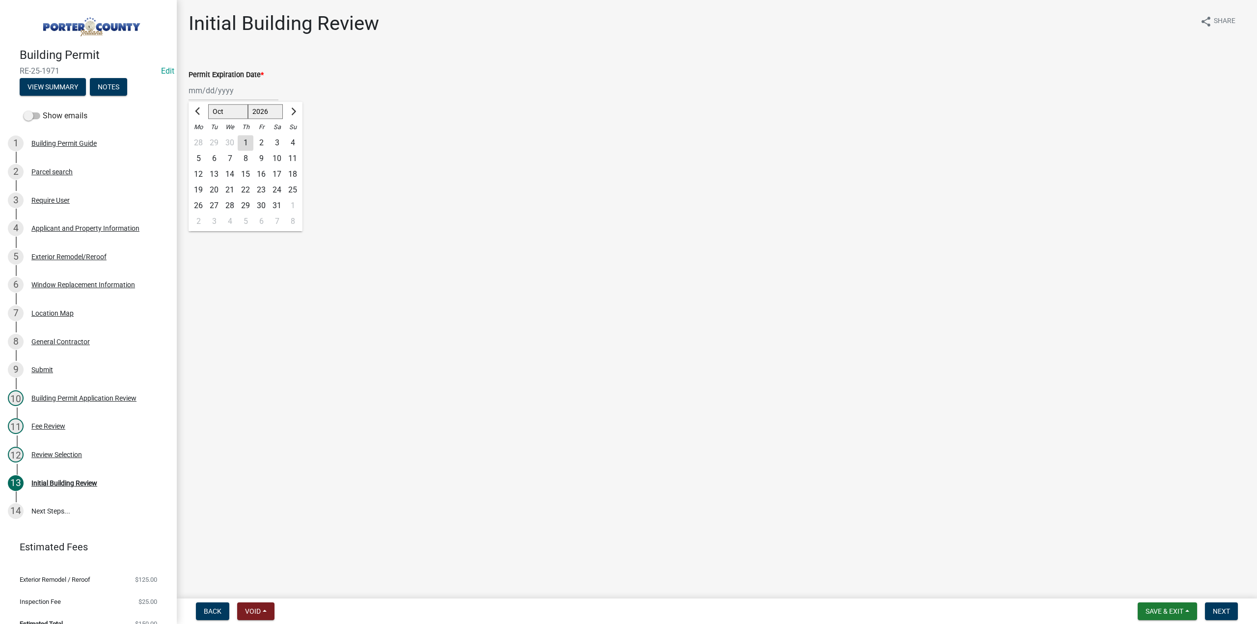
click at [249, 158] on div "8" at bounding box center [246, 159] width 16 height 16
type input "[DATE]"
click at [200, 136] on label "Continue" at bounding box center [215, 139] width 31 height 12
click at [200, 136] on input "Continue" at bounding box center [203, 136] width 6 height 6
radio input "true"
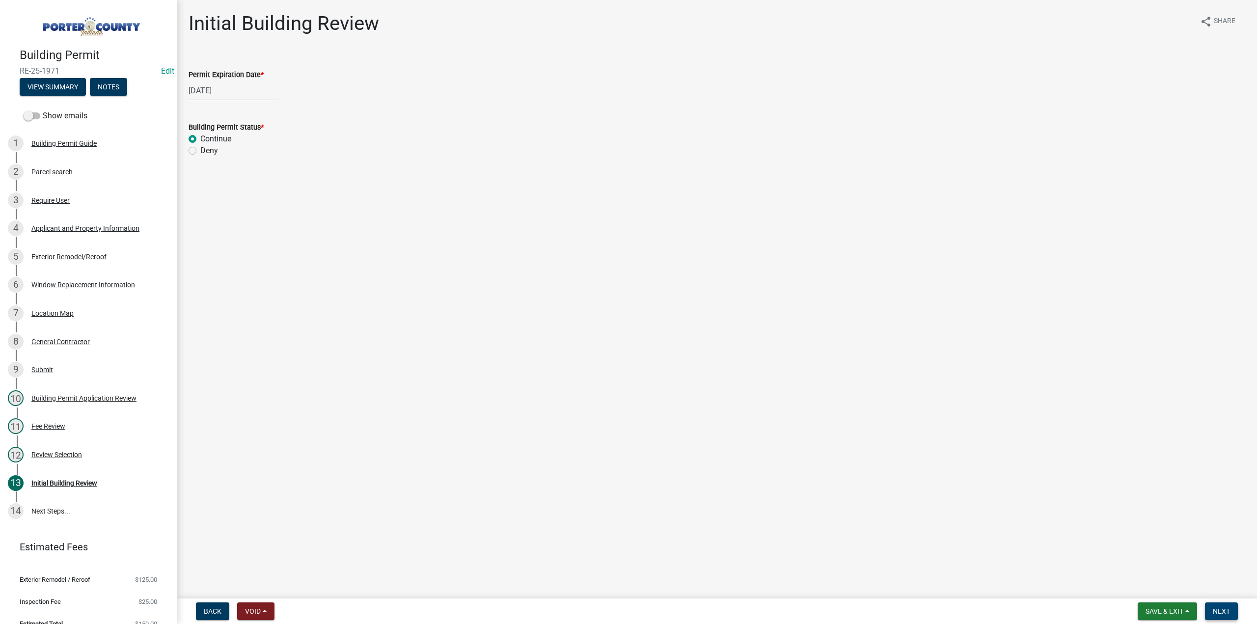
click at [1221, 611] on span "Next" at bounding box center [1221, 612] width 17 height 8
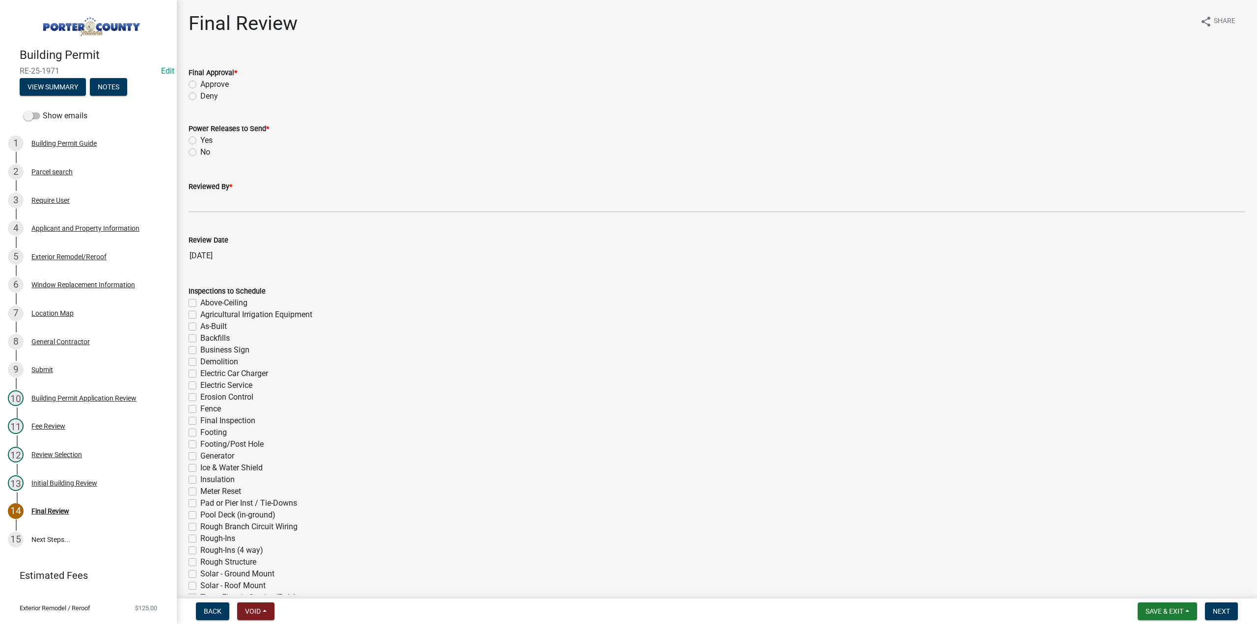
click at [200, 80] on label "Approve" at bounding box center [214, 85] width 28 height 12
click at [200, 80] on input "Approve" at bounding box center [203, 82] width 6 height 6
radio input "true"
drag, startPoint x: 193, startPoint y: 151, endPoint x: 218, endPoint y: 198, distance: 53.2
click at [200, 152] on label "No" at bounding box center [205, 152] width 10 height 12
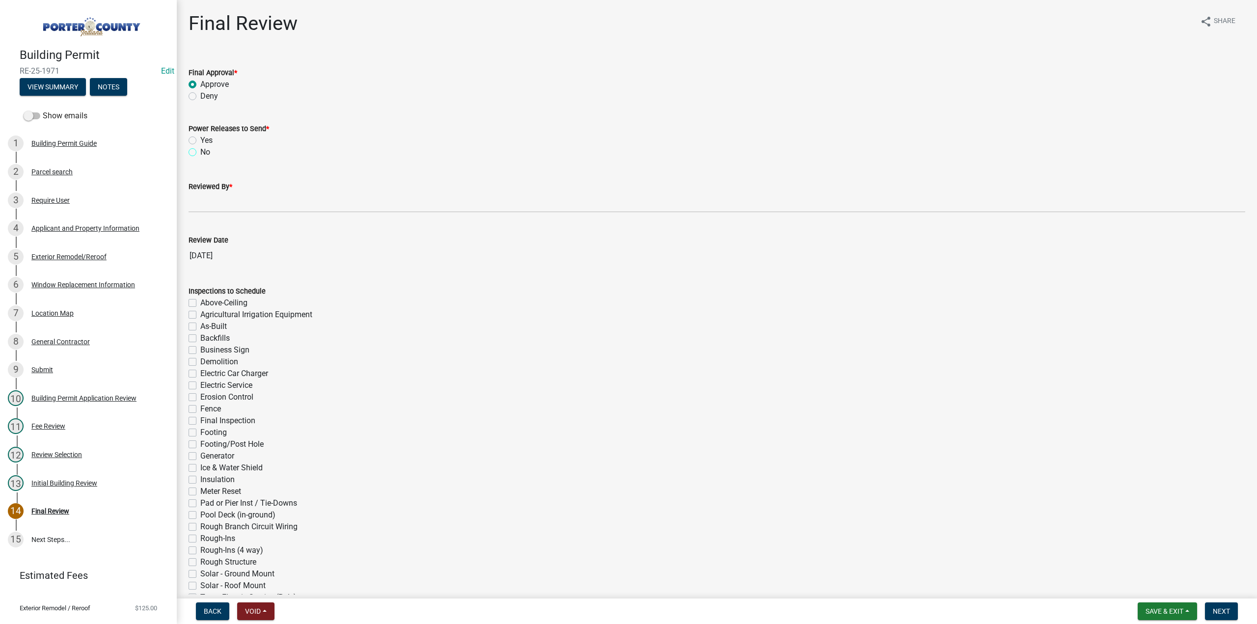
click at [200, 152] on input "No" at bounding box center [203, 149] width 6 height 6
radio input "true"
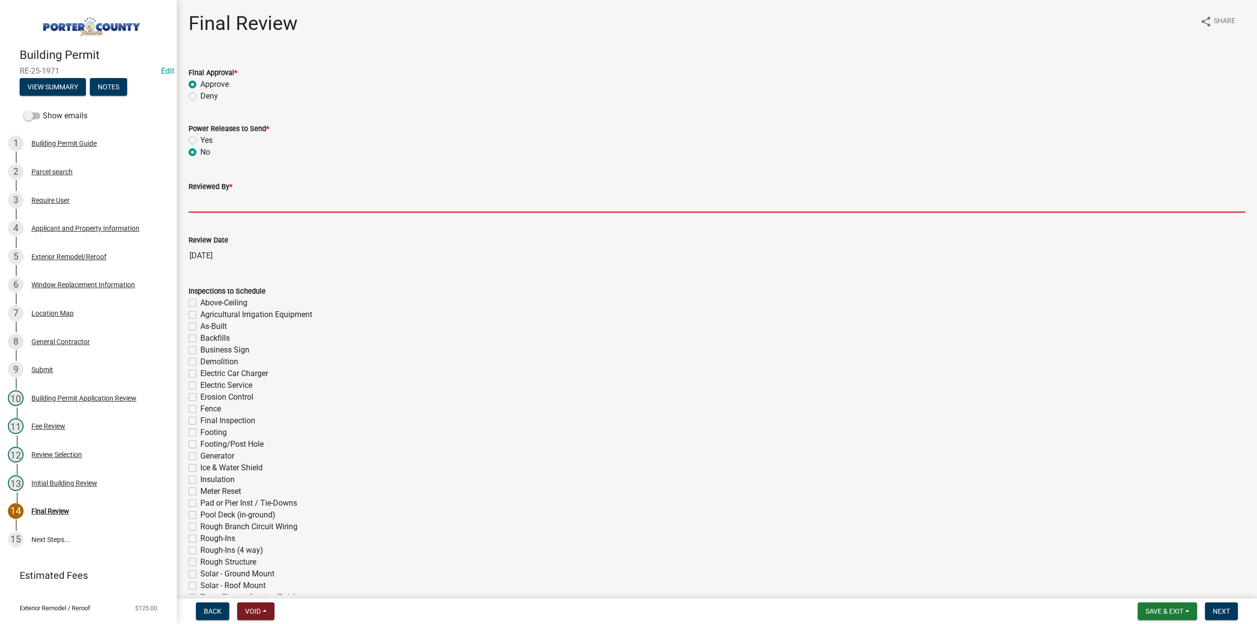
click at [244, 201] on input "Reviewed By *" at bounding box center [717, 203] width 1057 height 20
type input "TT"
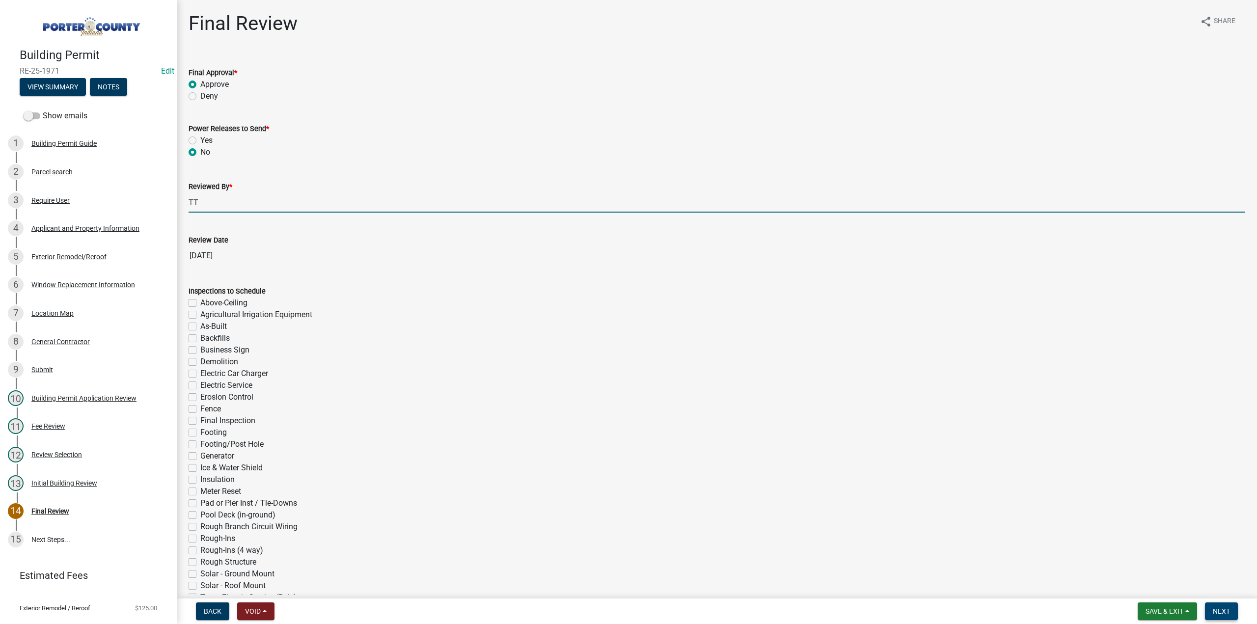
click at [1221, 610] on span "Next" at bounding box center [1221, 612] width 17 height 8
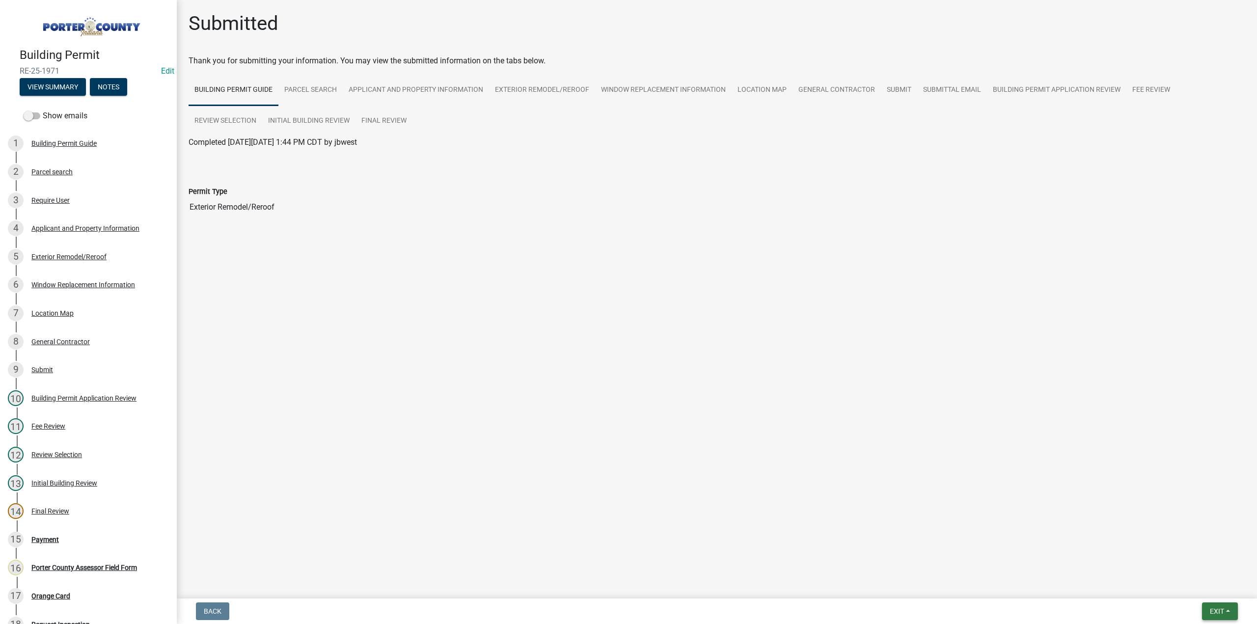
click at [1214, 613] on span "Exit" at bounding box center [1217, 612] width 14 height 8
click at [1208, 587] on button "Save & Exit" at bounding box center [1199, 586] width 79 height 24
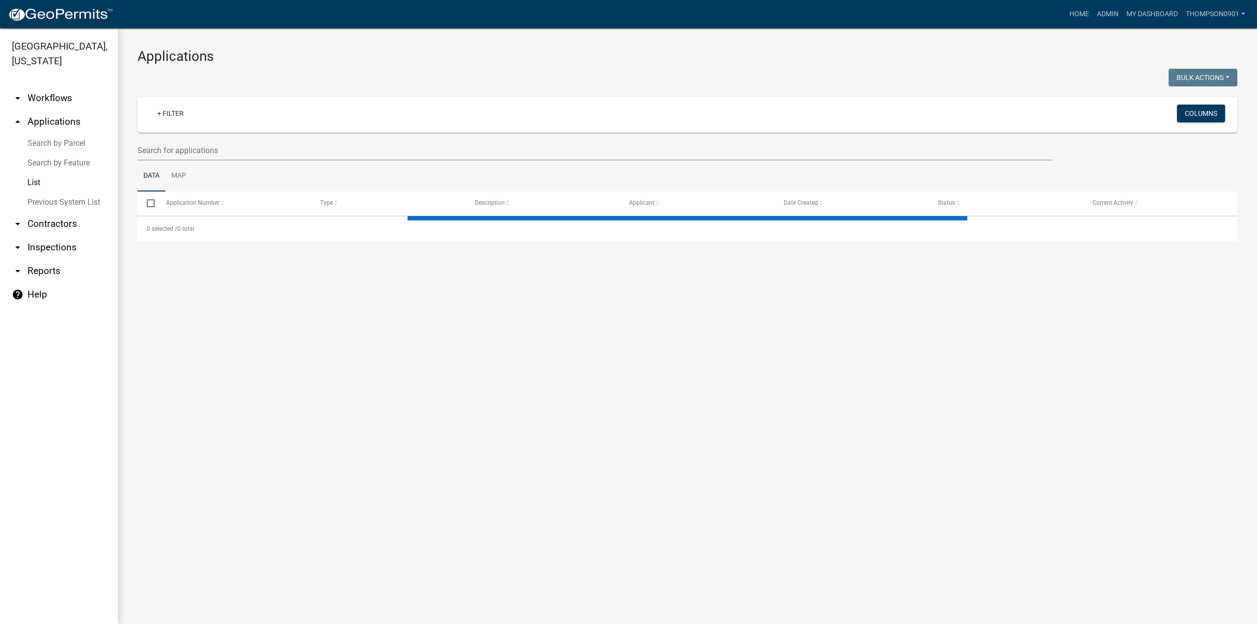
select select "3: 100"
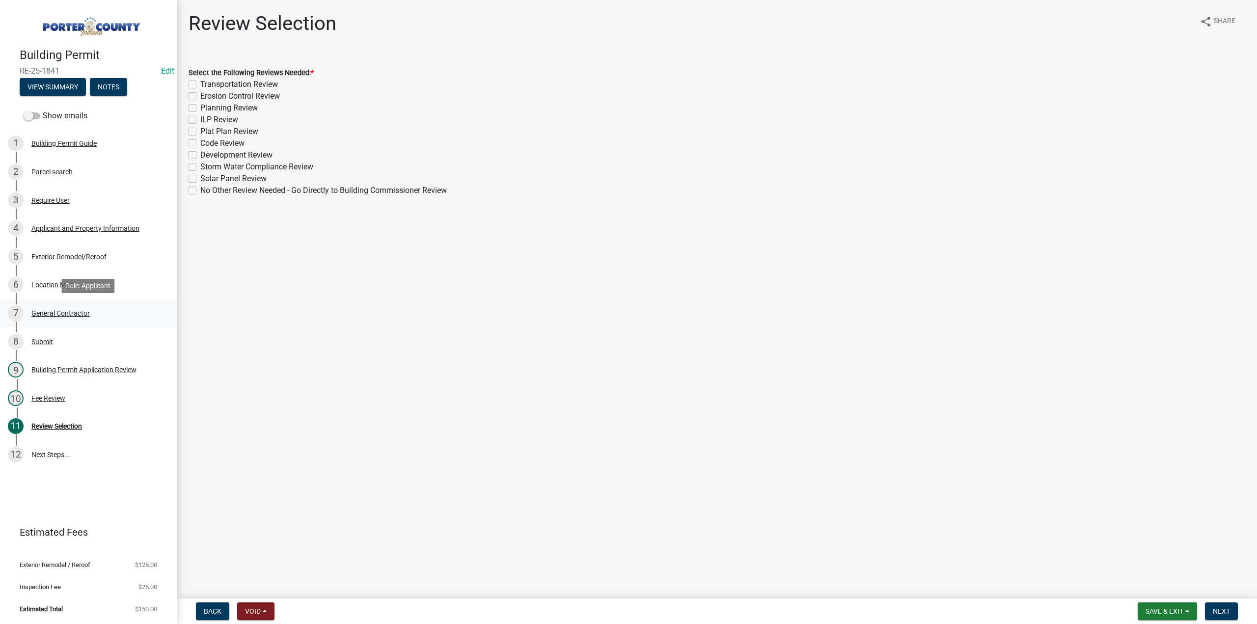
click at [69, 315] on div "General Contractor" at bounding box center [60, 313] width 58 height 7
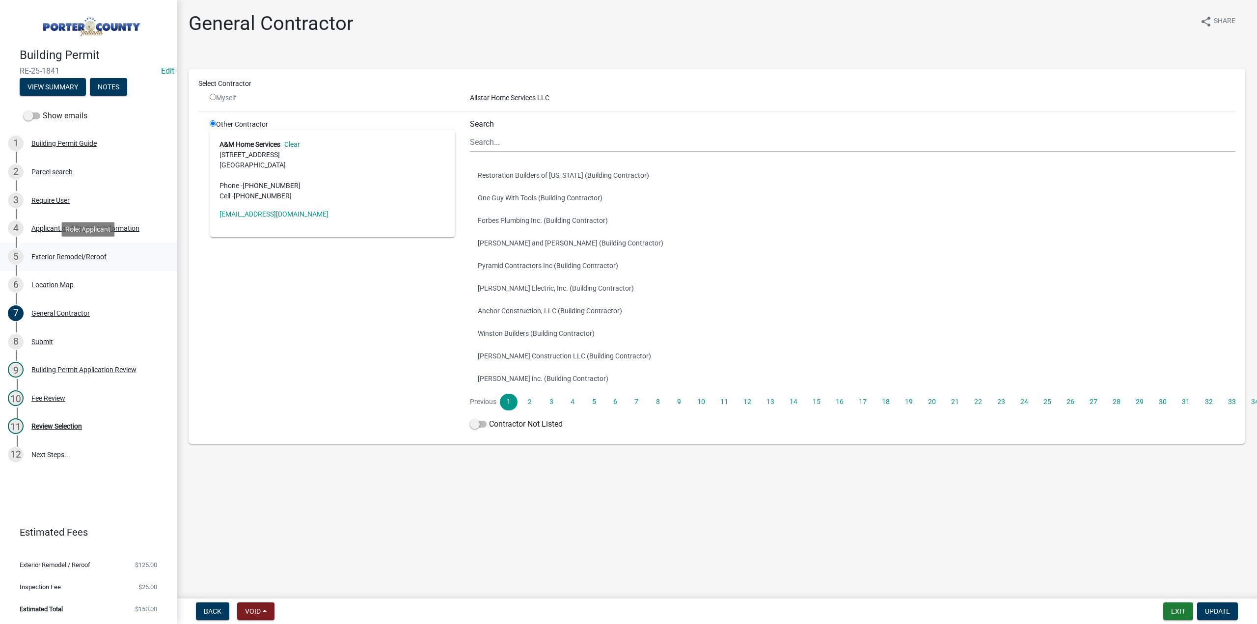
click at [84, 256] on div "Exterior Remodel/Reroof" at bounding box center [68, 256] width 75 height 7
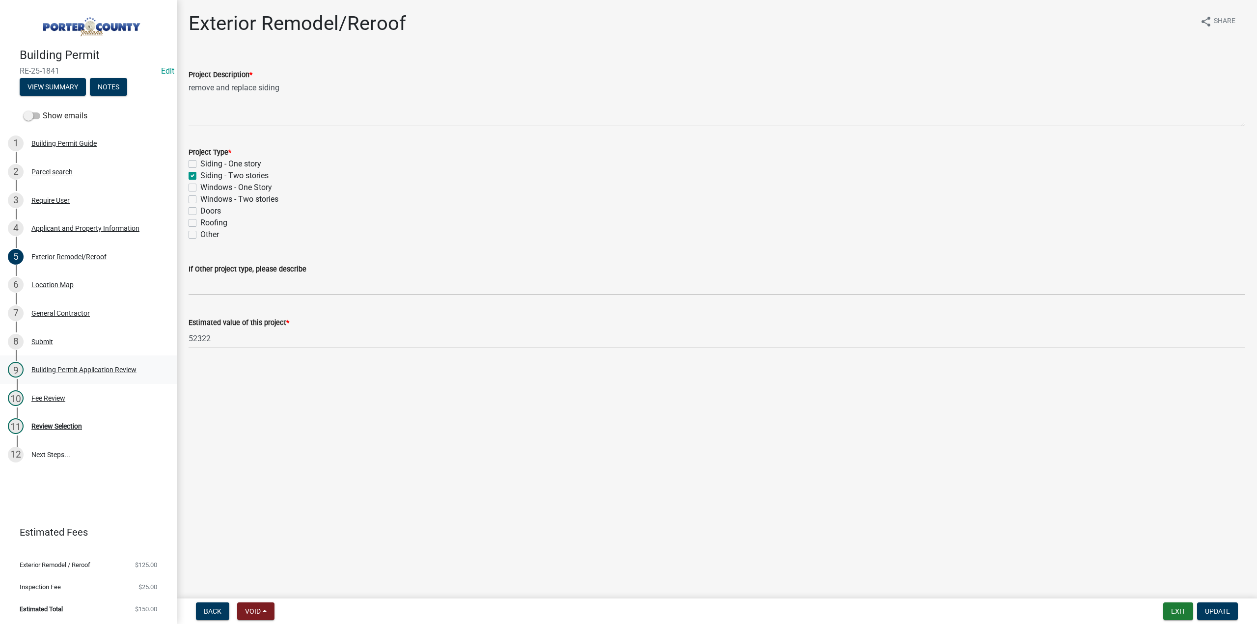
click at [117, 368] on div "Building Permit Application Review" at bounding box center [83, 369] width 105 height 7
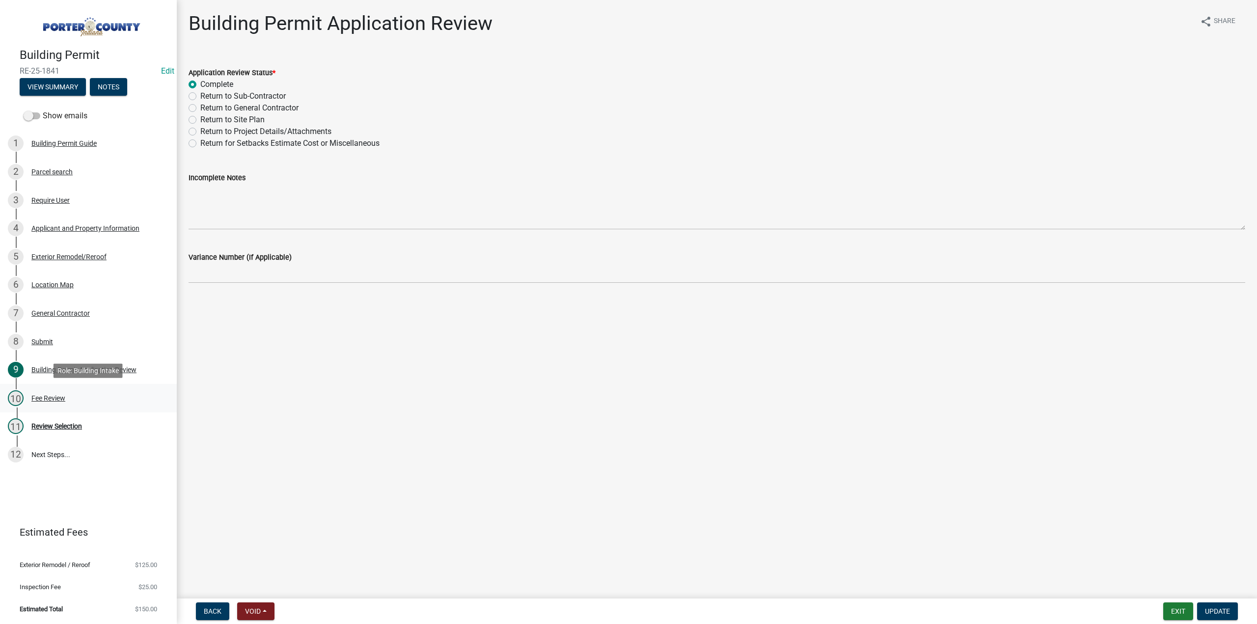
click at [54, 397] on div "Fee Review" at bounding box center [48, 398] width 34 height 7
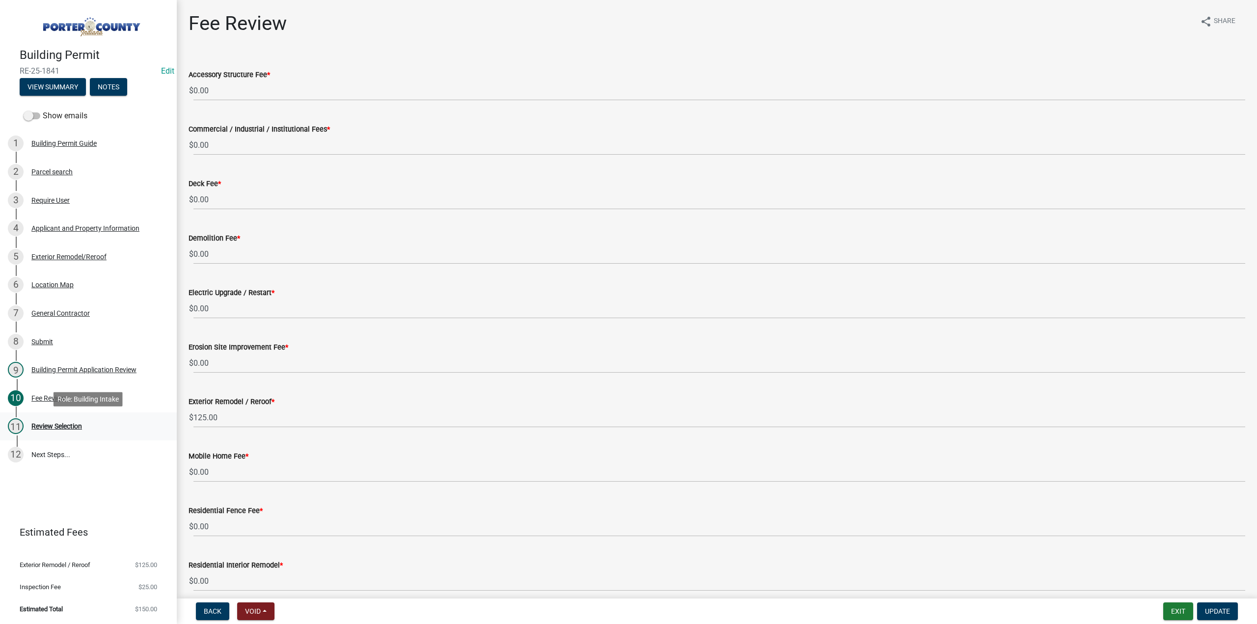
click at [67, 424] on div "Review Selection" at bounding box center [56, 426] width 51 height 7
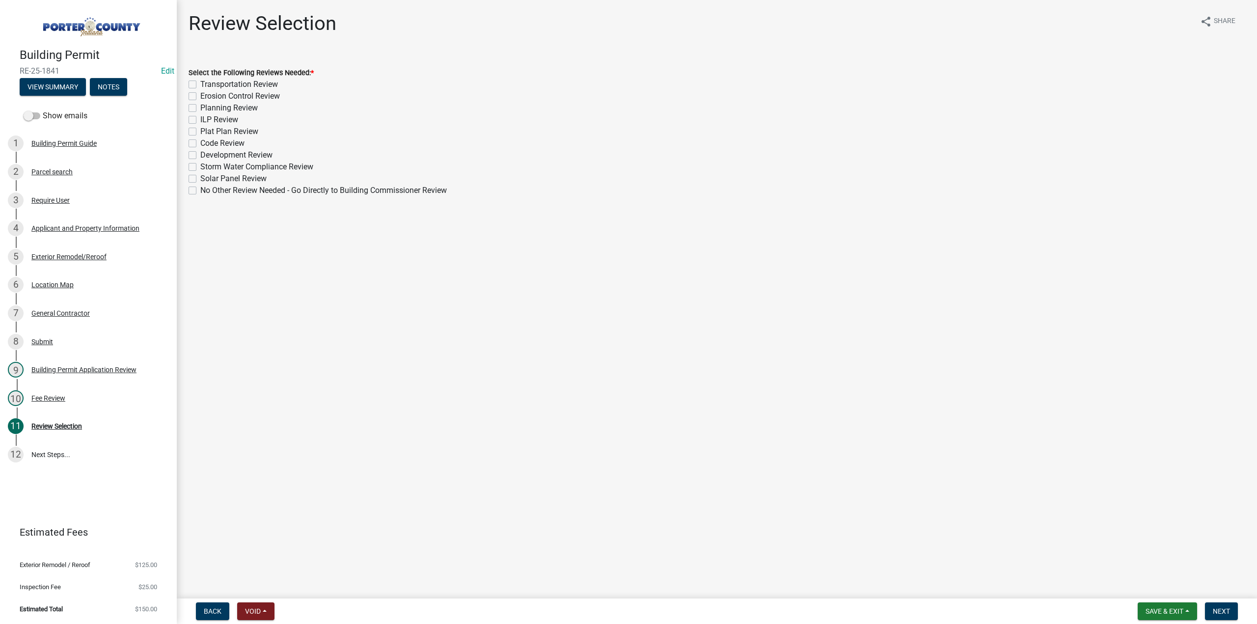
click at [200, 193] on label "No Other Review Needed - Go Directly to Building Commissioner Review" at bounding box center [323, 191] width 247 height 12
click at [200, 191] on input "No Other Review Needed - Go Directly to Building Commissioner Review" at bounding box center [203, 188] width 6 height 6
checkbox input "true"
checkbox input "false"
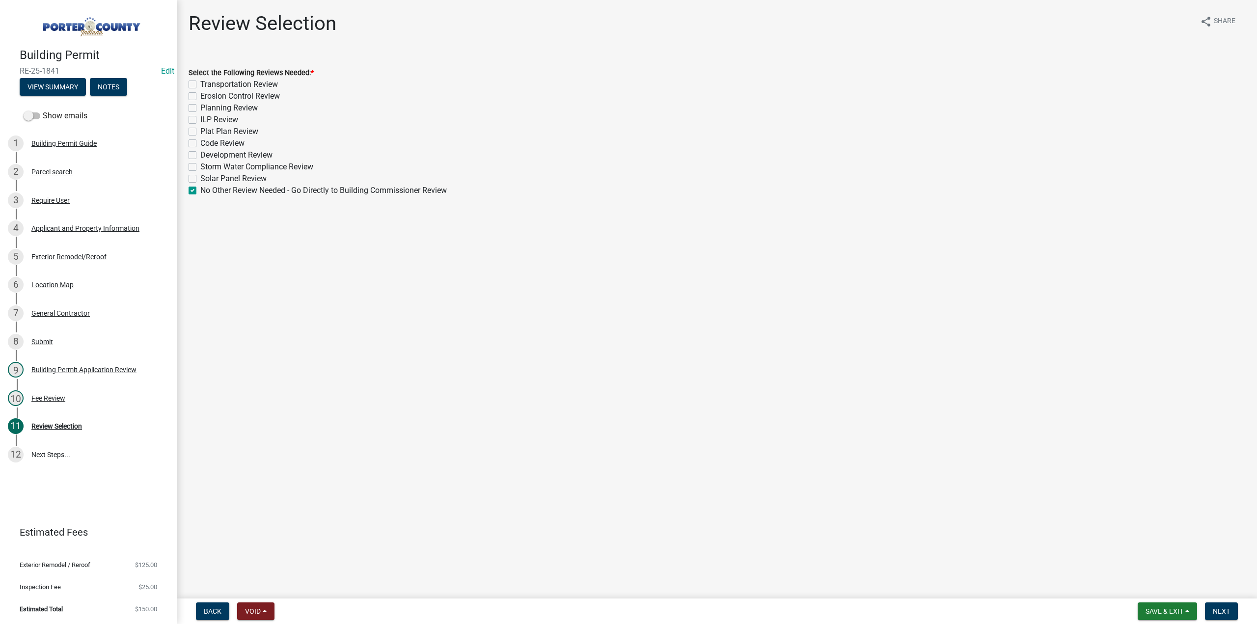
checkbox input "false"
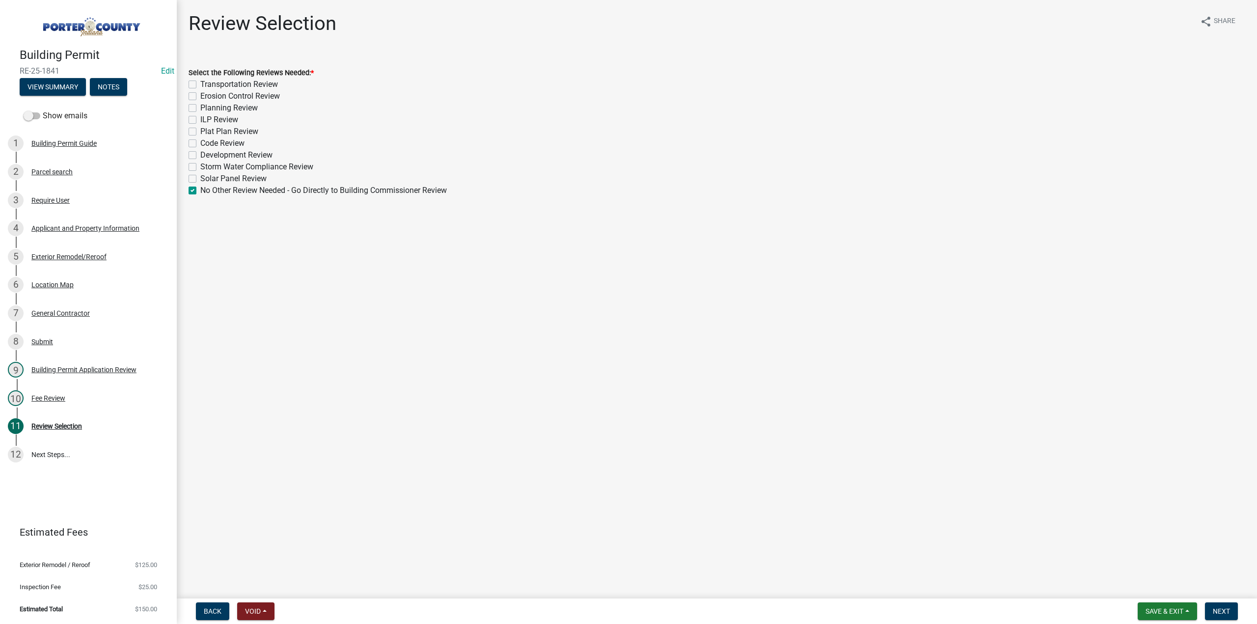
checkbox input "false"
checkbox input "true"
click at [1225, 610] on span "Next" at bounding box center [1221, 612] width 17 height 8
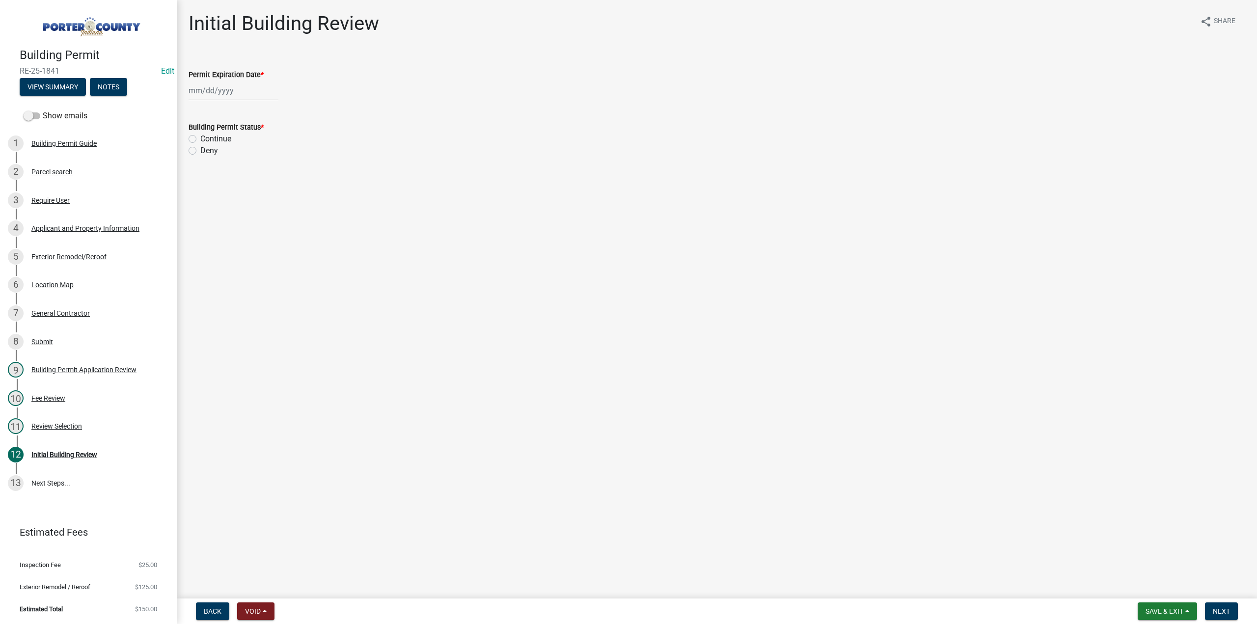
click at [218, 89] on div at bounding box center [234, 91] width 90 height 20
select select "10"
click at [257, 110] on select "1525 1526 1527 1528 1529 1530 1531 1532 1533 1534 1535 1536 1537 1538 1539 1540…" at bounding box center [265, 112] width 35 height 15
select select "2026"
click at [248, 105] on select "1525 1526 1527 1528 1529 1530 1531 1532 1533 1534 1535 1536 1537 1538 1539 1540…" at bounding box center [265, 112] width 35 height 15
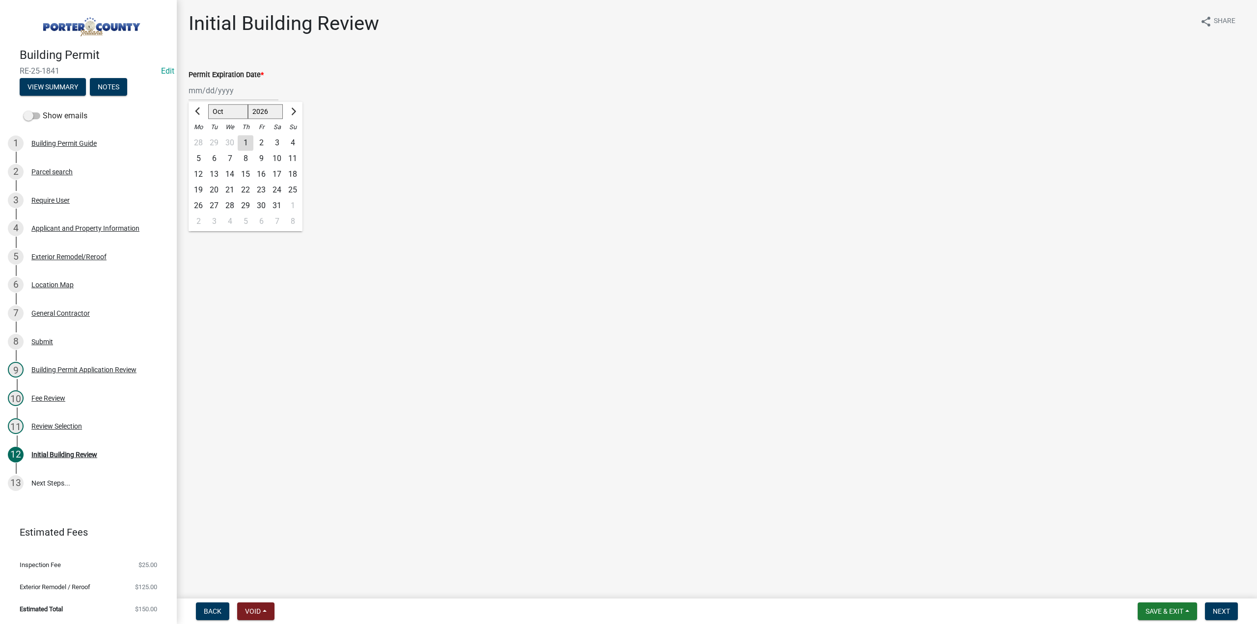
click at [246, 158] on div "8" at bounding box center [246, 159] width 16 height 16
type input "[DATE]"
click at [200, 138] on label "Continue" at bounding box center [215, 139] width 31 height 12
click at [200, 138] on input "Continue" at bounding box center [203, 136] width 6 height 6
radio input "true"
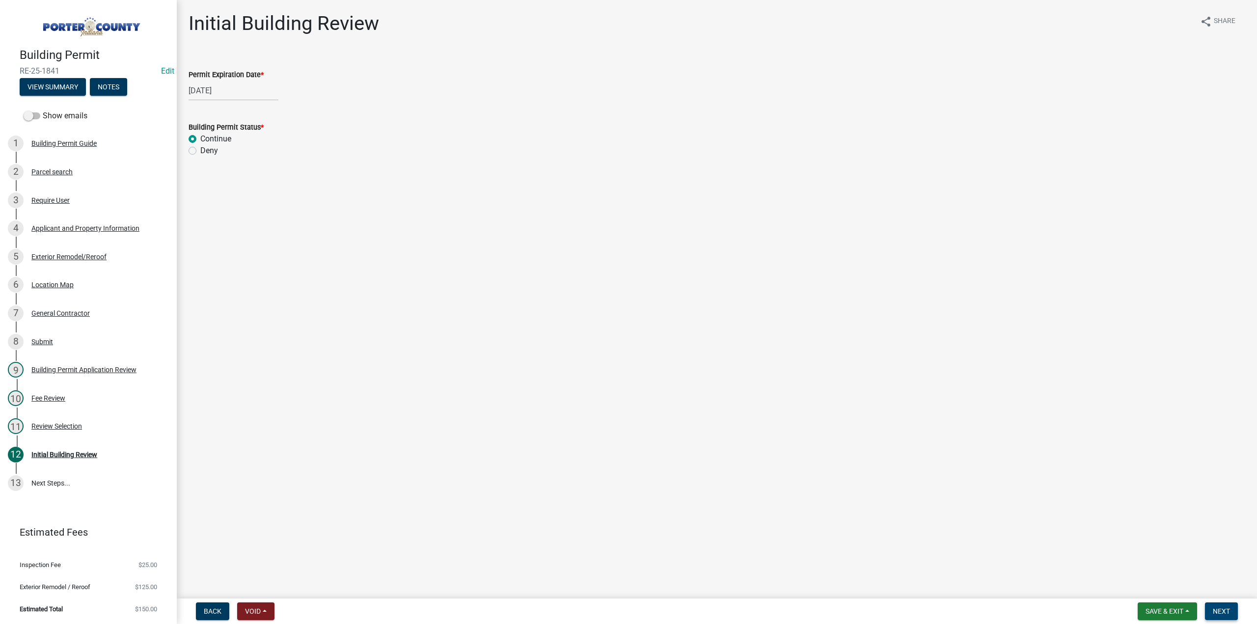
click at [1216, 606] on button "Next" at bounding box center [1221, 612] width 33 height 18
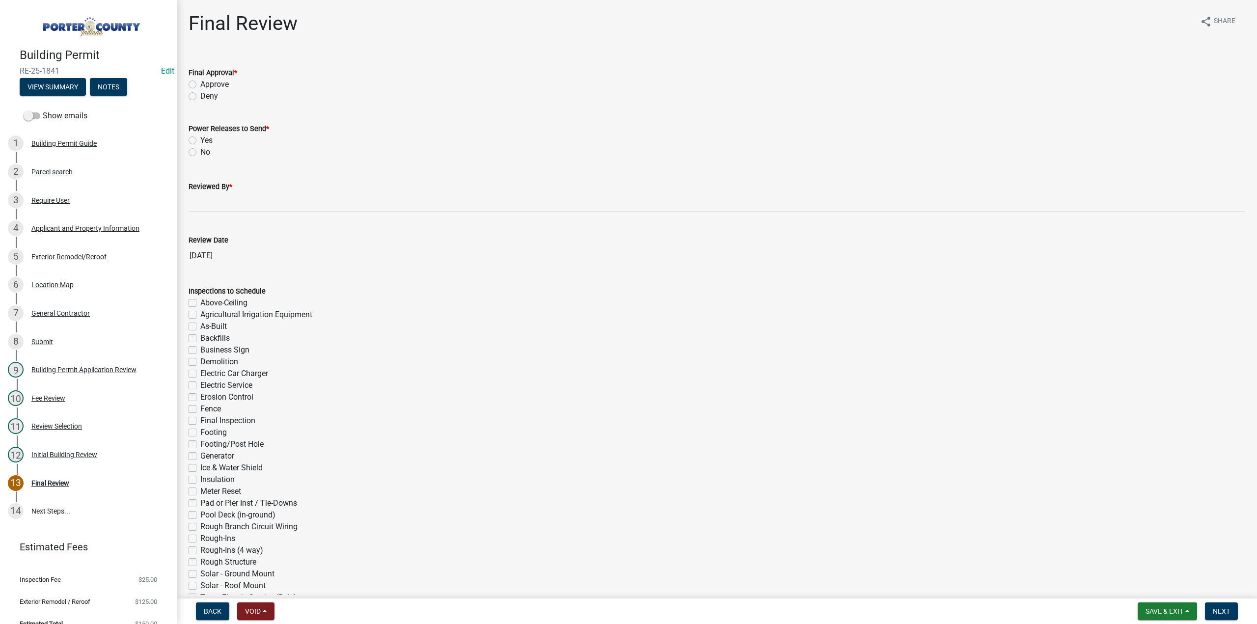
click at [200, 82] on label "Approve" at bounding box center [214, 85] width 28 height 12
click at [200, 82] on input "Approve" at bounding box center [203, 82] width 6 height 6
radio input "true"
click at [200, 154] on label "No" at bounding box center [205, 152] width 10 height 12
click at [200, 153] on input "No" at bounding box center [203, 149] width 6 height 6
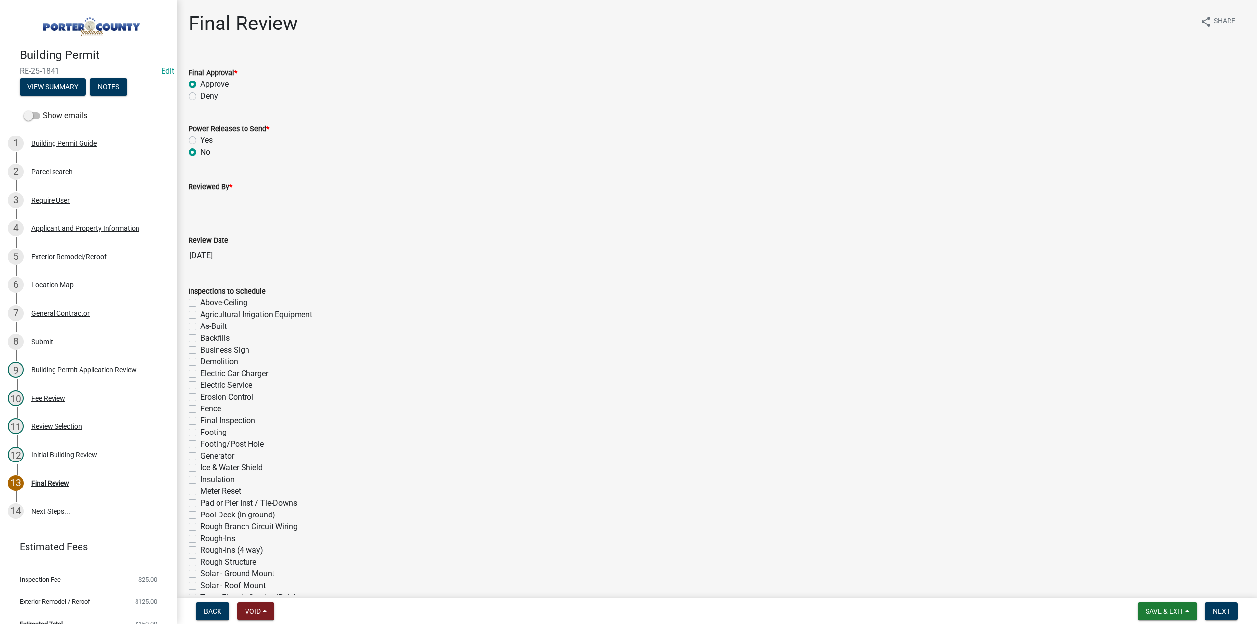
radio input "true"
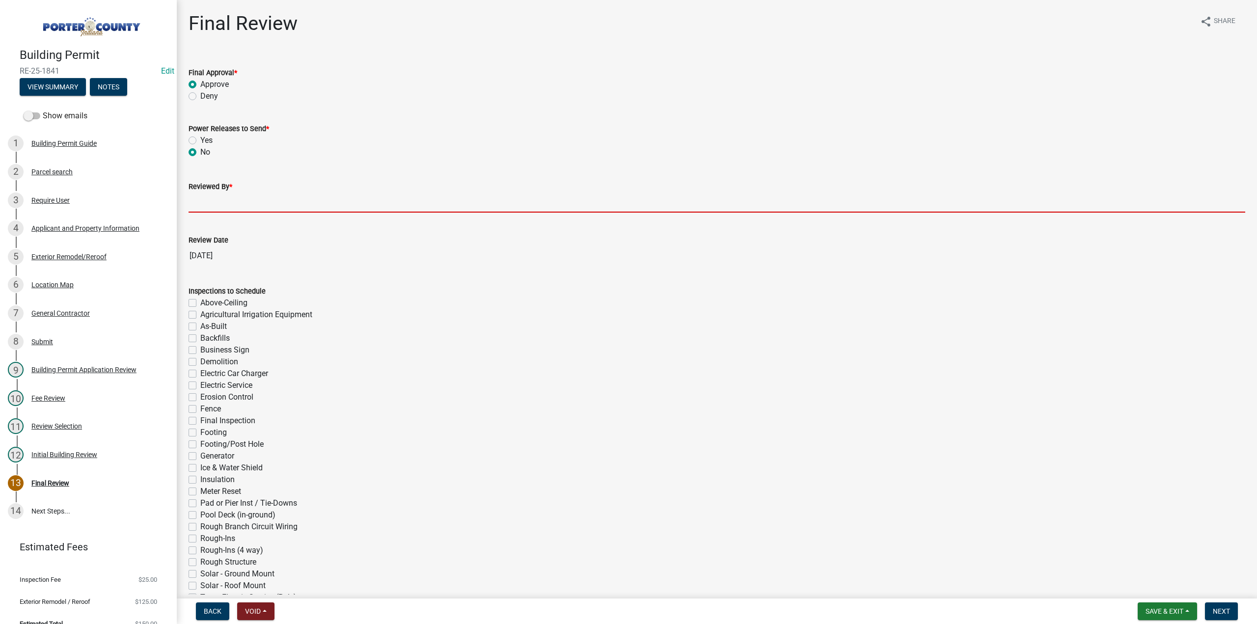
click at [202, 196] on input "Reviewed By *" at bounding box center [717, 203] width 1057 height 20
type input "TT"
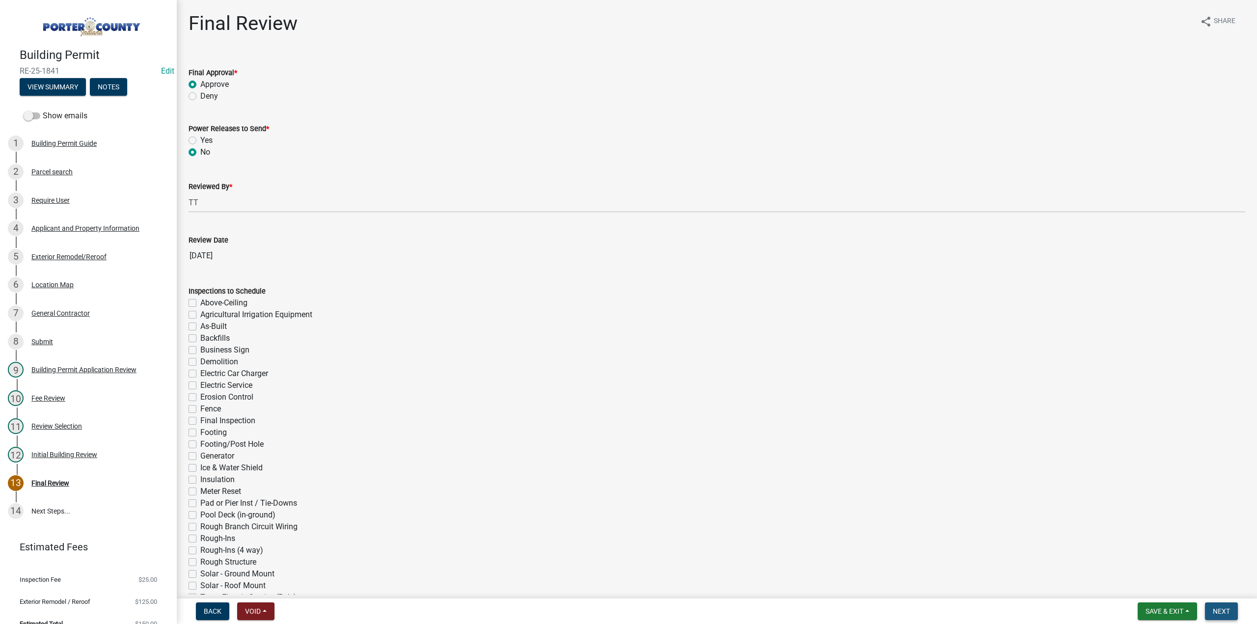
click at [1215, 606] on button "Next" at bounding box center [1221, 612] width 33 height 18
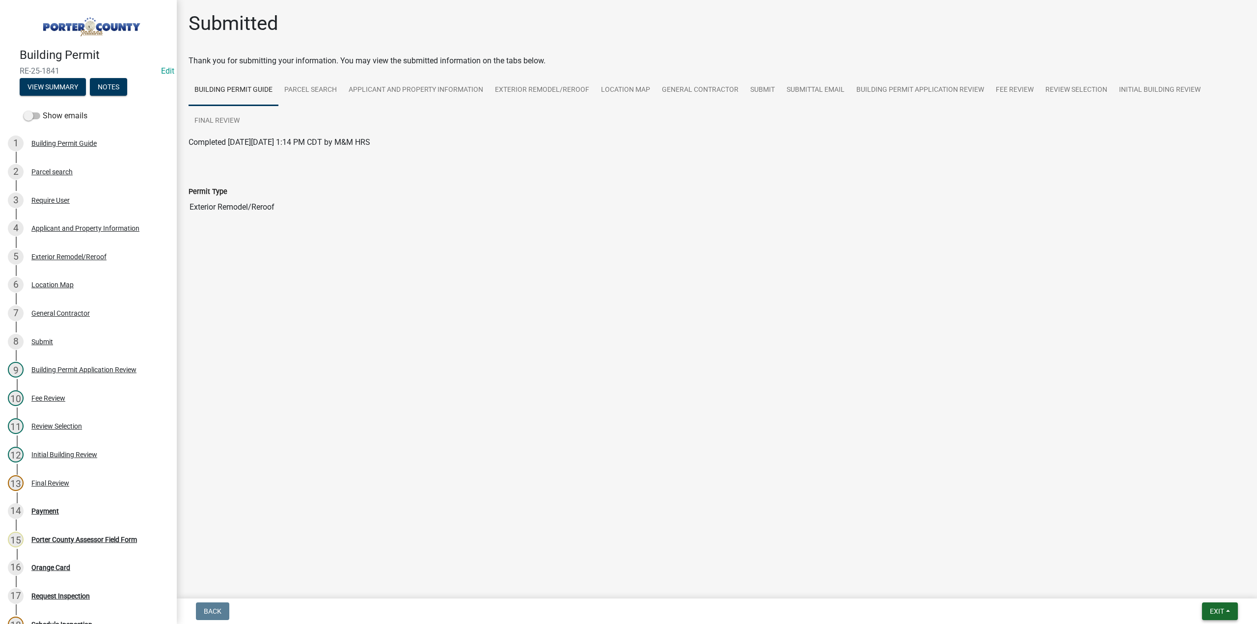
click at [1210, 609] on span "Exit" at bounding box center [1217, 612] width 14 height 8
click at [1209, 588] on button "Save & Exit" at bounding box center [1199, 586] width 79 height 24
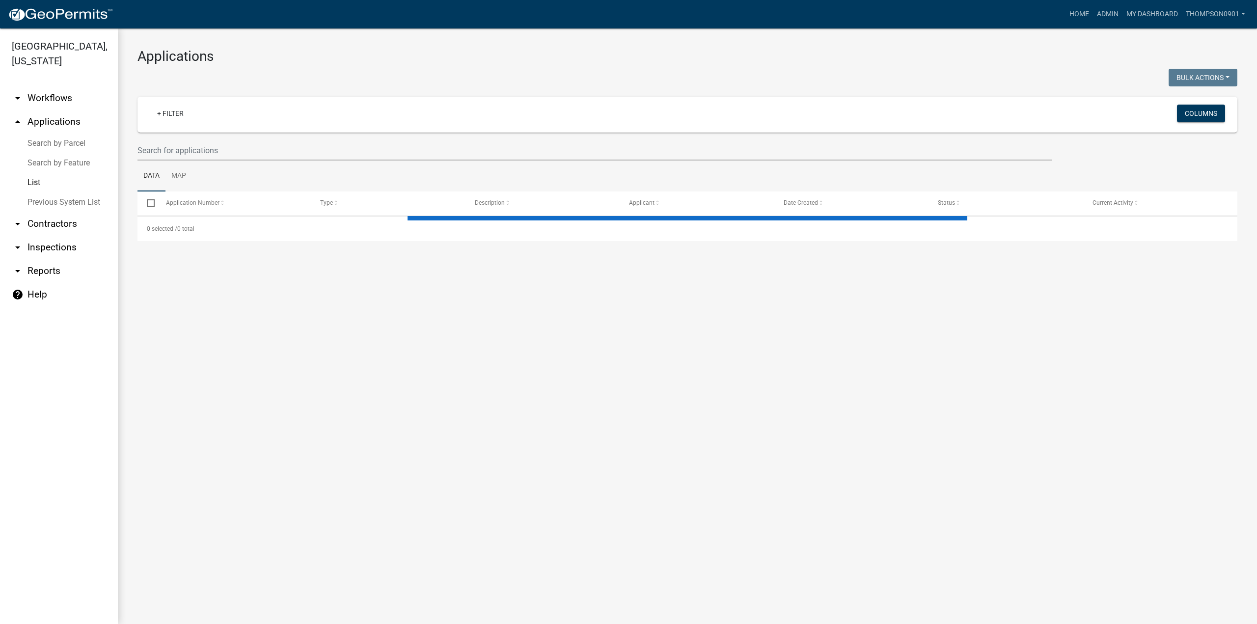
click at [52, 134] on link "Search by Parcel" at bounding box center [59, 144] width 118 height 20
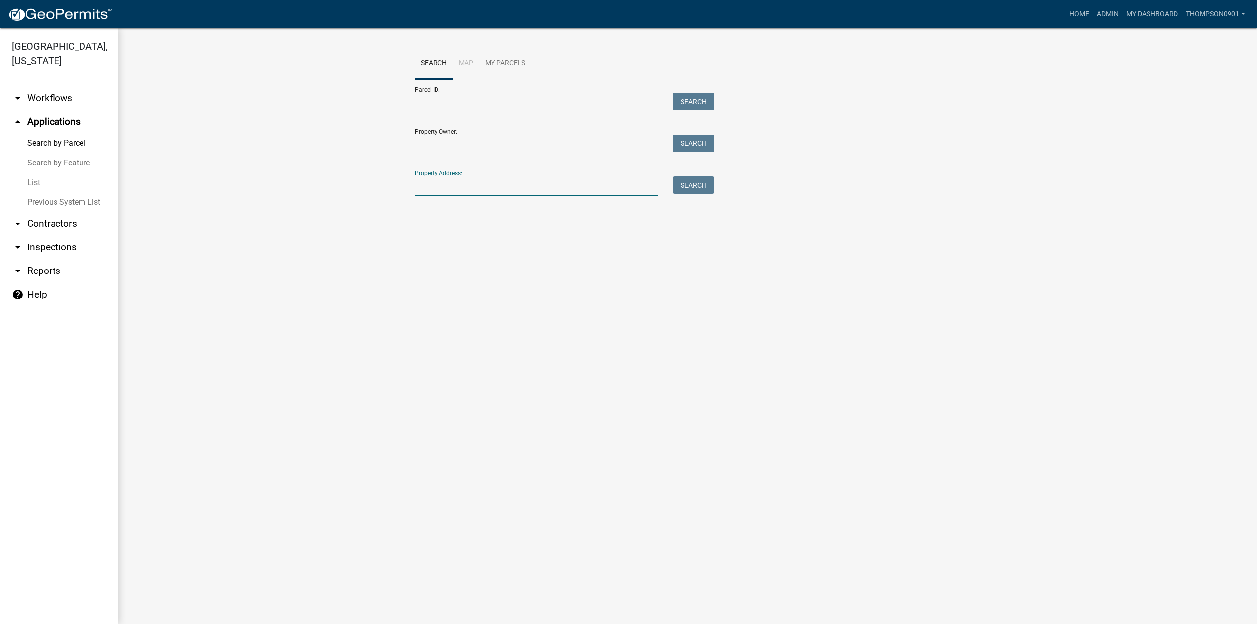
click at [470, 185] on input "Property Address:" at bounding box center [536, 186] width 243 height 20
type input "5502 sap"
click at [428, 254] on span "Select" at bounding box center [431, 252] width 21 height 9
